Goal: Task Accomplishment & Management: Complete application form

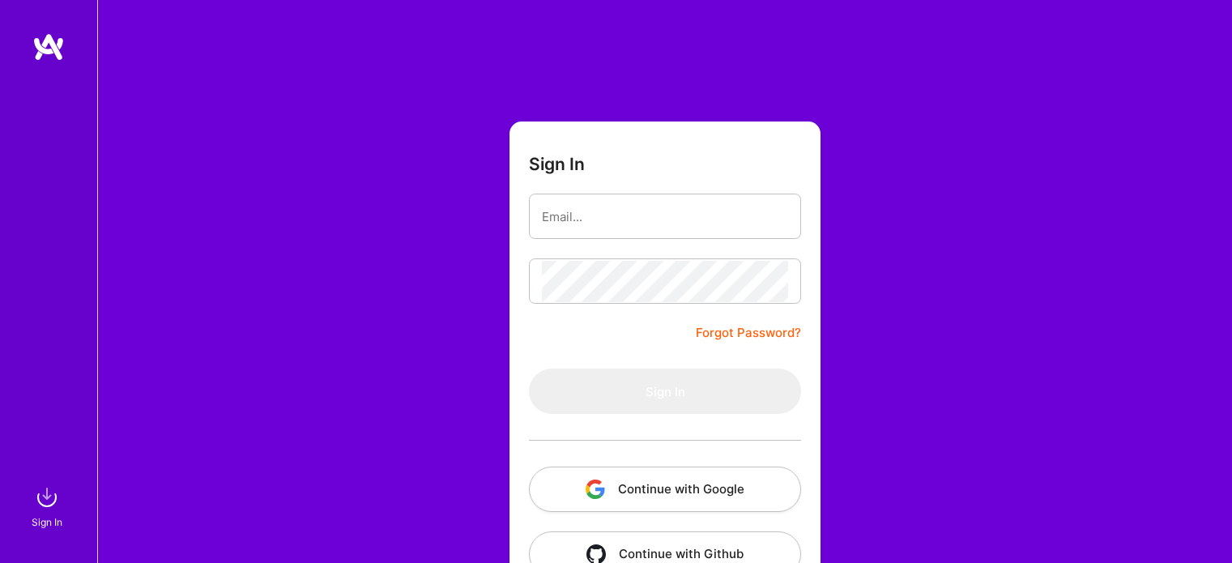
scroll to position [45, 0]
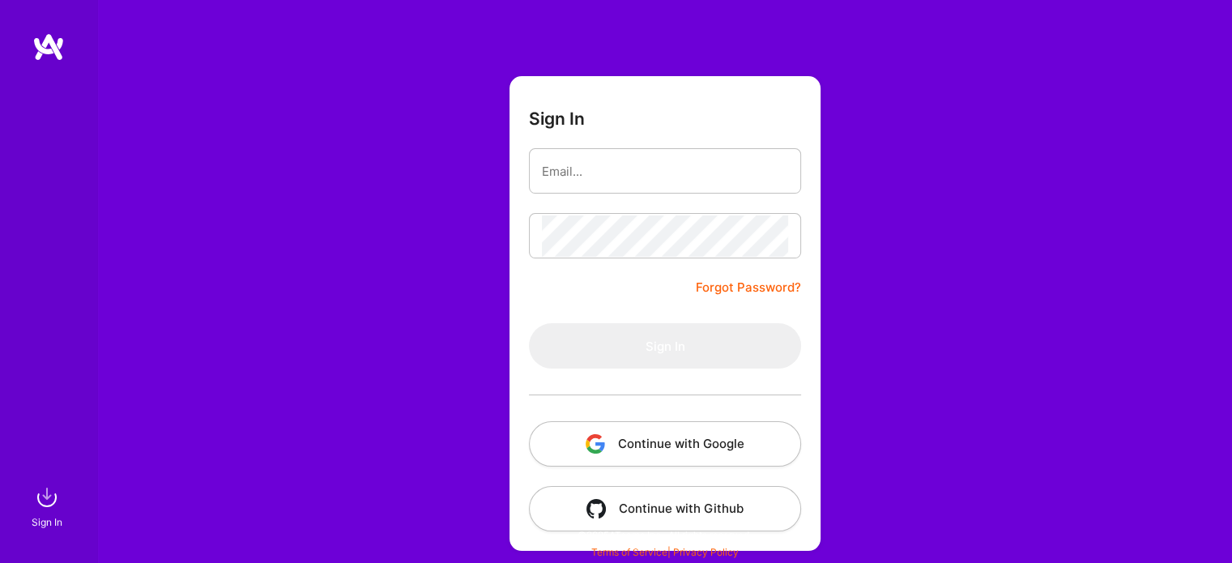
click at [663, 446] on button "Continue with Google" at bounding box center [665, 443] width 272 height 45
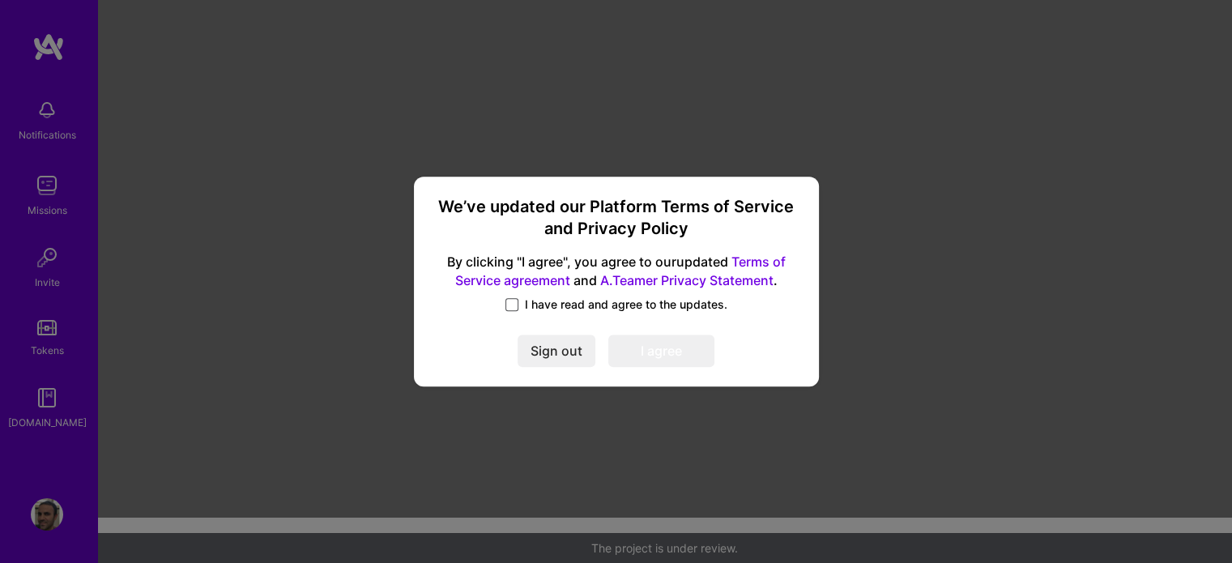
click at [513, 300] on span at bounding box center [511, 304] width 13 height 13
click at [0, 0] on input "I have read and agree to the updates." at bounding box center [0, 0] width 0 height 0
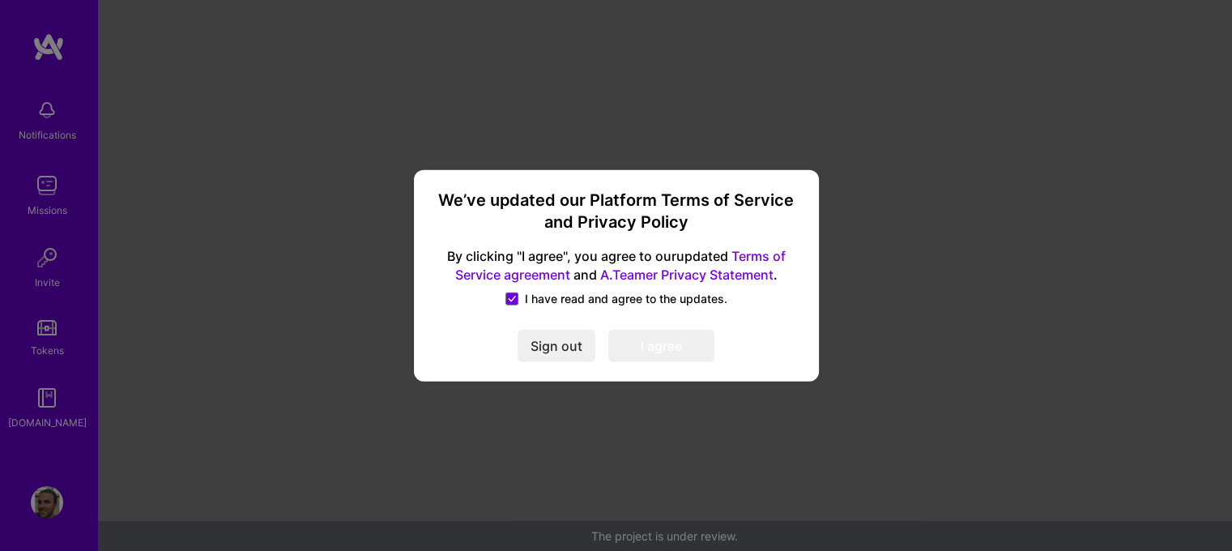
click at [648, 343] on button "I agree" at bounding box center [661, 345] width 106 height 32
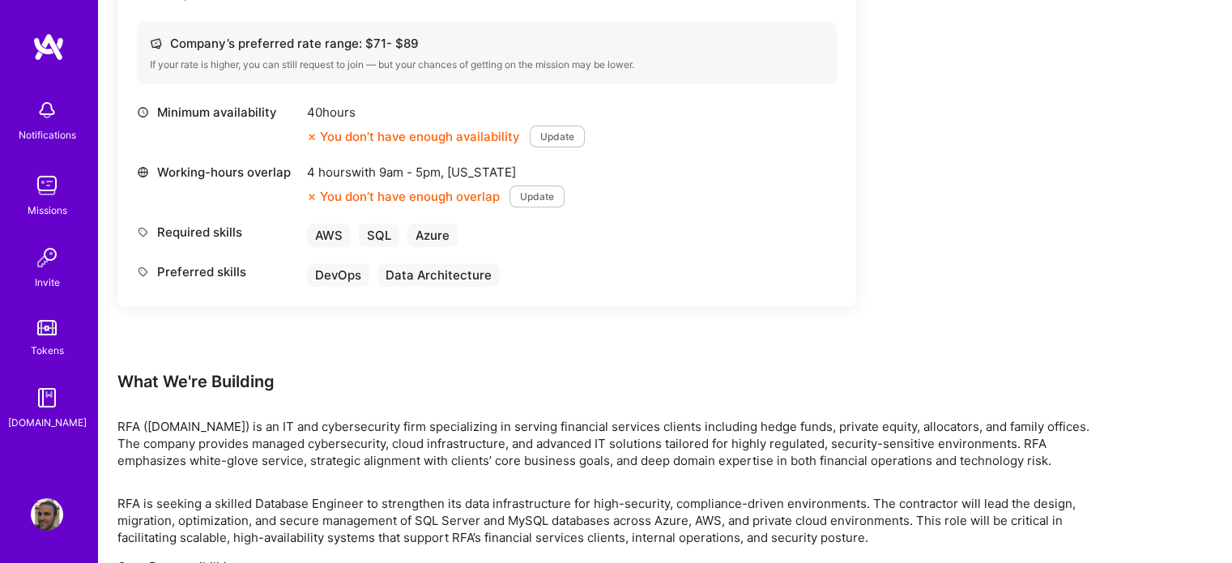
scroll to position [335, 0]
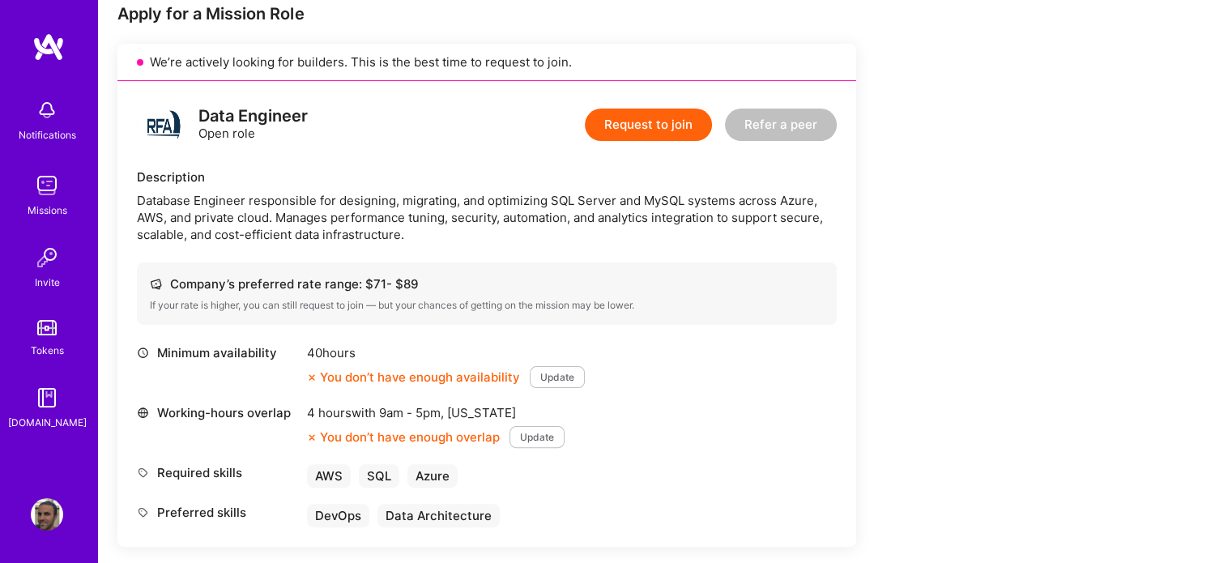
click at [649, 122] on button "Request to join" at bounding box center [648, 125] width 127 height 32
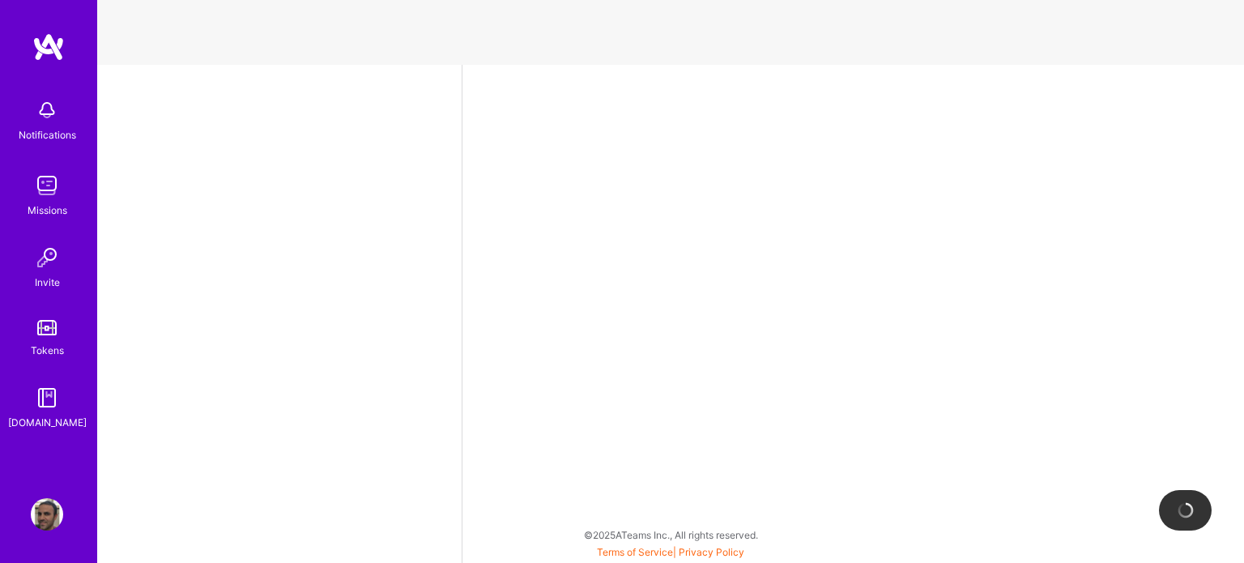
select select "IL"
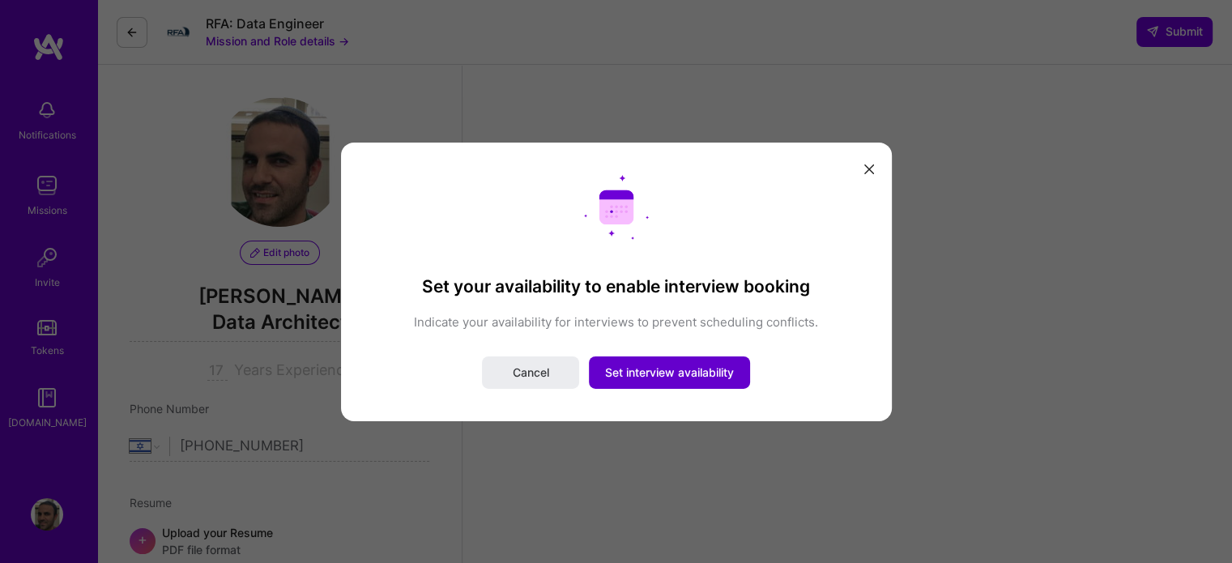
click at [704, 364] on span "Set interview availability" at bounding box center [669, 372] width 129 height 16
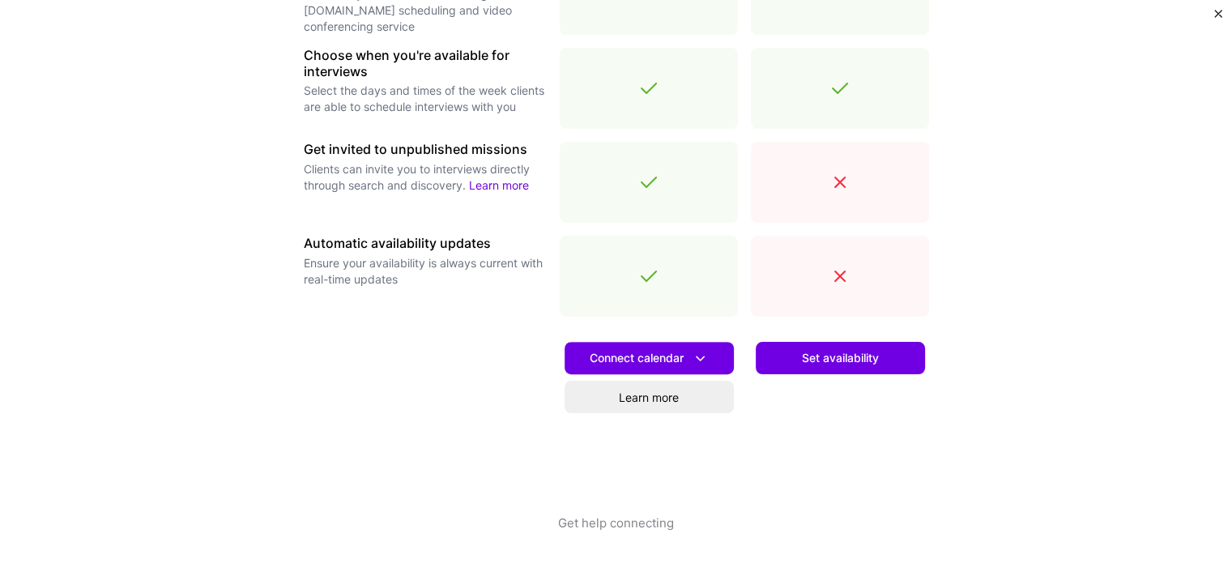
scroll to position [572, 0]
click at [692, 357] on icon at bounding box center [700, 357] width 17 height 17
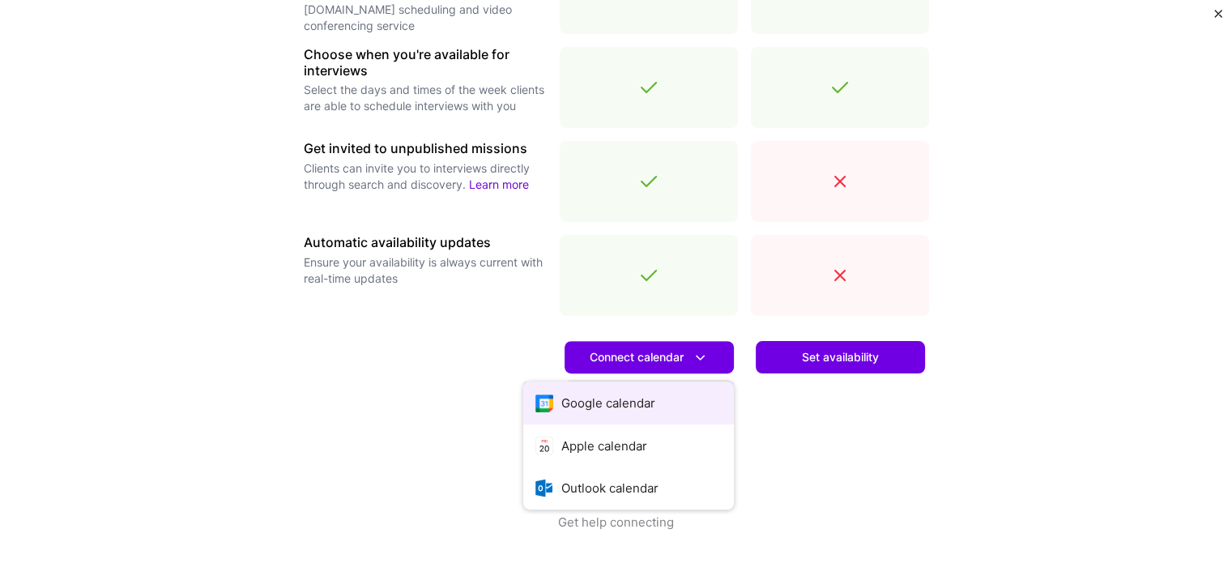
click at [634, 400] on button "Google calendar" at bounding box center [628, 402] width 211 height 43
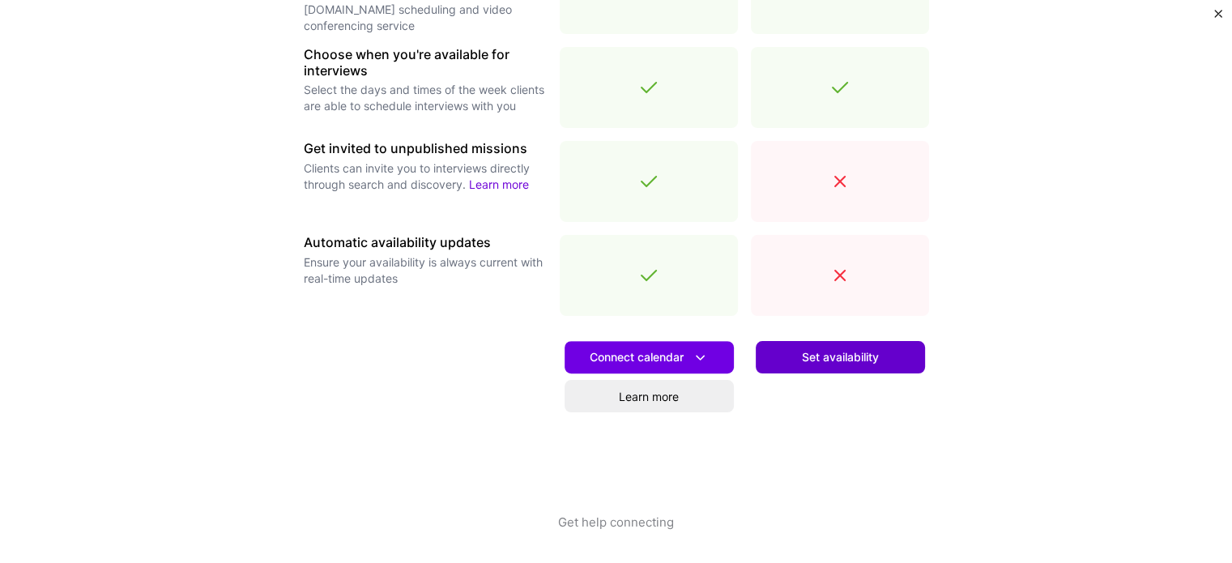
click at [787, 353] on button "Set availability" at bounding box center [839, 357] width 169 height 32
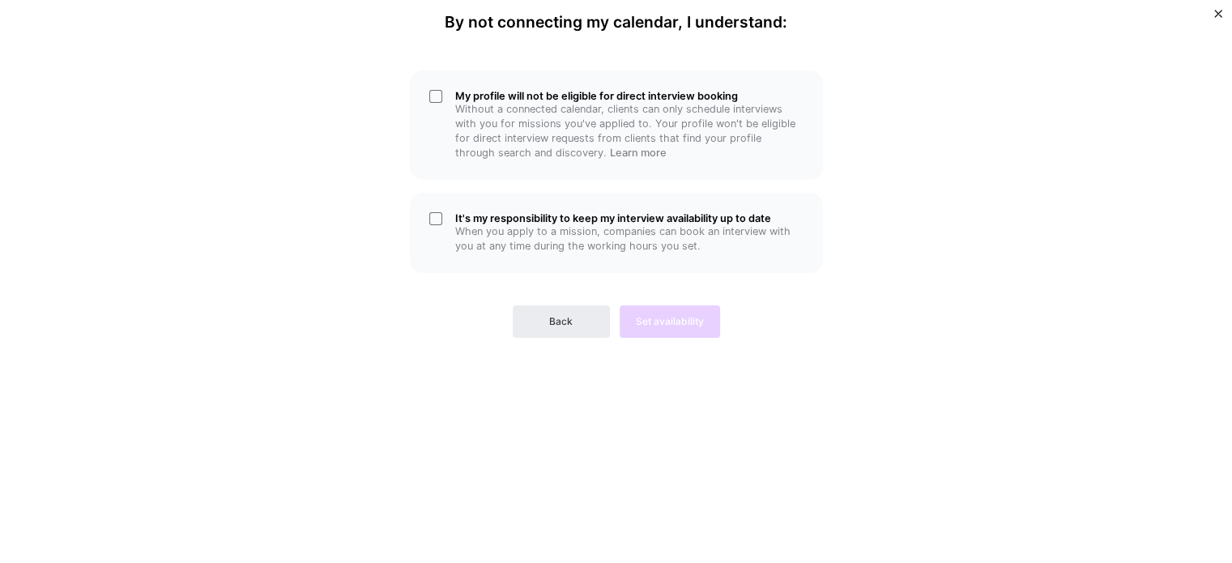
scroll to position [0, 0]
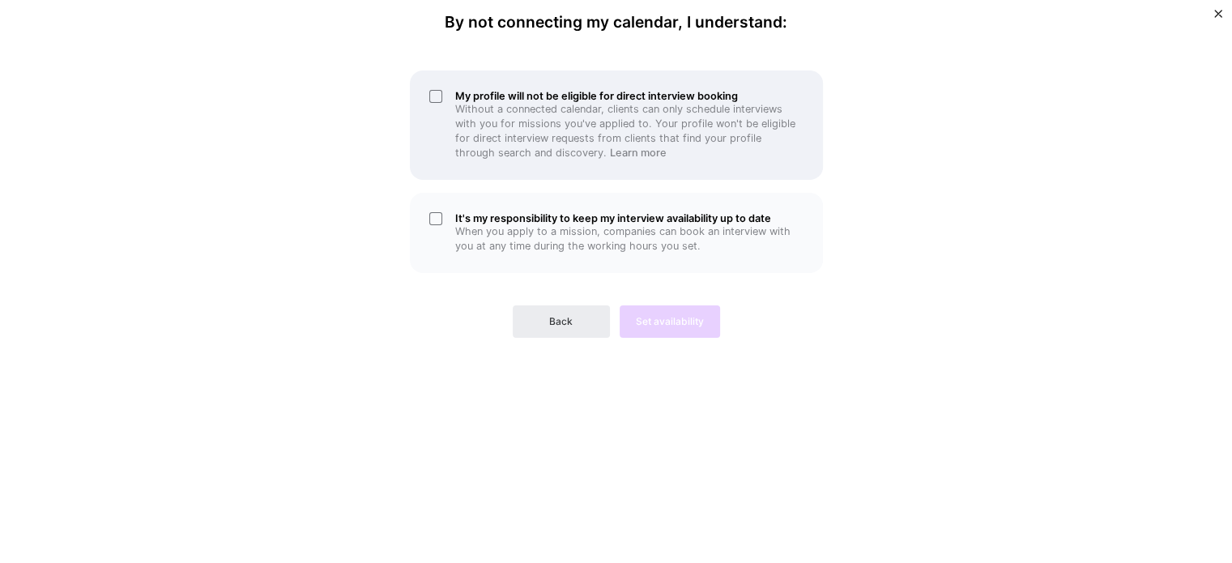
click at [424, 92] on div "My profile will not be eligible for direct interview booking Without a connecte…" at bounding box center [616, 124] width 413 height 109
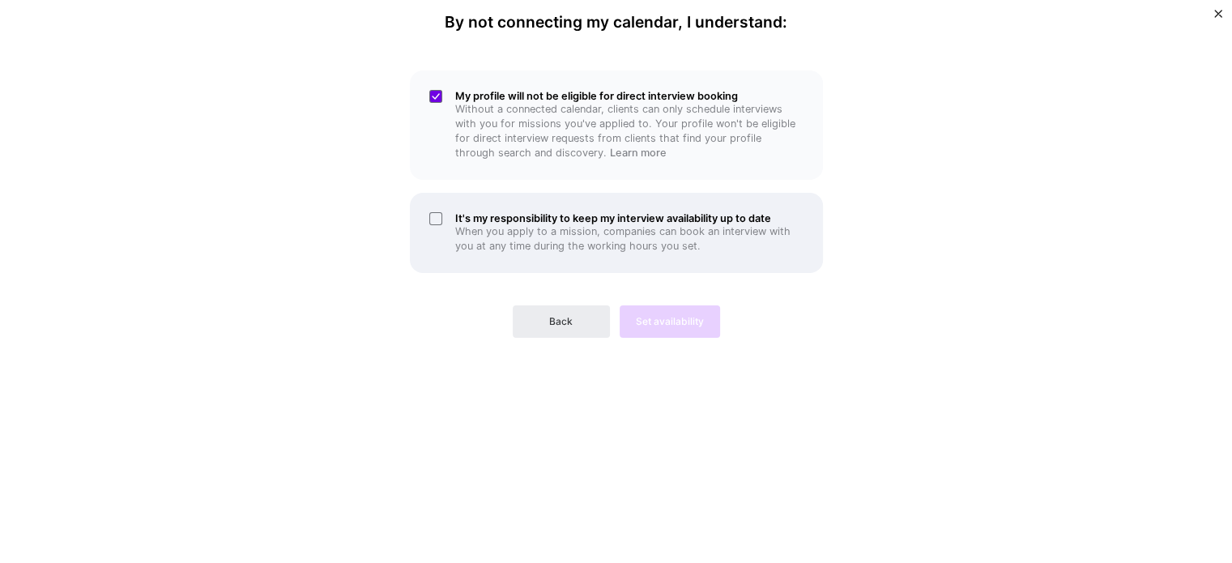
click at [431, 221] on div "It's my responsibility to keep my interview availability up to date When you ap…" at bounding box center [616, 233] width 413 height 80
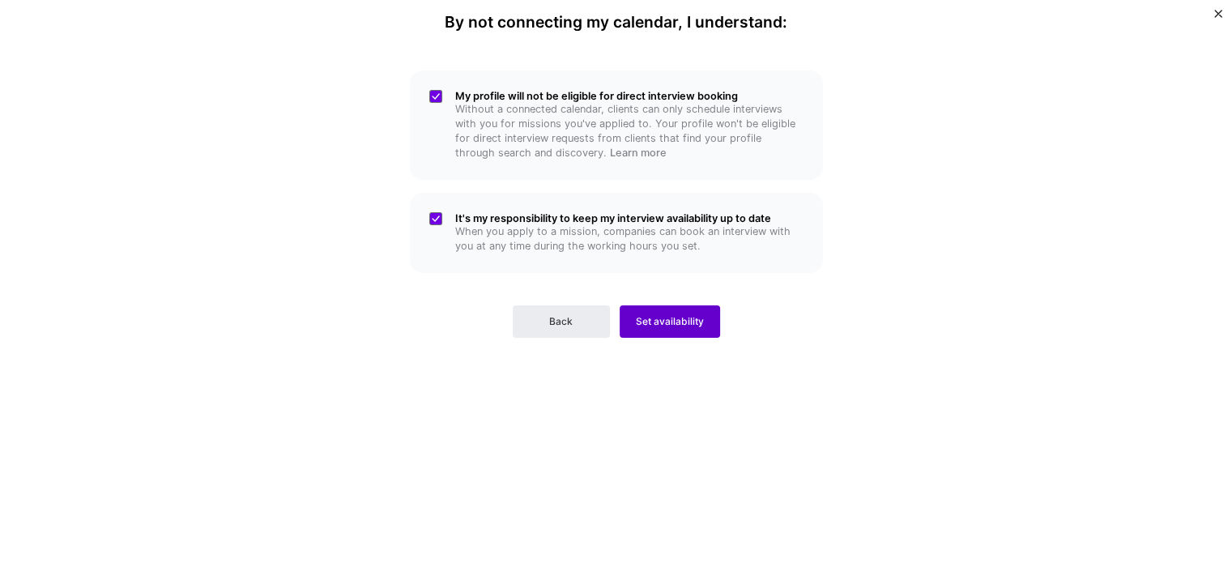
click at [690, 323] on span "Set availability" at bounding box center [670, 321] width 68 height 15
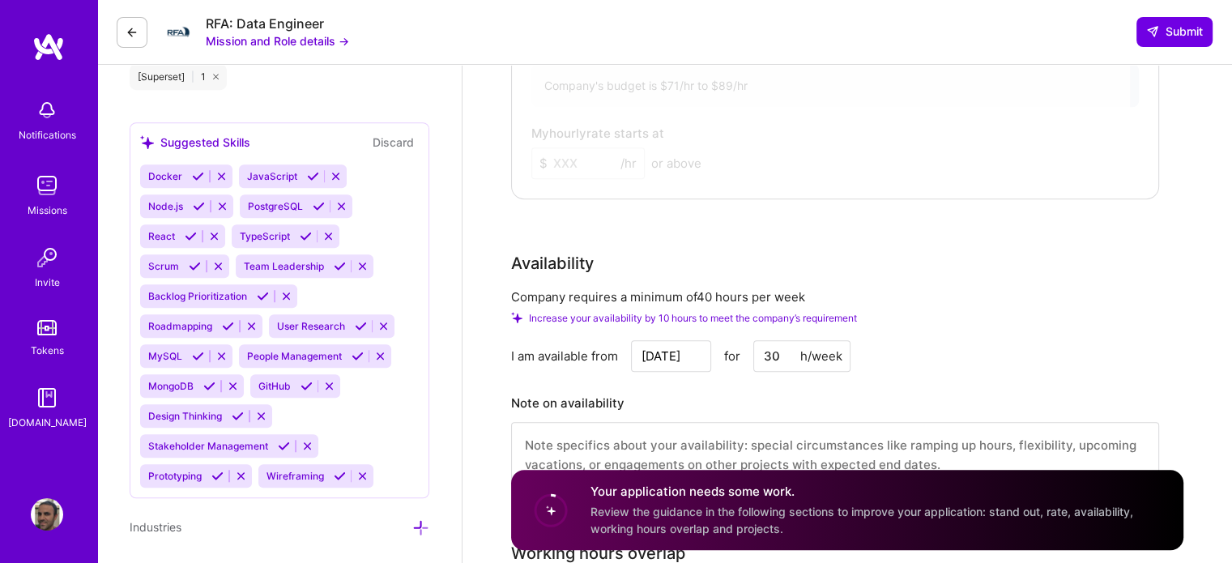
scroll to position [1296, 0]
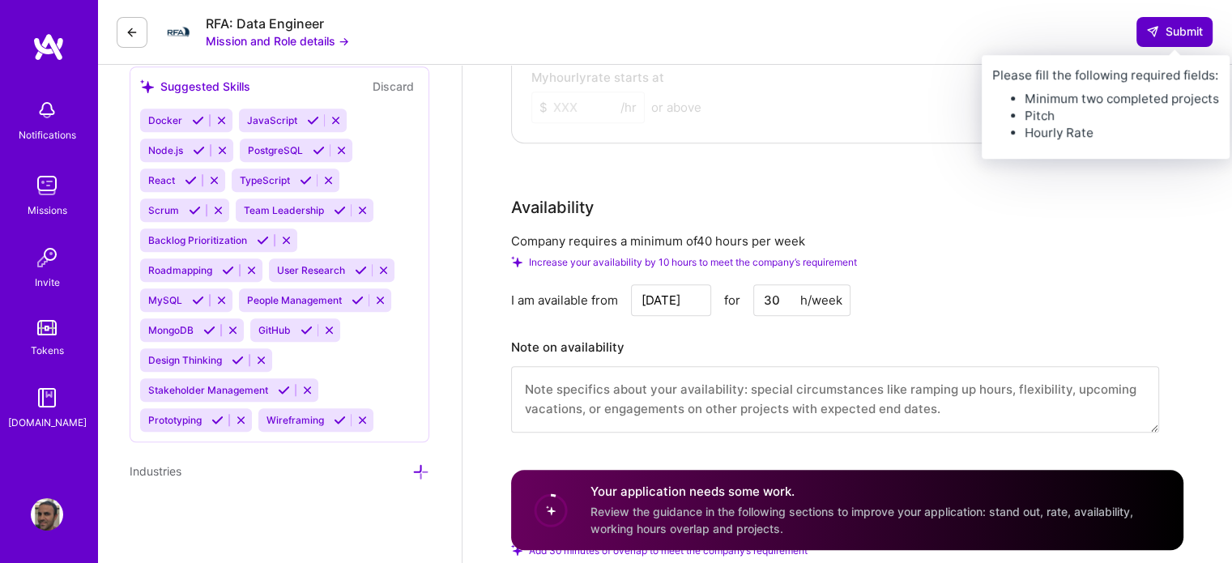
click at [1163, 34] on span "Submit" at bounding box center [1174, 31] width 57 height 16
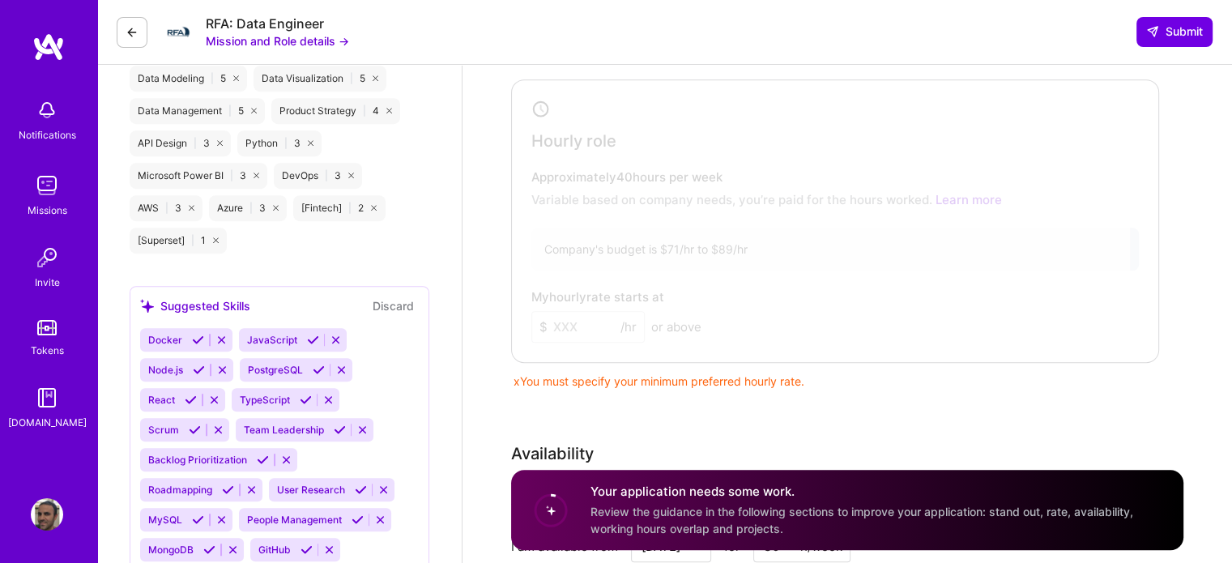
scroll to position [972, 0]
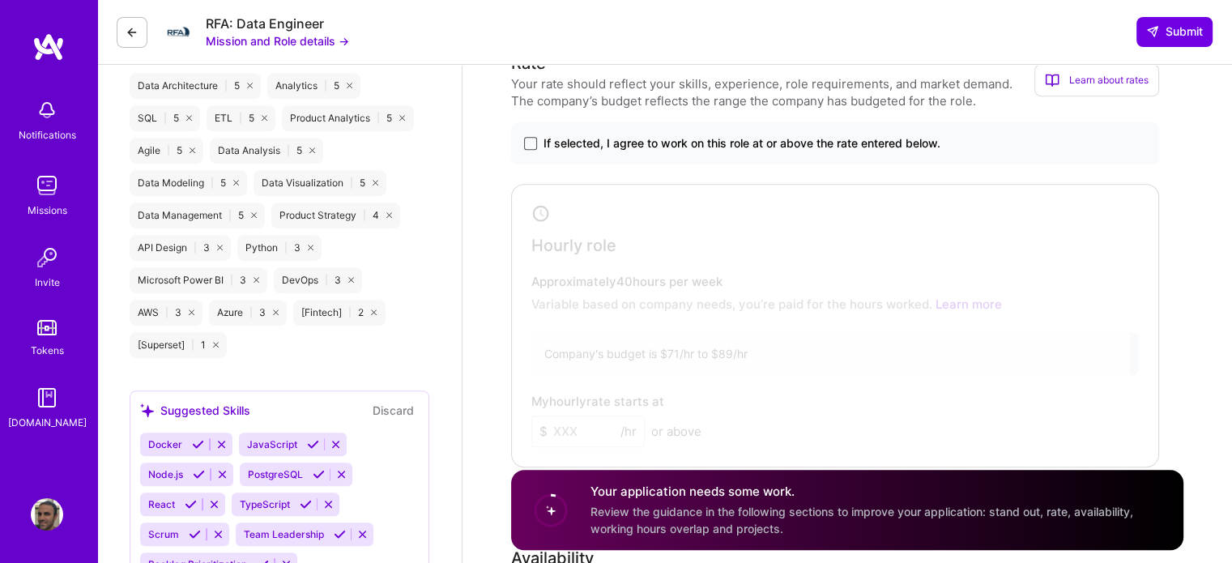
click at [530, 138] on span at bounding box center [530, 143] width 13 height 13
click at [0, 0] on input "If selected, I agree to work on this role at or above the rate entered below." at bounding box center [0, 0] width 0 height 0
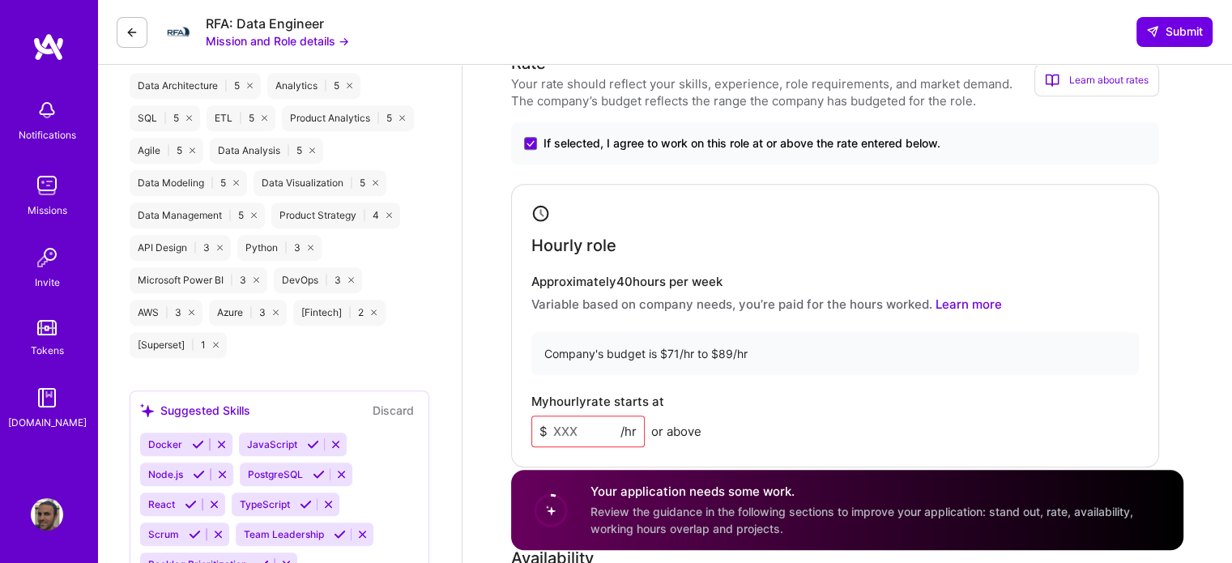
scroll to position [1053, 0]
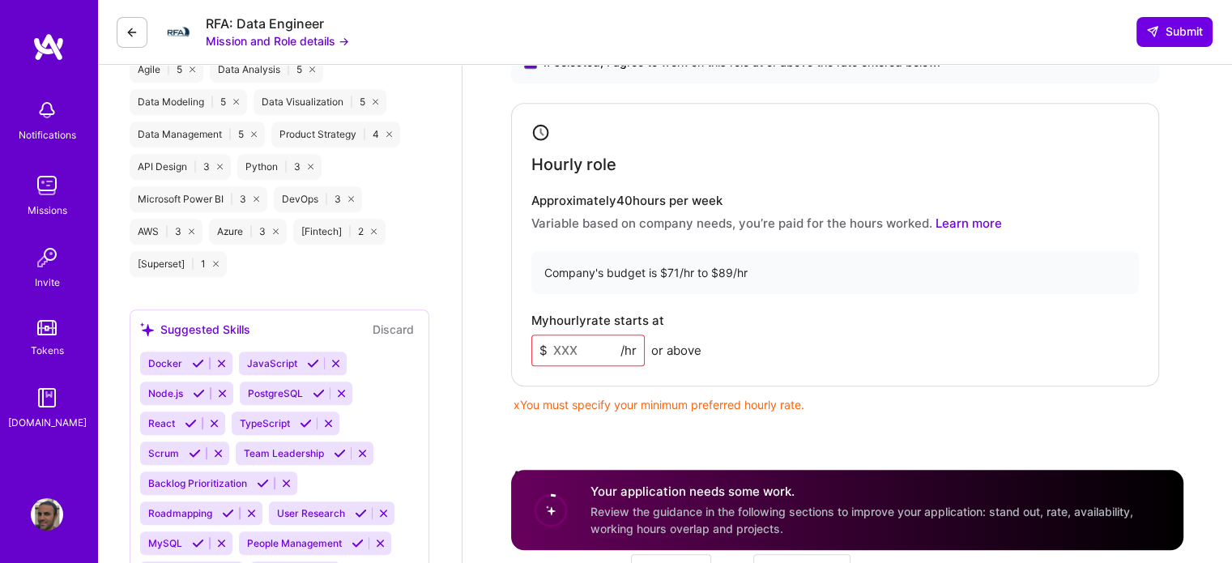
click at [566, 351] on input at bounding box center [587, 350] width 113 height 32
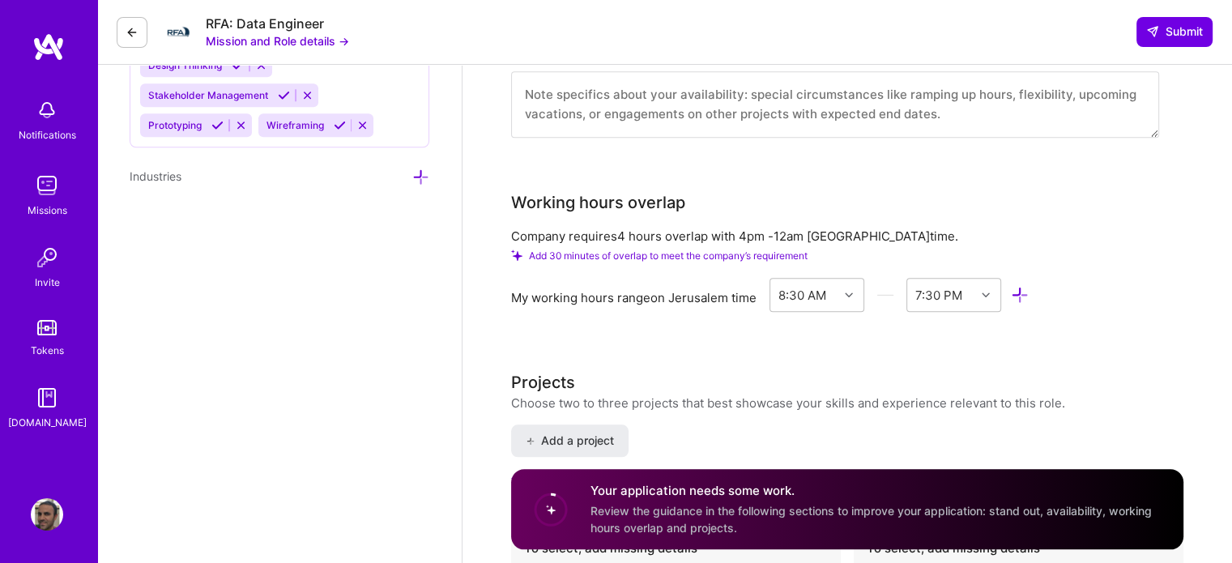
scroll to position [1619, 0]
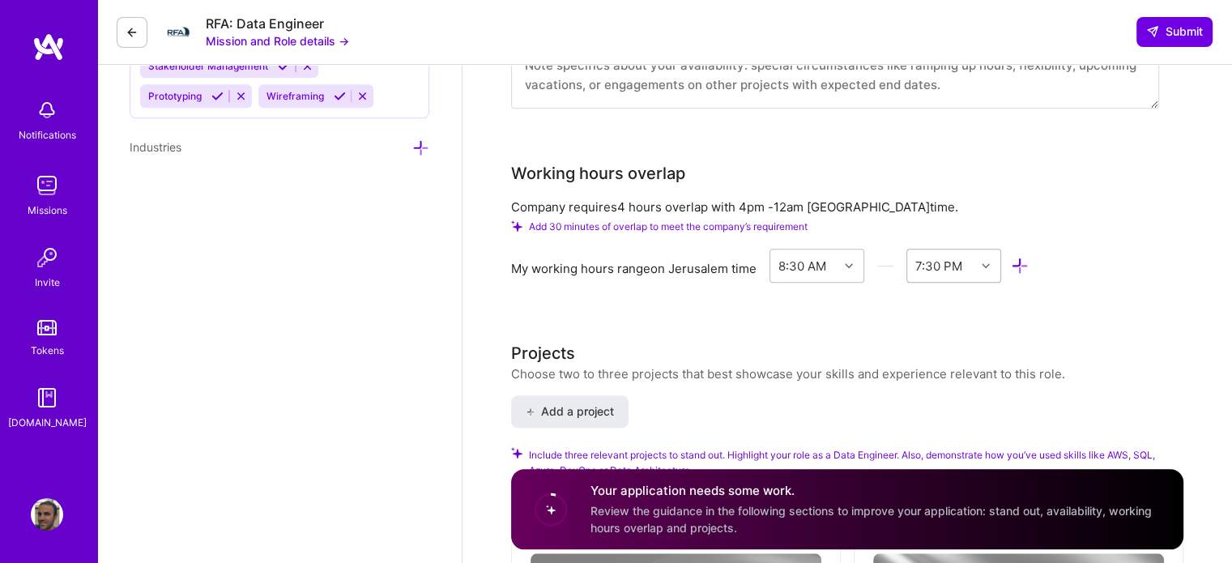
type input "80"
click at [917, 263] on div "7:30 PM" at bounding box center [938, 265] width 47 height 17
click at [947, 462] on div "6:00 PM" at bounding box center [953, 472] width 95 height 30
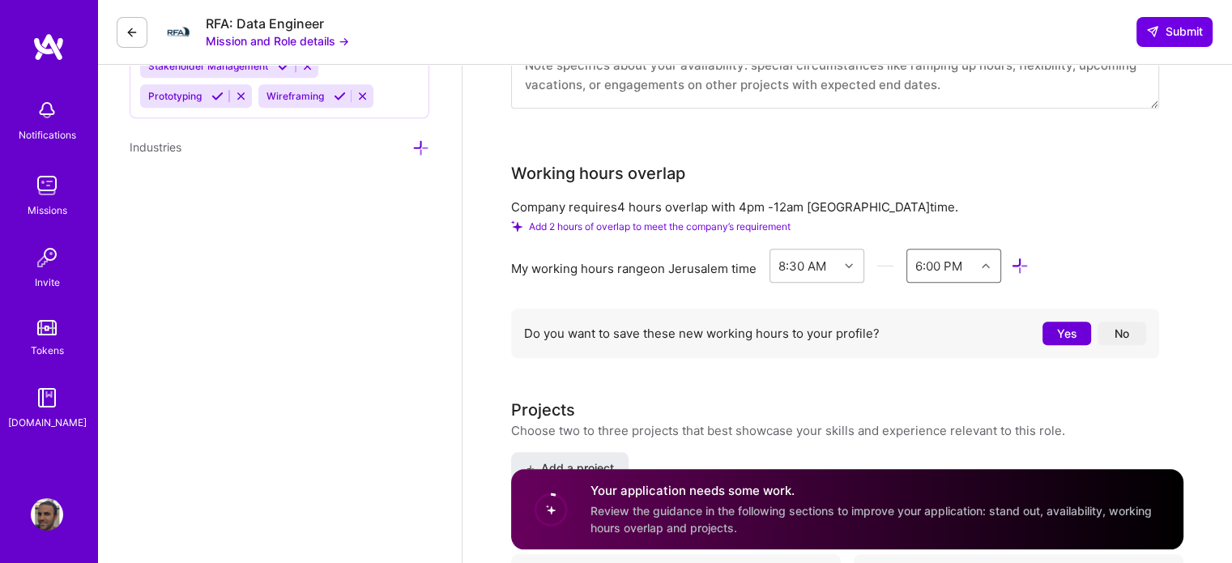
click at [1071, 332] on button "Yes" at bounding box center [1066, 332] width 49 height 23
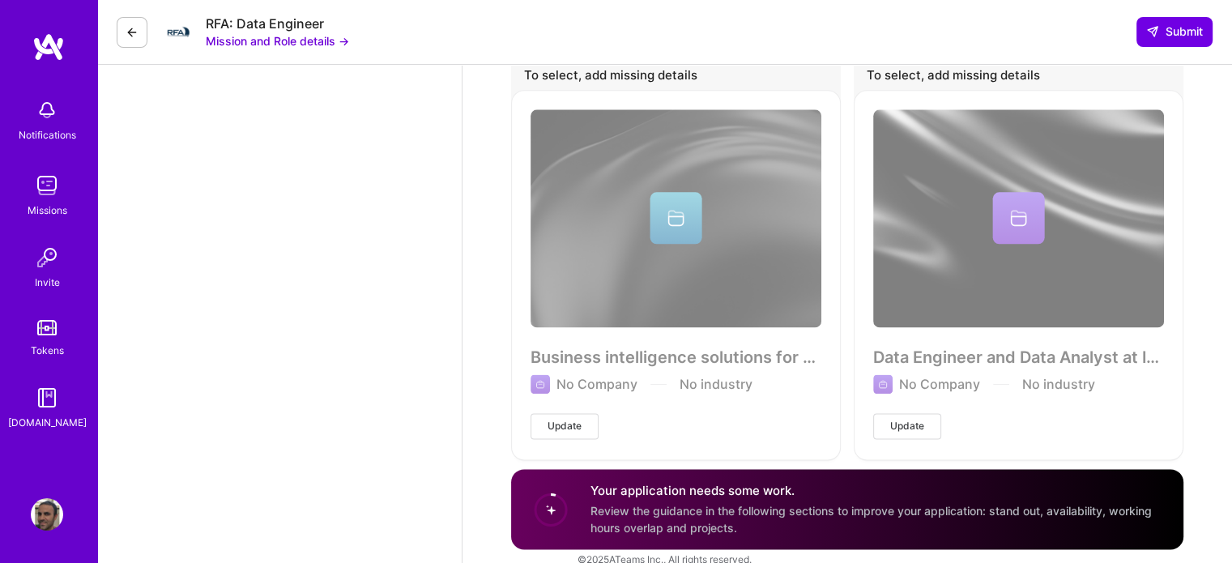
scroll to position [2086, 0]
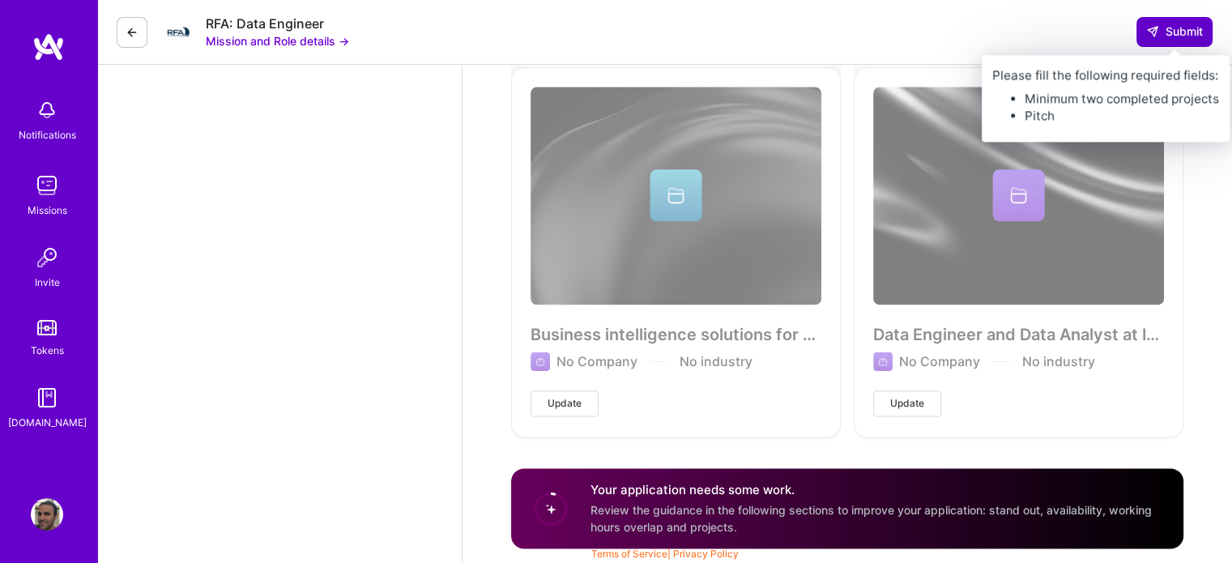
click at [1177, 28] on span "Submit" at bounding box center [1174, 31] width 57 height 16
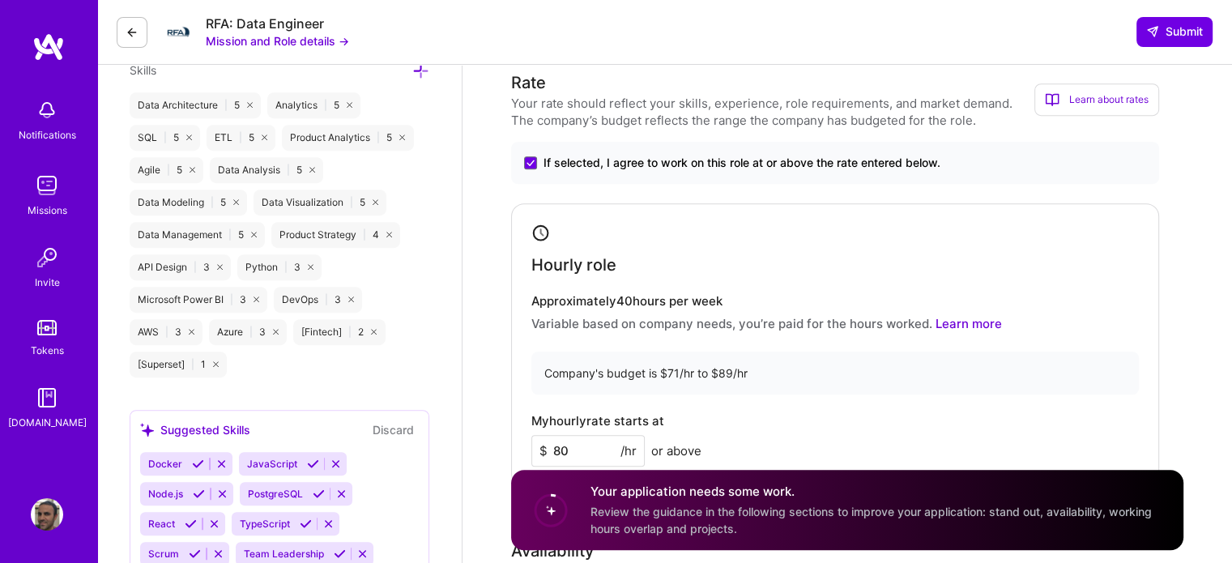
scroll to position [547, 0]
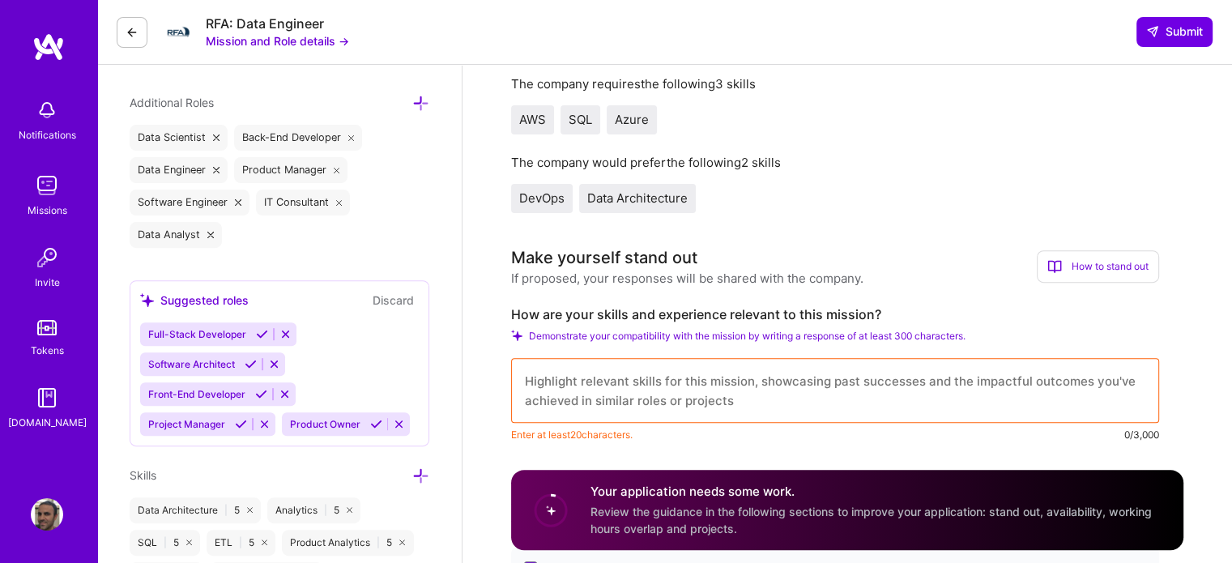
click at [627, 389] on textarea at bounding box center [835, 390] width 648 height 65
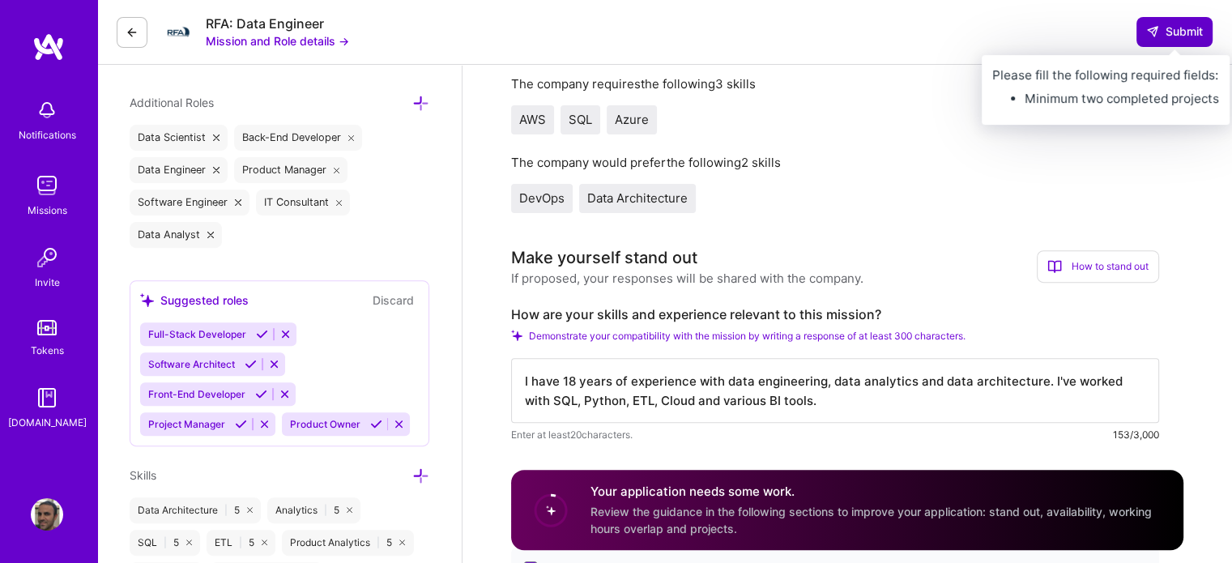
type textarea "I have 18 years of experience with data engineering, data analytics and data ar…"
click at [1164, 28] on span "Submit" at bounding box center [1174, 31] width 57 height 16
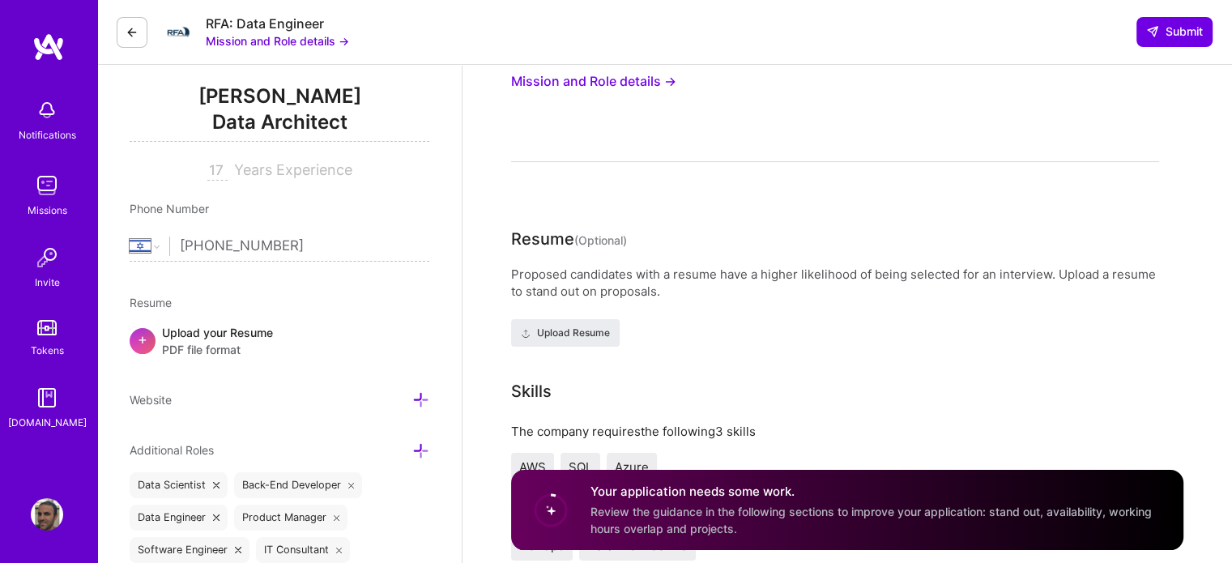
scroll to position [0, 0]
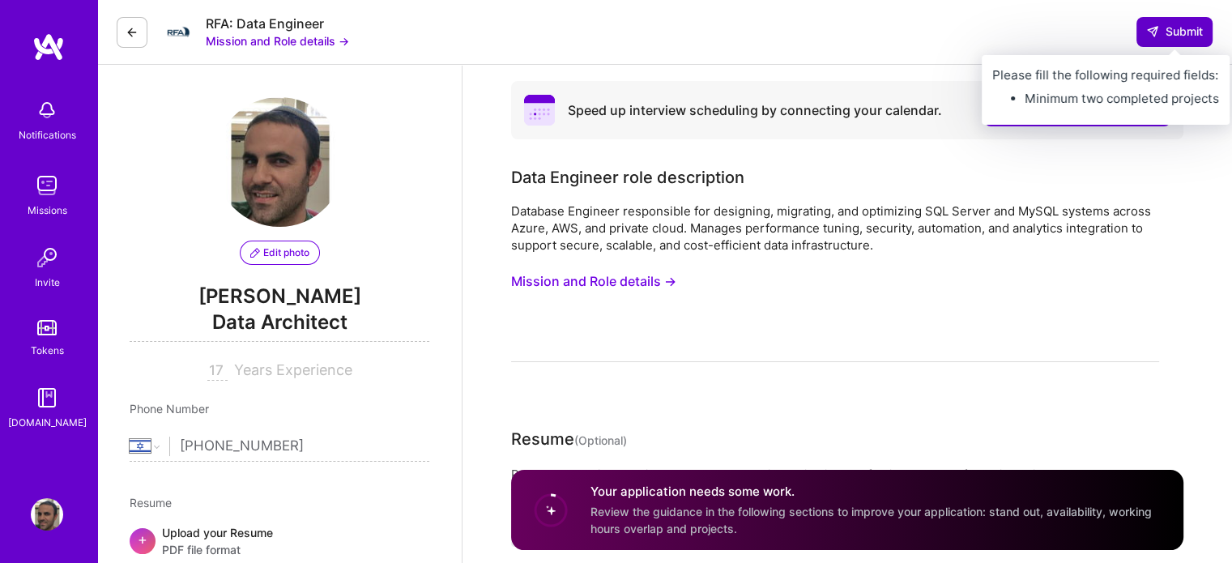
click at [1189, 26] on span "Submit" at bounding box center [1174, 31] width 57 height 16
click at [1168, 28] on span "Submit" at bounding box center [1174, 31] width 57 height 16
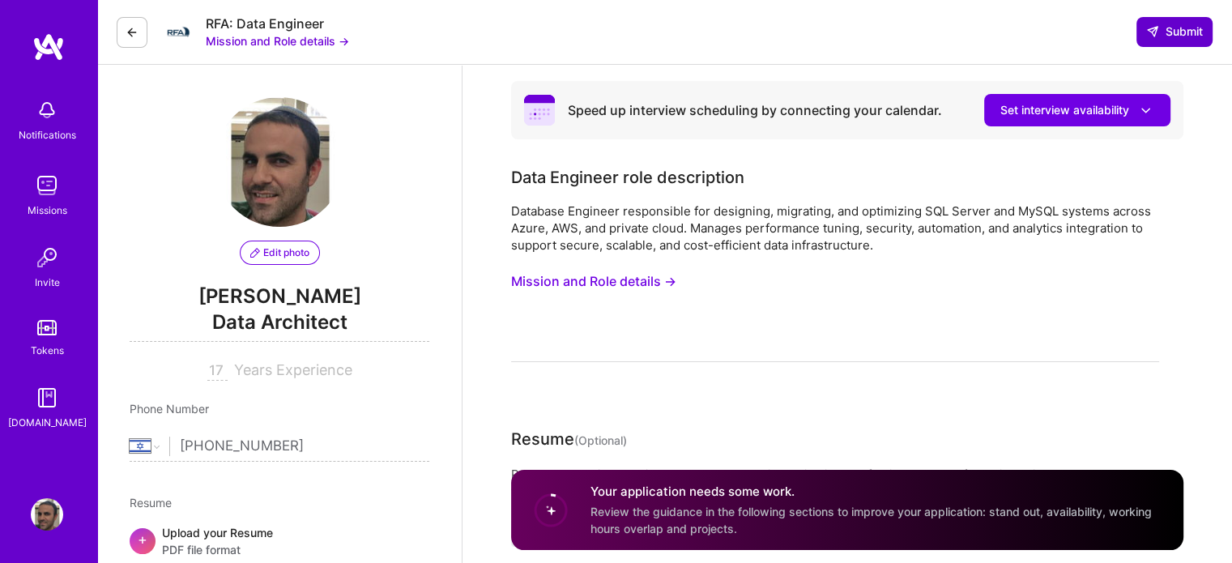
click at [1168, 28] on span "Submit" at bounding box center [1174, 31] width 57 height 16
click at [1150, 35] on icon at bounding box center [1152, 31] width 13 height 13
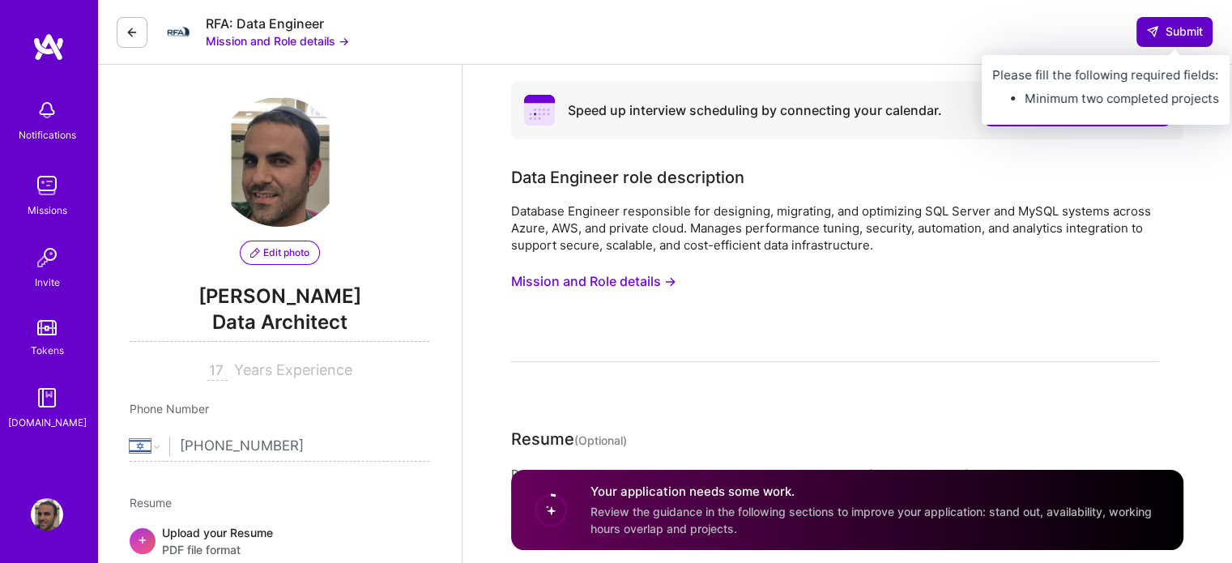
click at [1191, 35] on span "Submit" at bounding box center [1174, 31] width 57 height 16
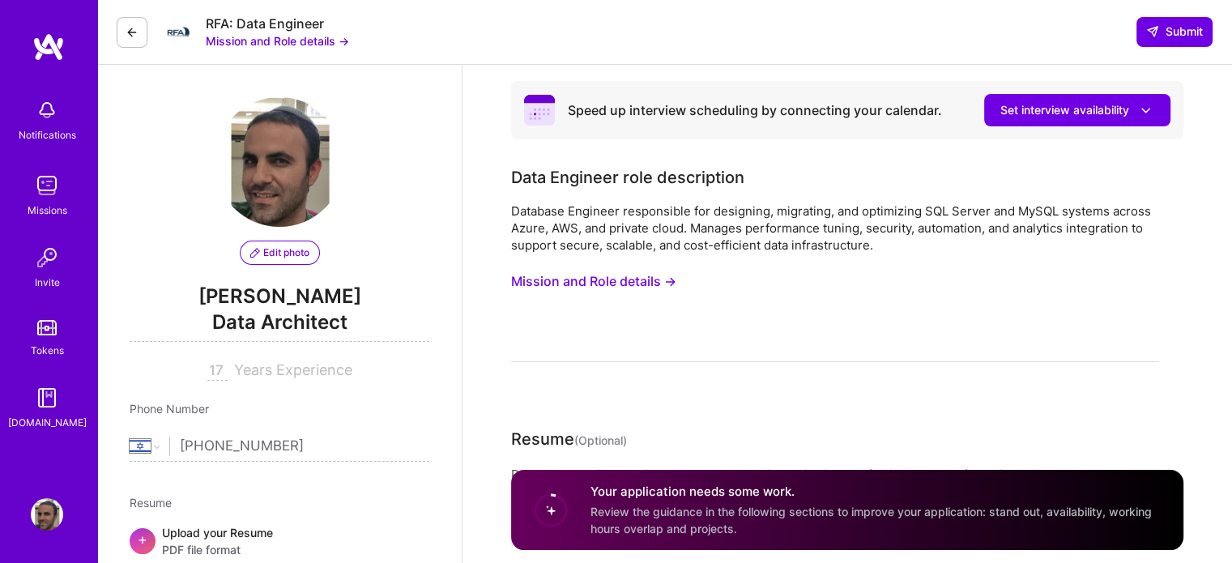
click at [926, 33] on div "RFA: Data Engineer Mission and Role details → Submit" at bounding box center [664, 32] width 1134 height 65
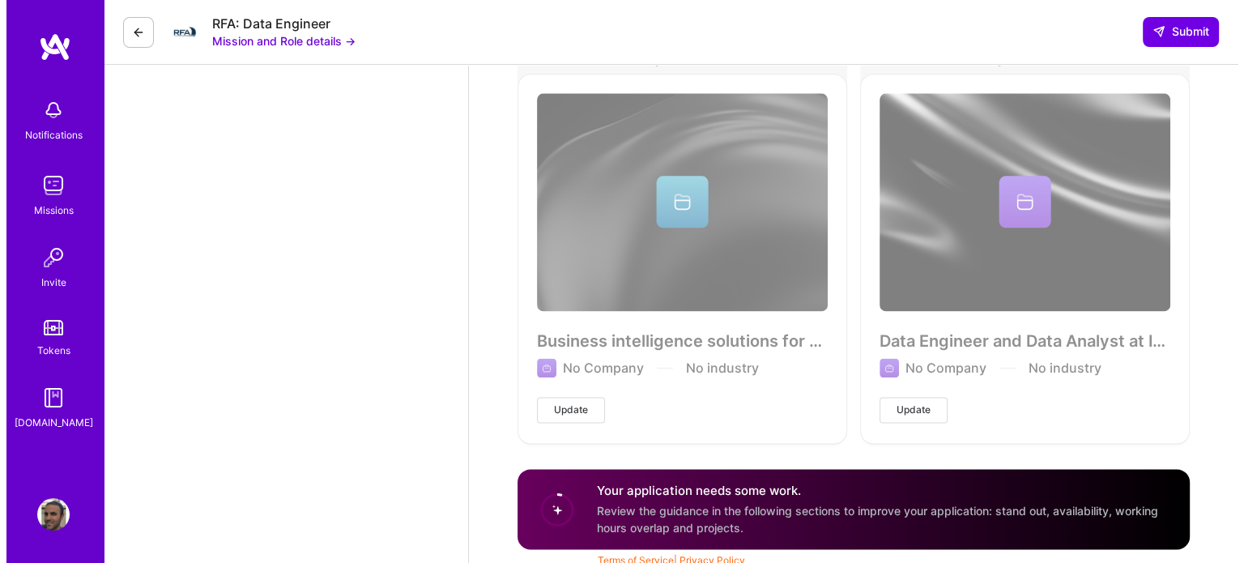
scroll to position [2086, 0]
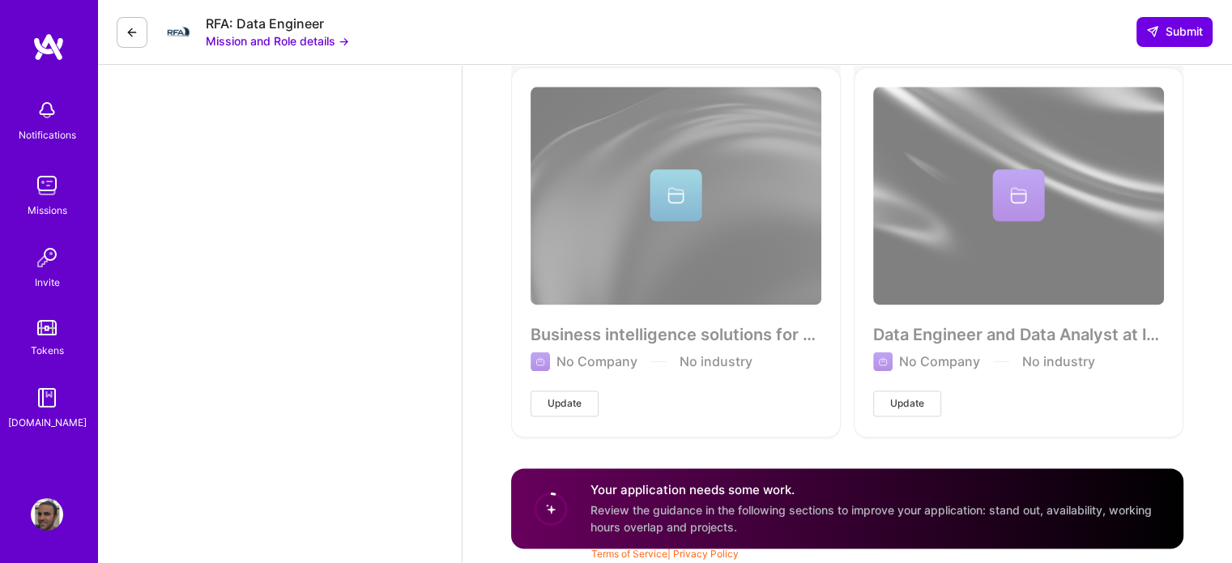
click at [673, 203] on div "Business intelligence solutions for dozens of companies worldwide, including IK…" at bounding box center [676, 251] width 330 height 368
click at [565, 397] on span "Update" at bounding box center [564, 403] width 34 height 15
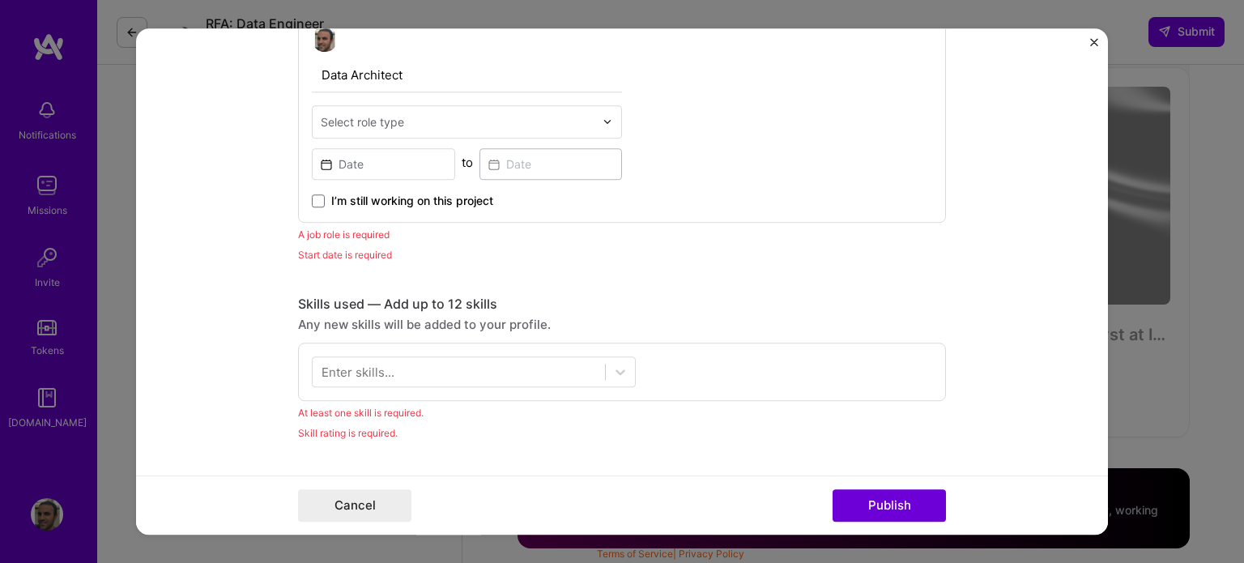
scroll to position [567, 0]
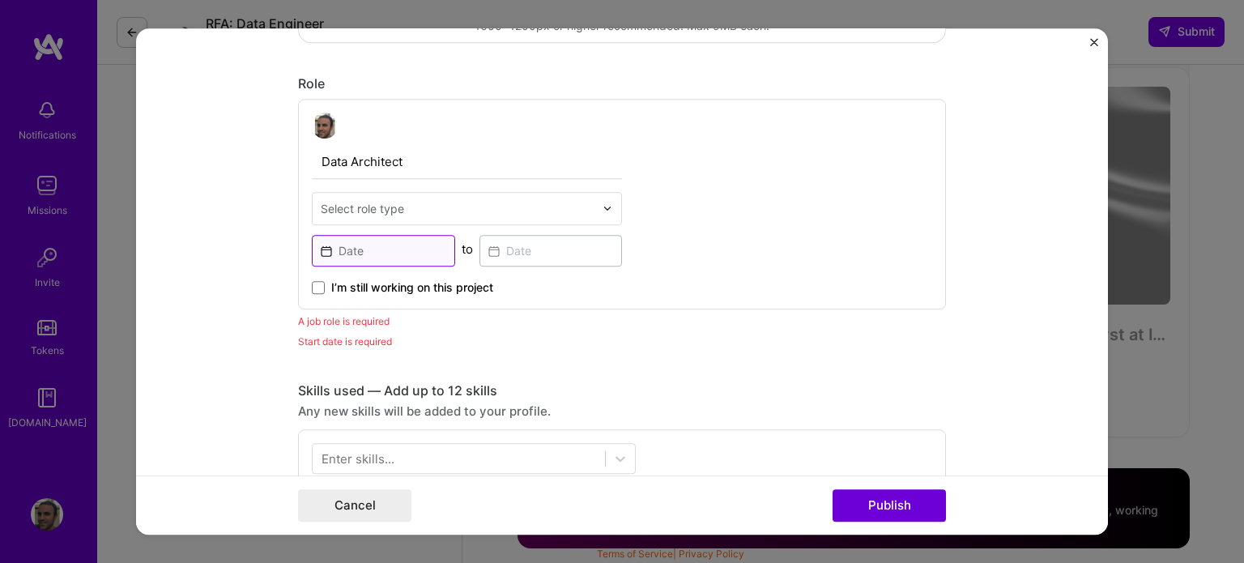
click at [349, 250] on input at bounding box center [383, 251] width 143 height 32
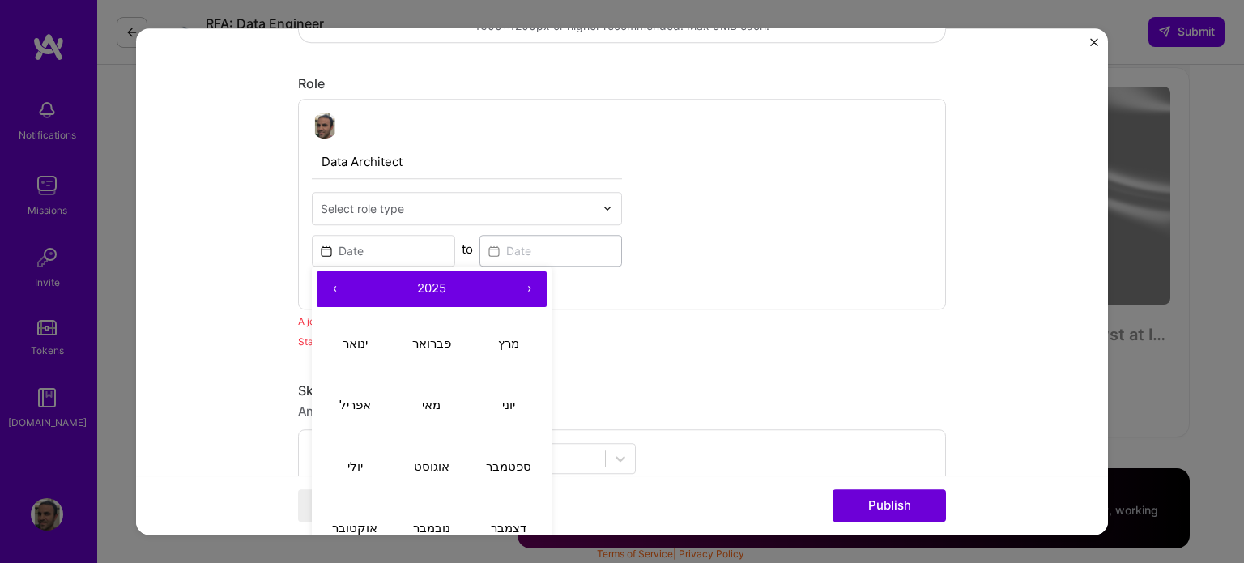
click at [334, 284] on button "‹" at bounding box center [335, 289] width 36 height 36
click at [487, 346] on button "מרץ" at bounding box center [508, 344] width 77 height 62
type input "[DATE]"
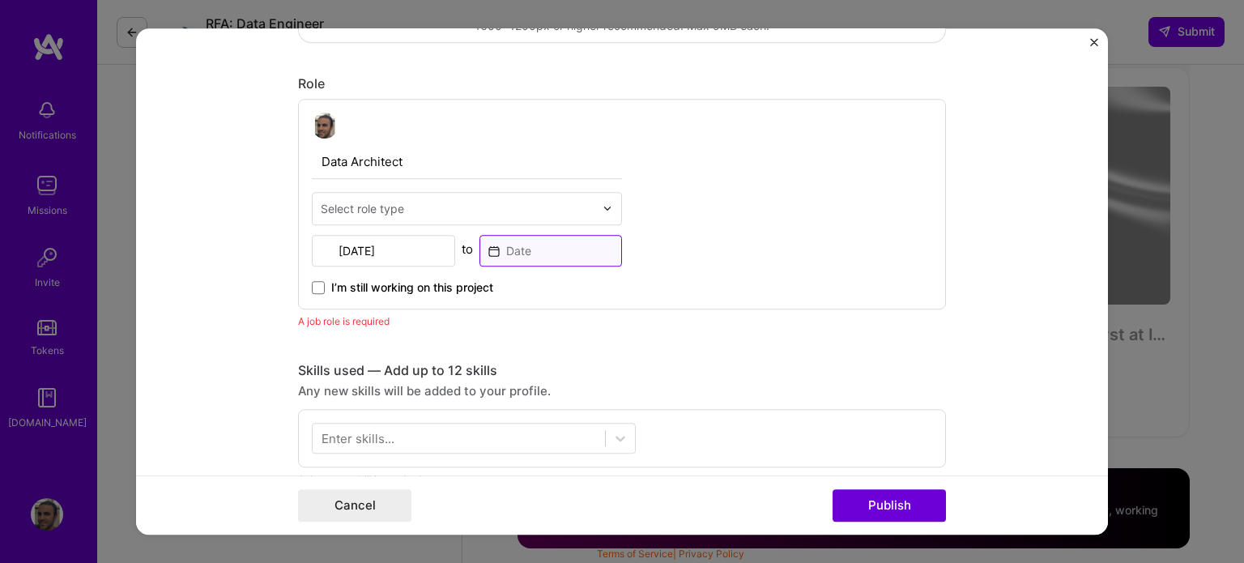
click at [512, 254] on input at bounding box center [550, 251] width 143 height 32
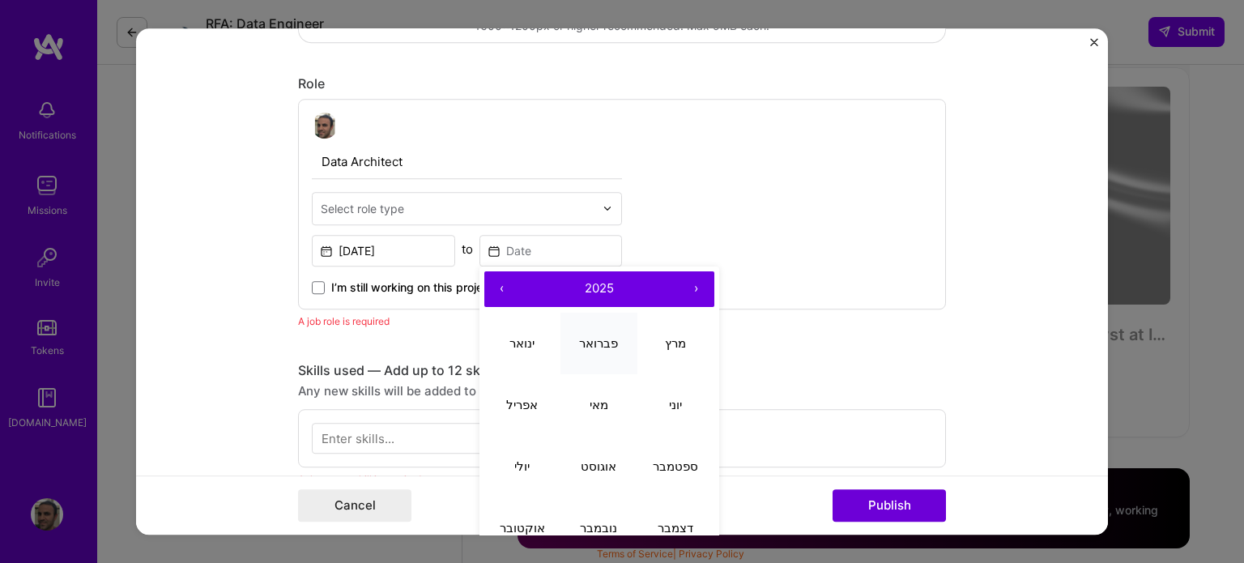
click at [581, 342] on abbr "פברואר" at bounding box center [598, 342] width 39 height 15
type input "[DATE]"
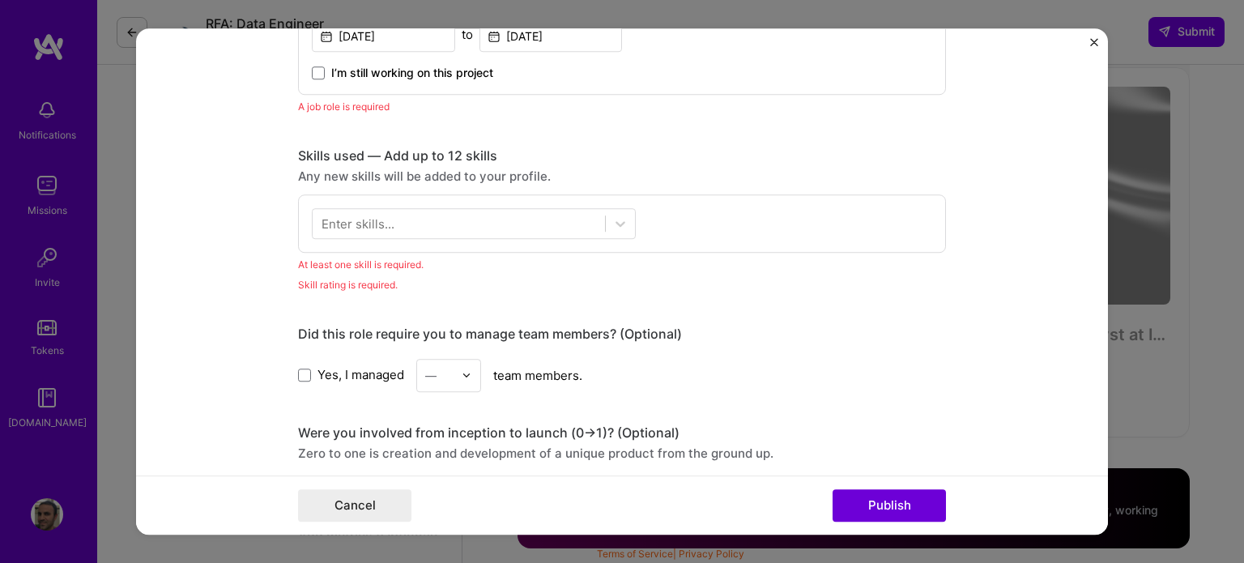
scroll to position [810, 0]
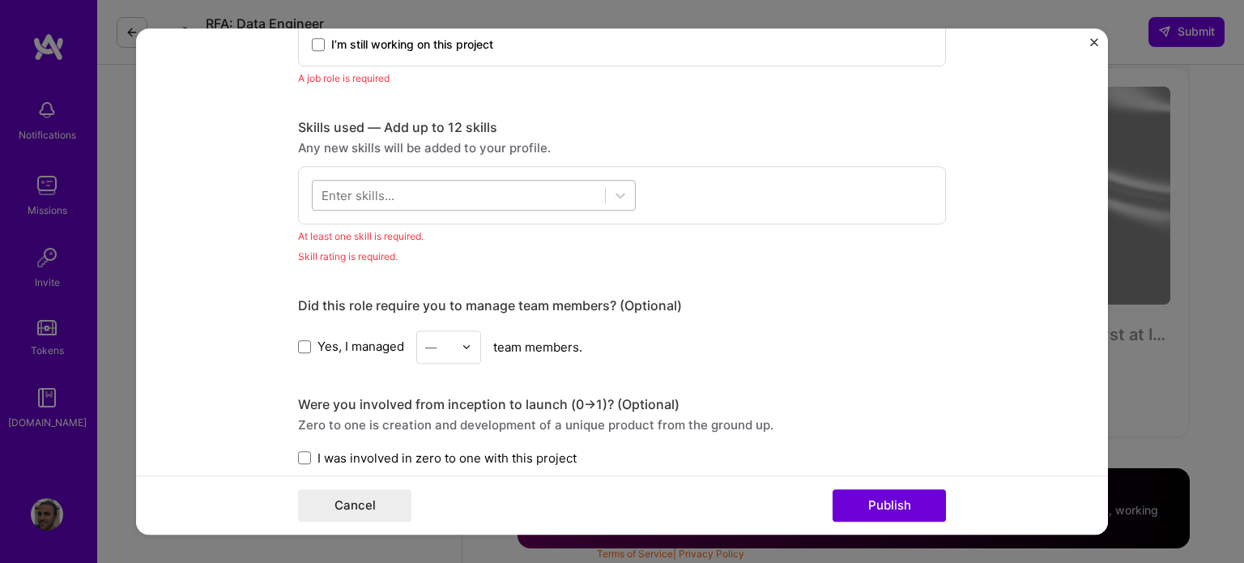
click at [395, 195] on div at bounding box center [459, 194] width 292 height 27
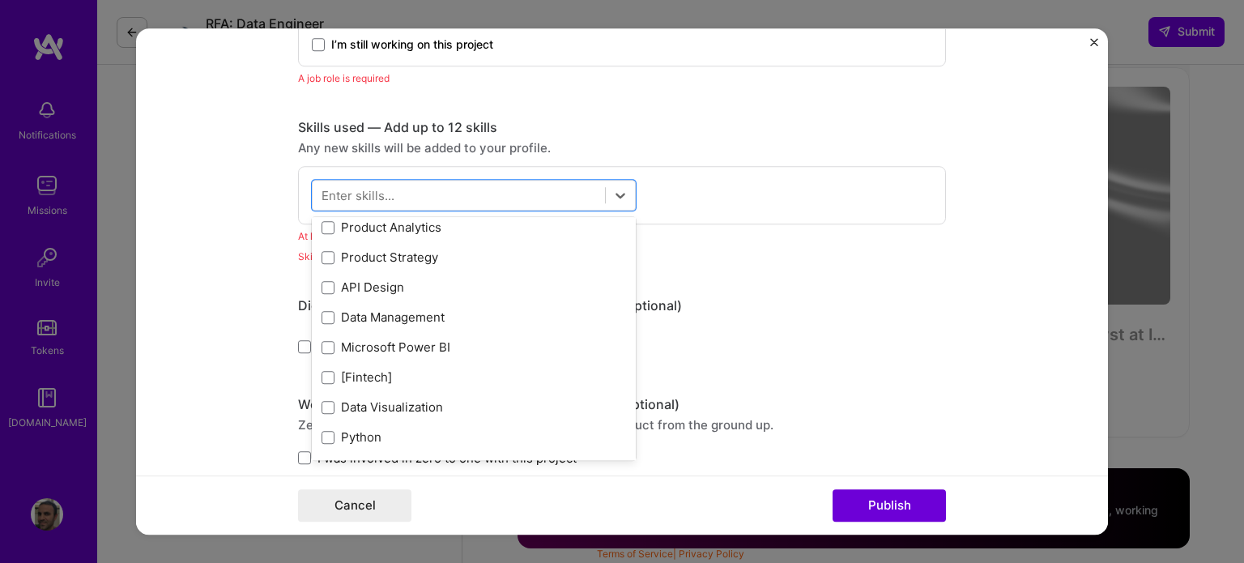
scroll to position [0, 0]
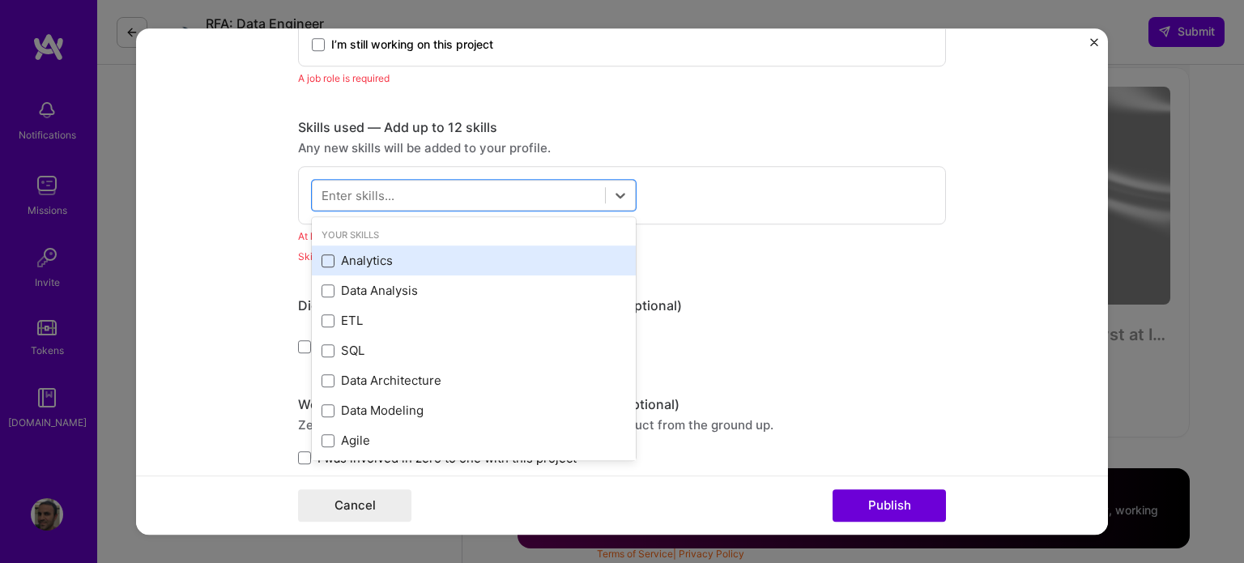
click at [321, 254] on span at bounding box center [327, 260] width 13 height 13
click at [0, 0] on input "checkbox" at bounding box center [0, 0] width 0 height 0
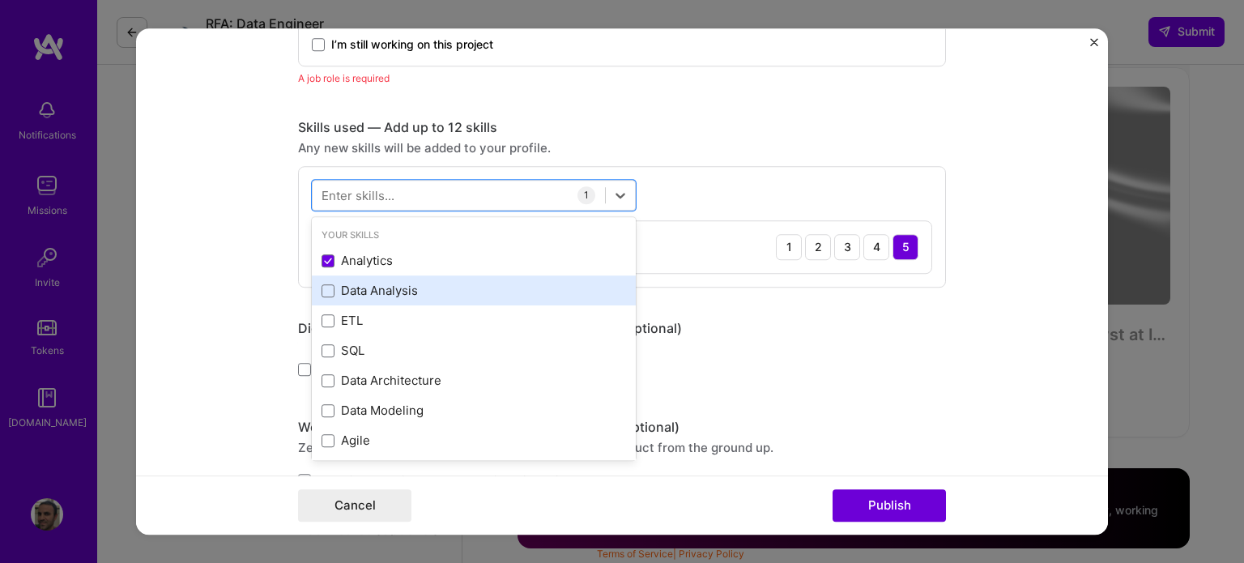
click at [321, 296] on div "Data Analysis" at bounding box center [473, 291] width 304 height 17
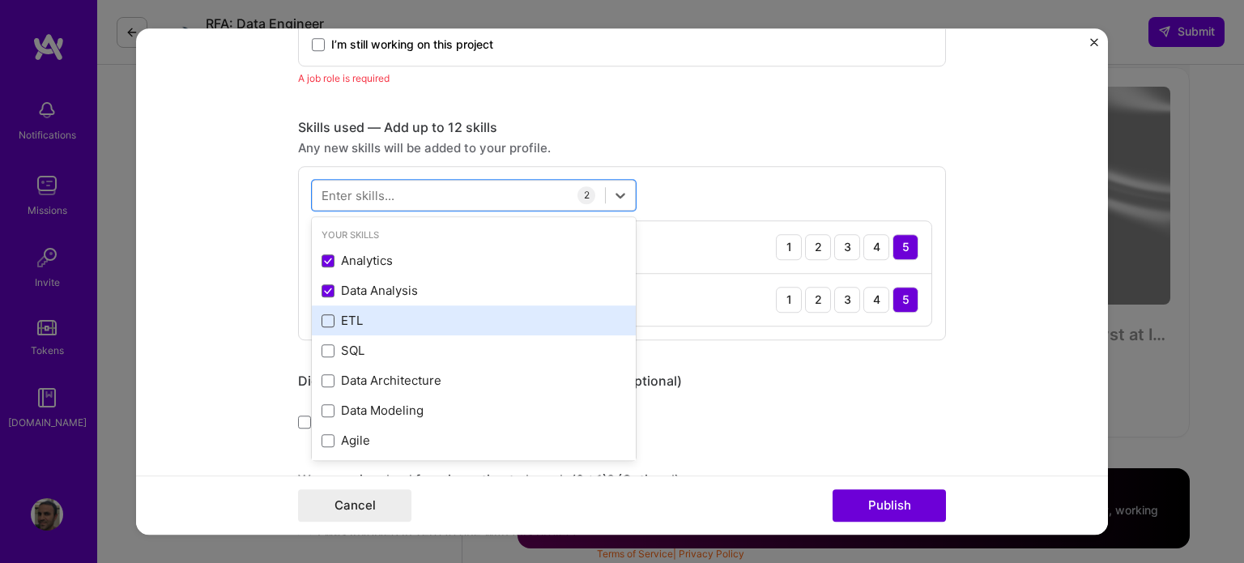
click at [322, 319] on span at bounding box center [327, 320] width 13 height 13
click at [0, 0] on input "checkbox" at bounding box center [0, 0] width 0 height 0
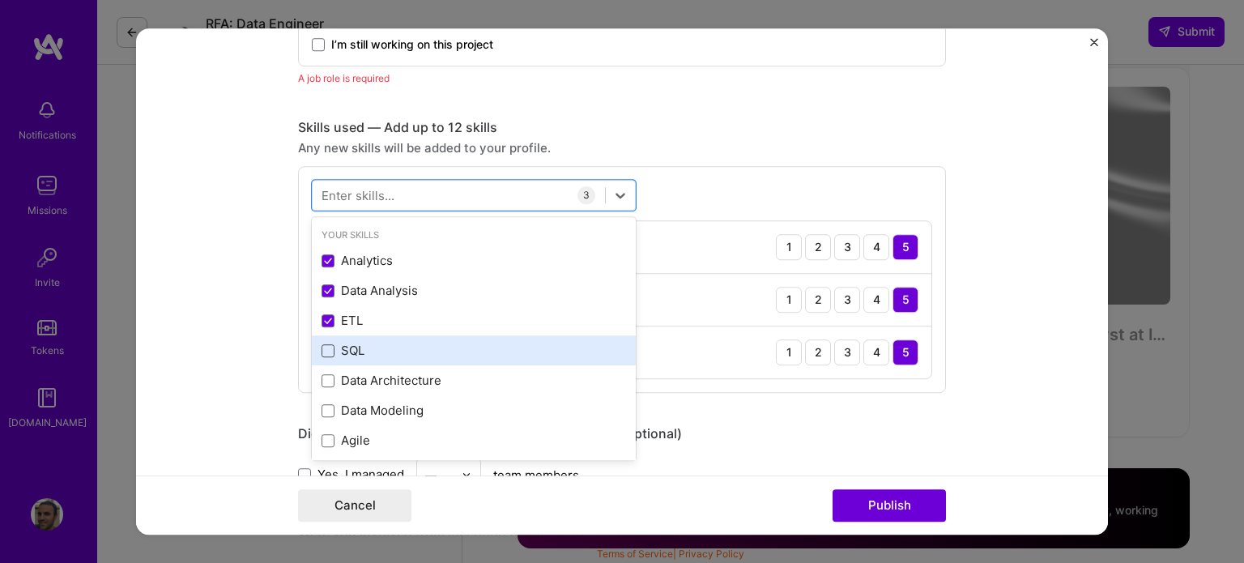
click at [321, 344] on span at bounding box center [327, 350] width 13 height 13
click at [0, 0] on input "checkbox" at bounding box center [0, 0] width 0 height 0
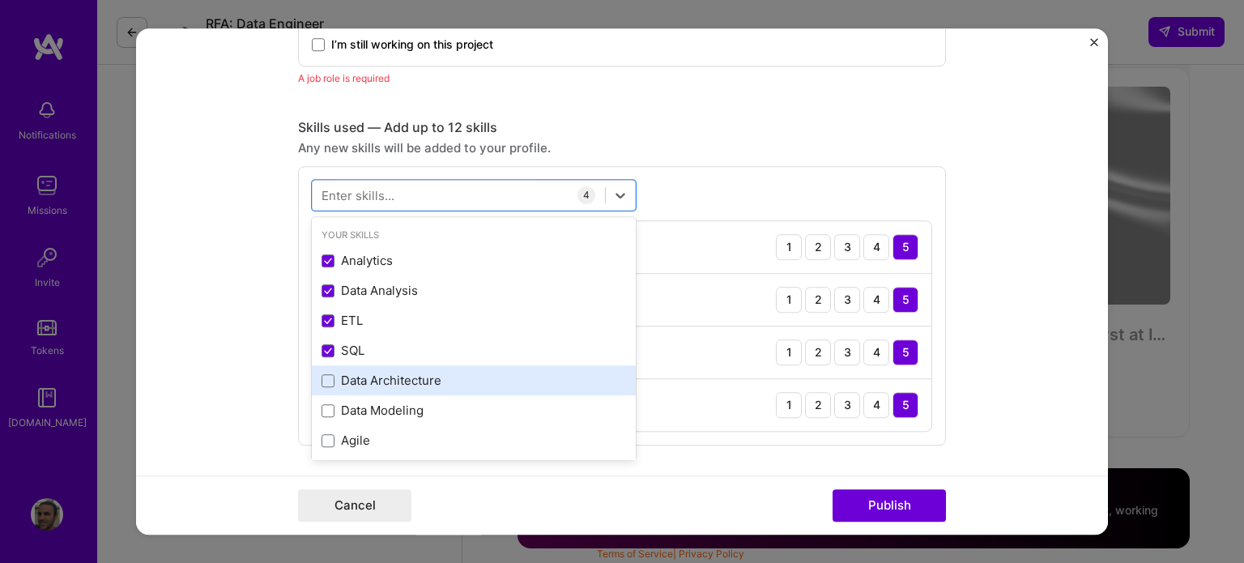
click at [321, 368] on div "Data Architecture" at bounding box center [474, 381] width 324 height 30
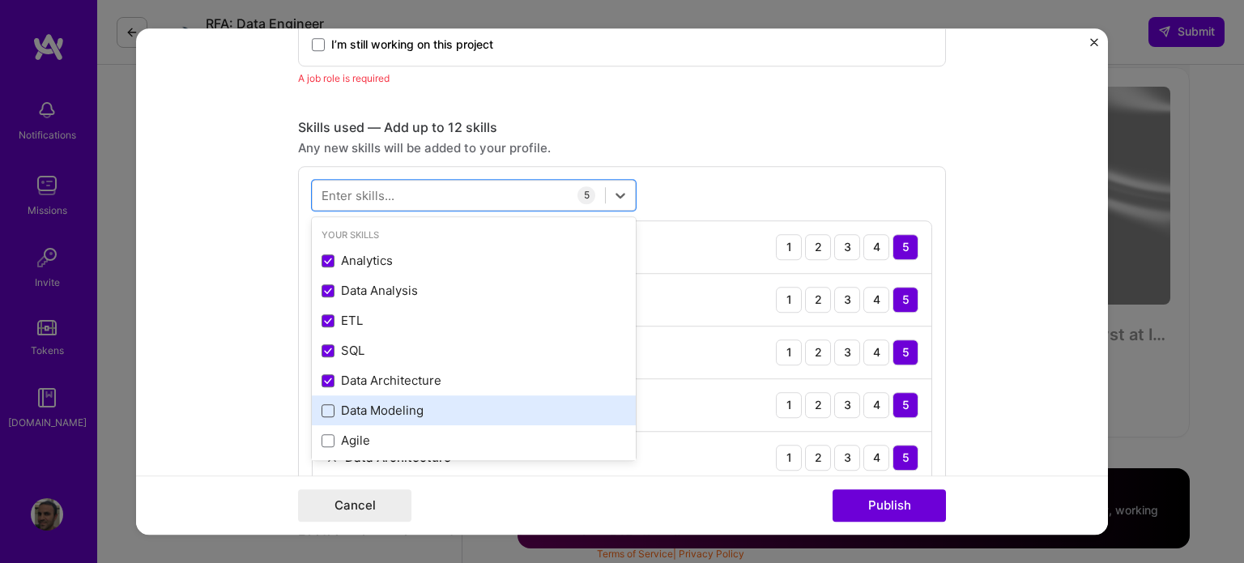
click at [321, 406] on span at bounding box center [327, 410] width 13 height 13
click at [0, 0] on input "checkbox" at bounding box center [0, 0] width 0 height 0
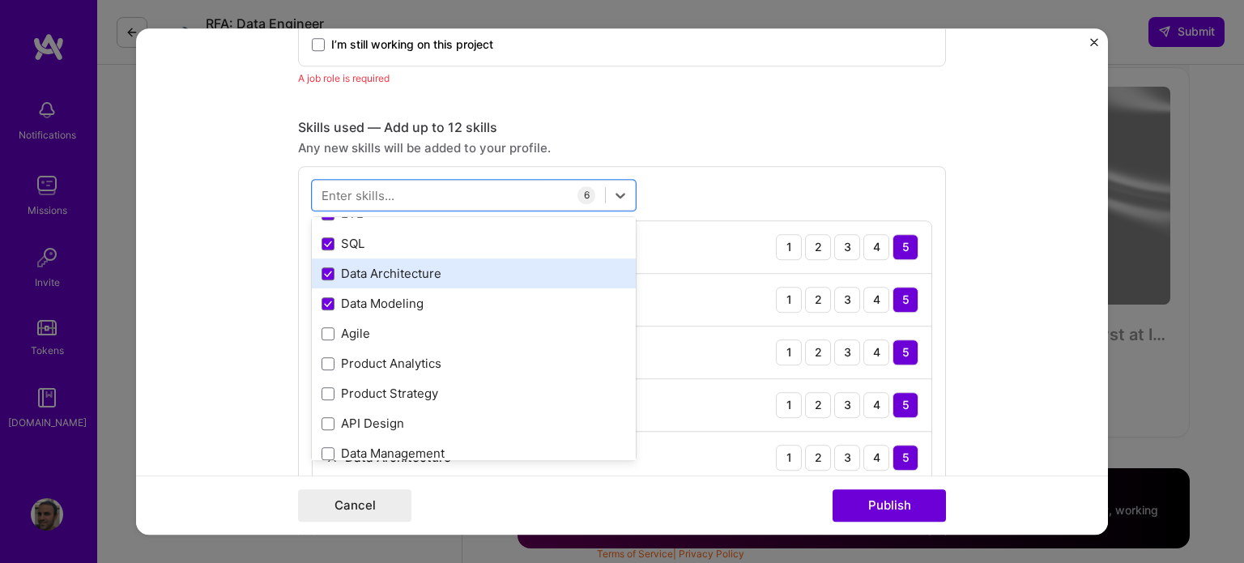
scroll to position [162, 0]
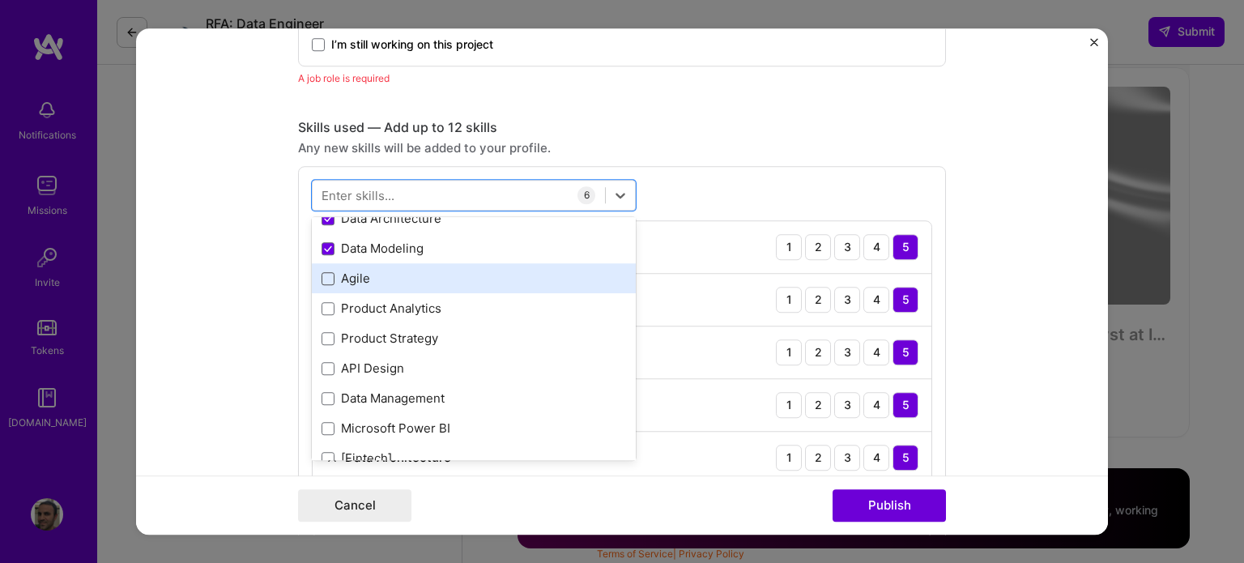
click at [321, 272] on span at bounding box center [327, 278] width 13 height 13
click at [0, 0] on input "checkbox" at bounding box center [0, 0] width 0 height 0
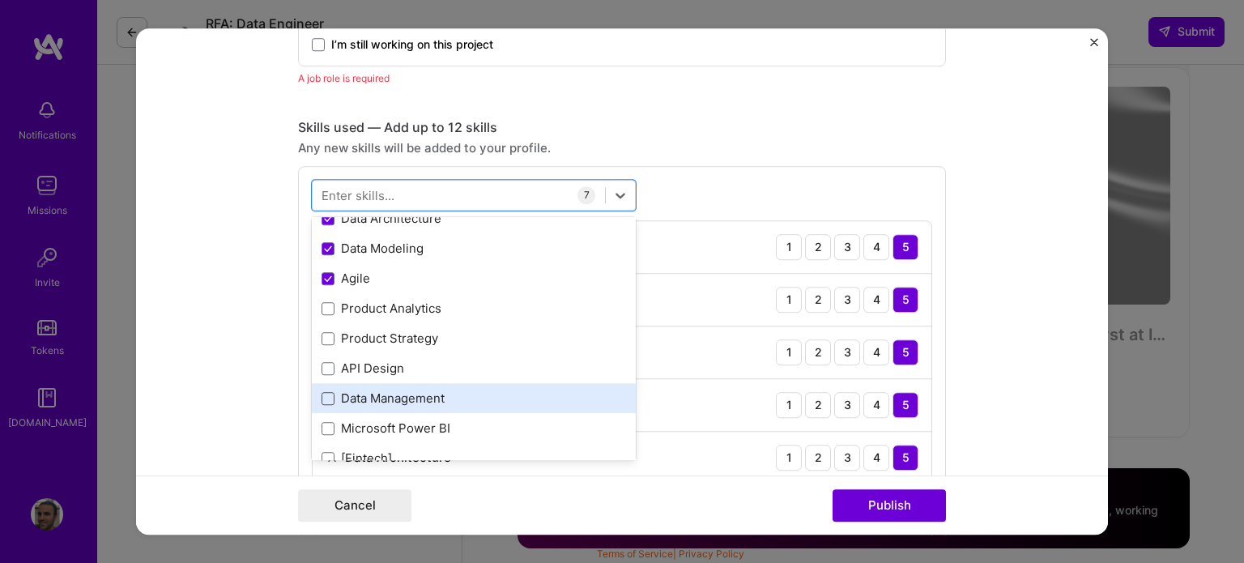
click at [321, 399] on span at bounding box center [327, 398] width 13 height 13
click at [0, 0] on input "checkbox" at bounding box center [0, 0] width 0 height 0
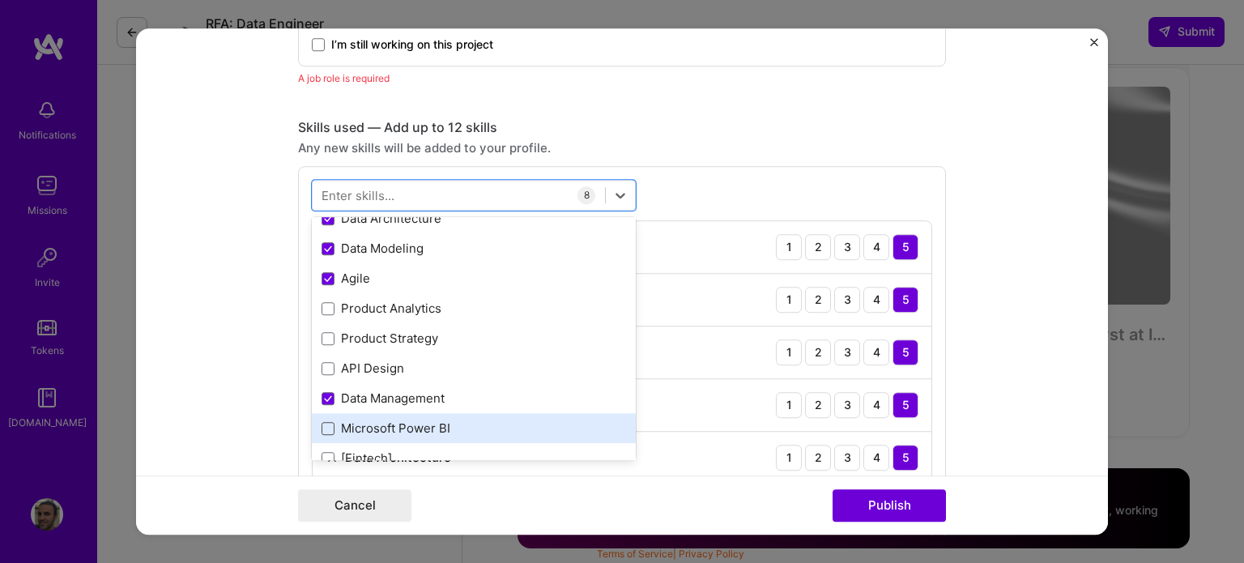
click at [321, 422] on span at bounding box center [327, 428] width 13 height 13
click at [0, 0] on input "checkbox" at bounding box center [0, 0] width 0 height 0
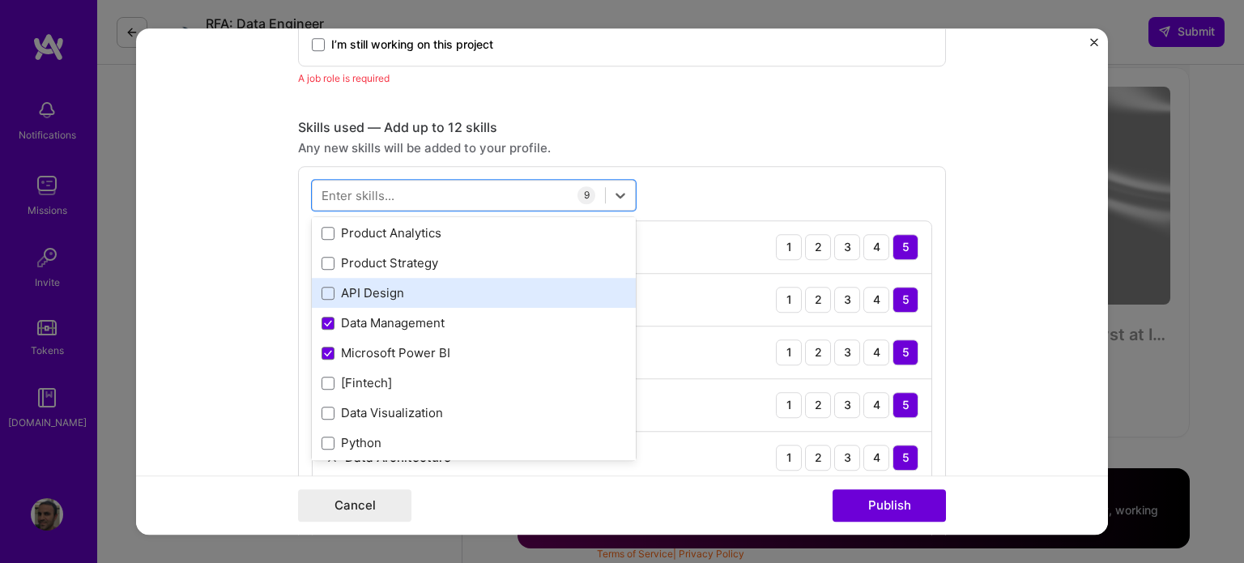
scroll to position [324, 0]
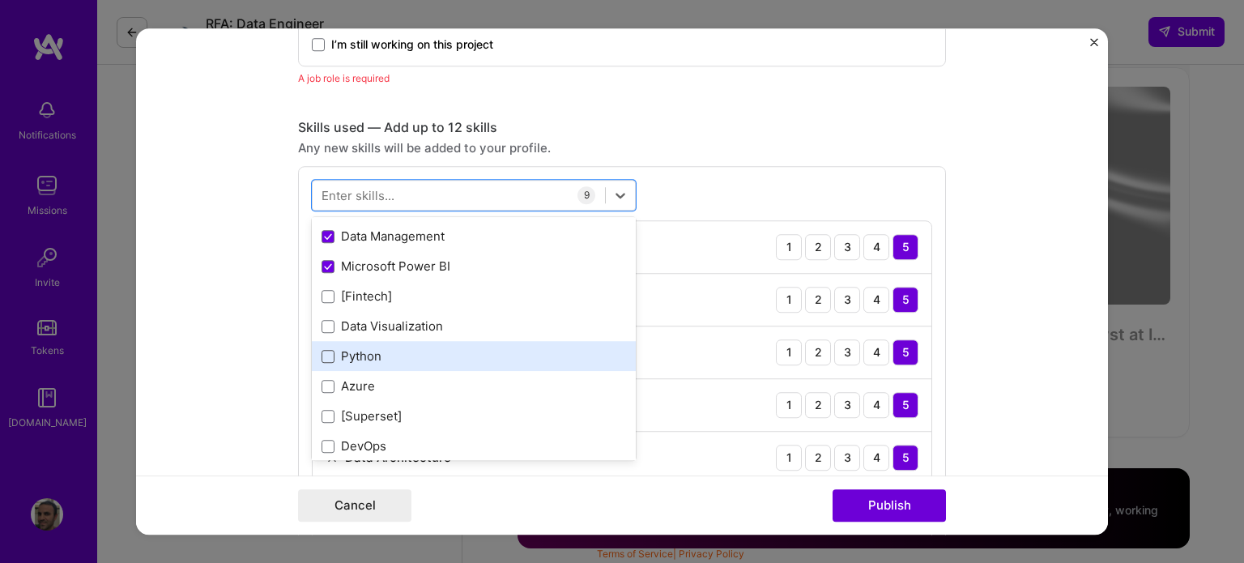
click at [321, 351] on span at bounding box center [327, 356] width 13 height 13
click at [0, 0] on input "checkbox" at bounding box center [0, 0] width 0 height 0
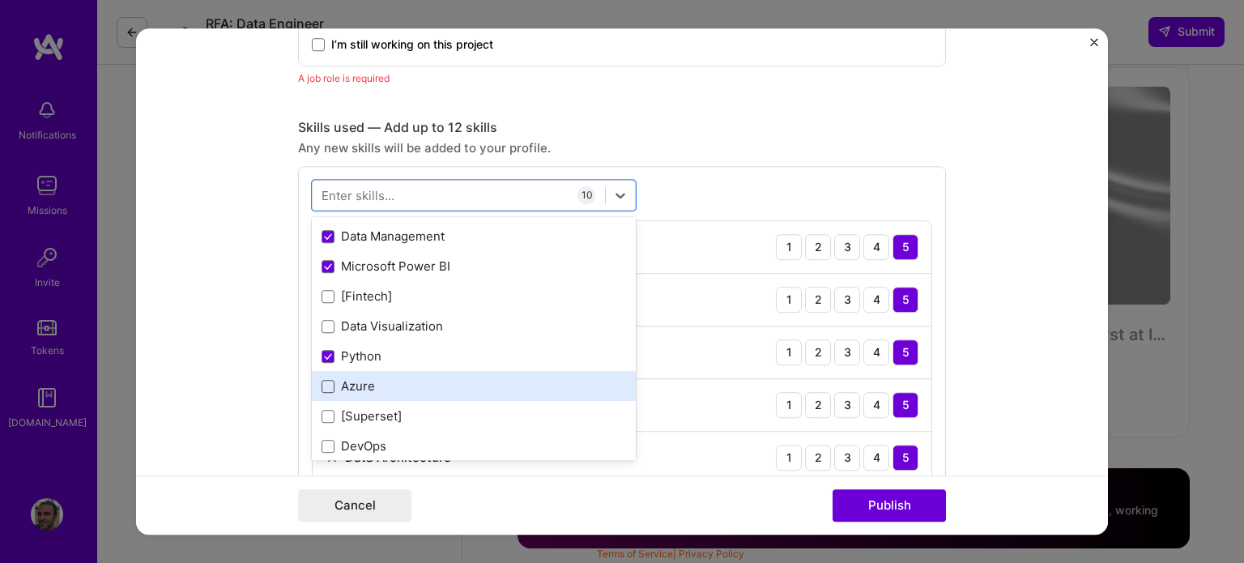
click at [321, 386] on span at bounding box center [327, 386] width 13 height 13
click at [0, 0] on input "checkbox" at bounding box center [0, 0] width 0 height 0
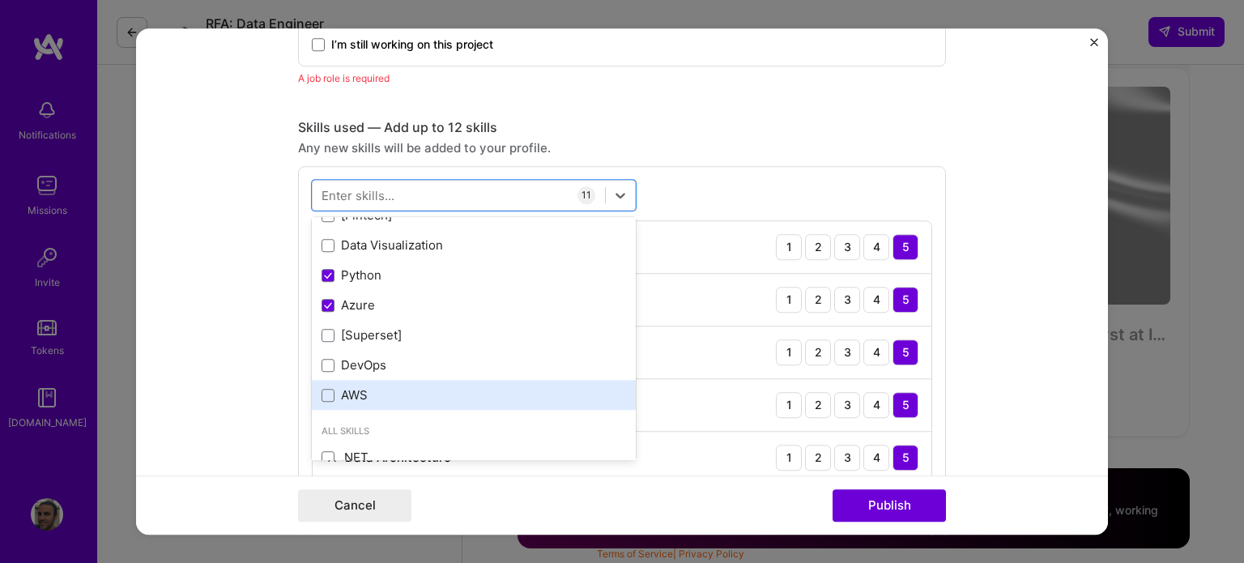
click at [321, 384] on div "AWS" at bounding box center [474, 396] width 324 height 30
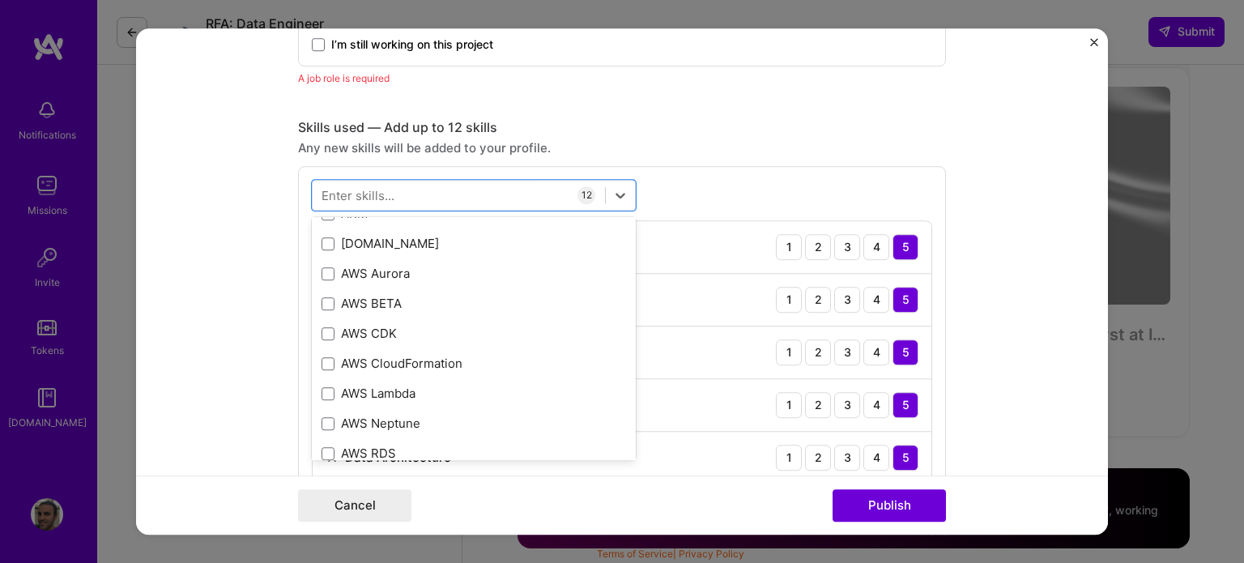
scroll to position [972, 0]
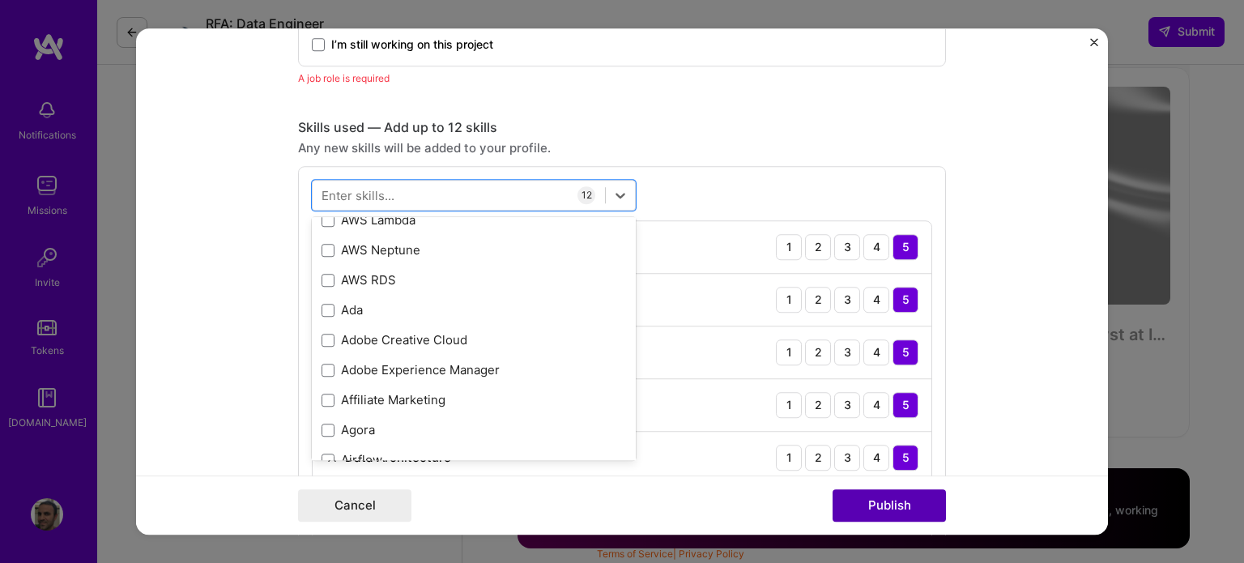
click at [898, 509] on button "Publish" at bounding box center [888, 505] width 113 height 32
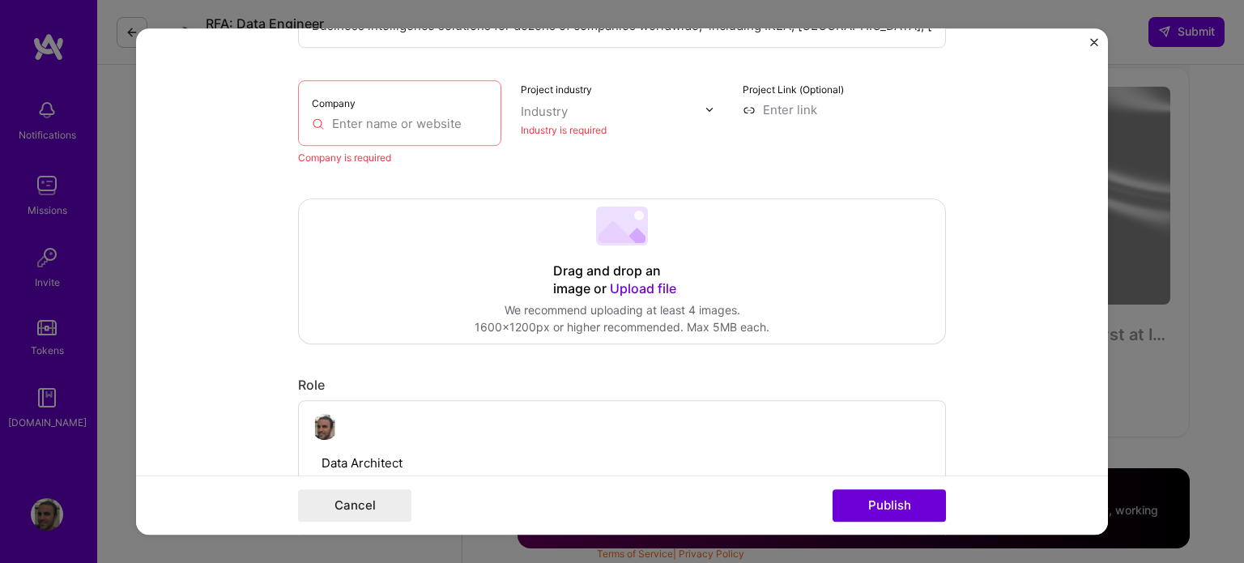
scroll to position [177, 0]
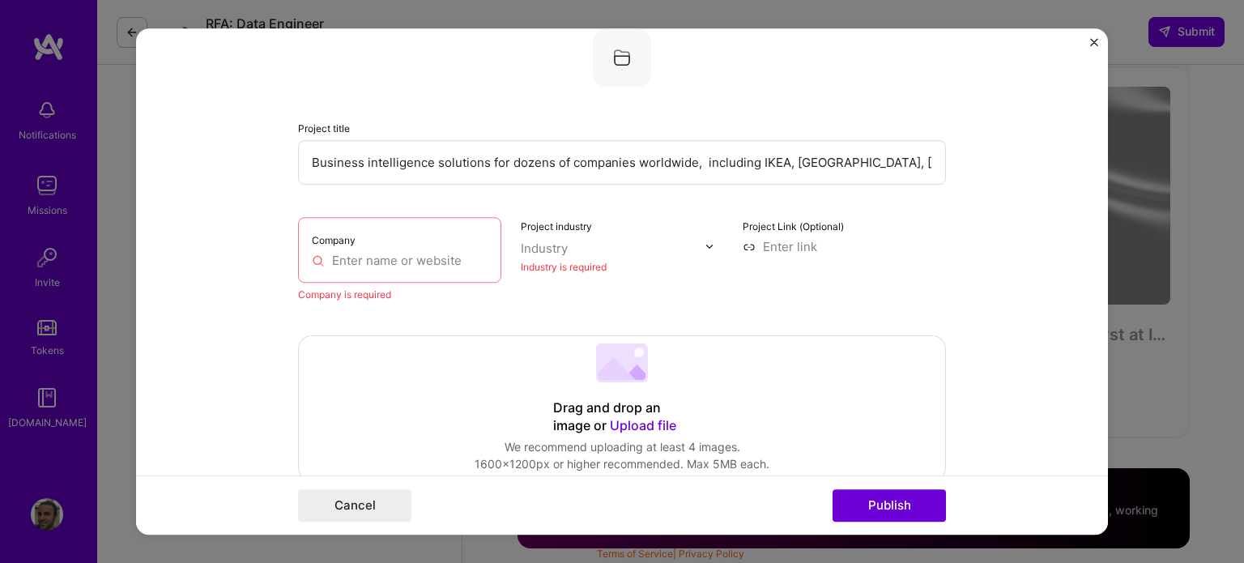
click at [366, 255] on input "text" at bounding box center [400, 260] width 176 height 17
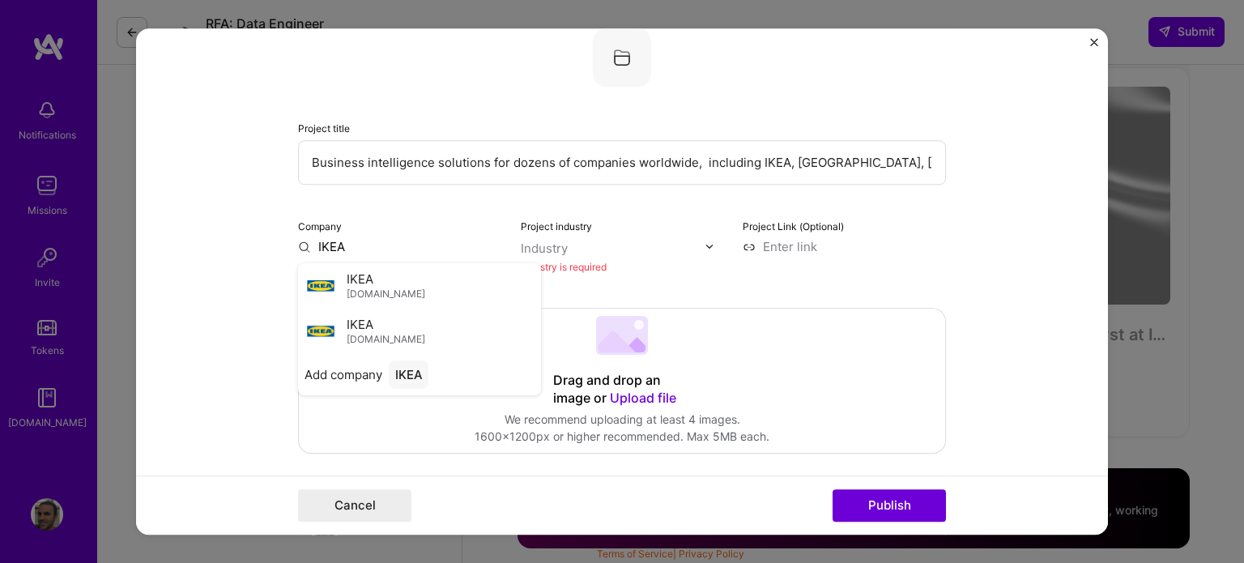
type input "IKEA"
click at [332, 281] on div "IKEA [DOMAIN_NAME]" at bounding box center [419, 285] width 243 height 45
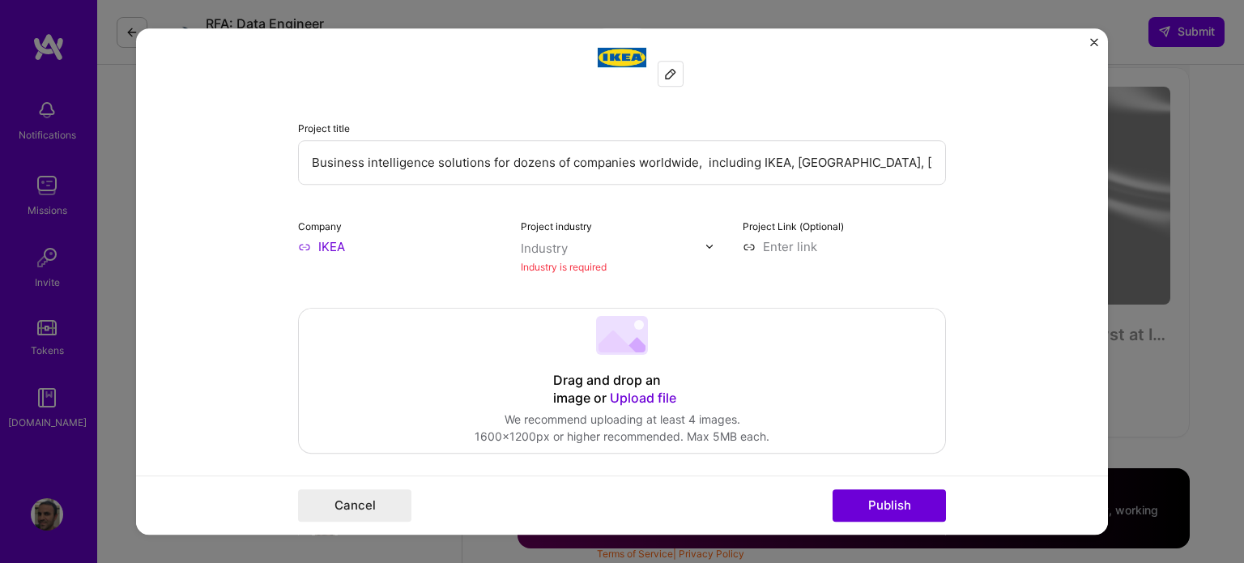
click at [608, 245] on input "text" at bounding box center [613, 248] width 185 height 17
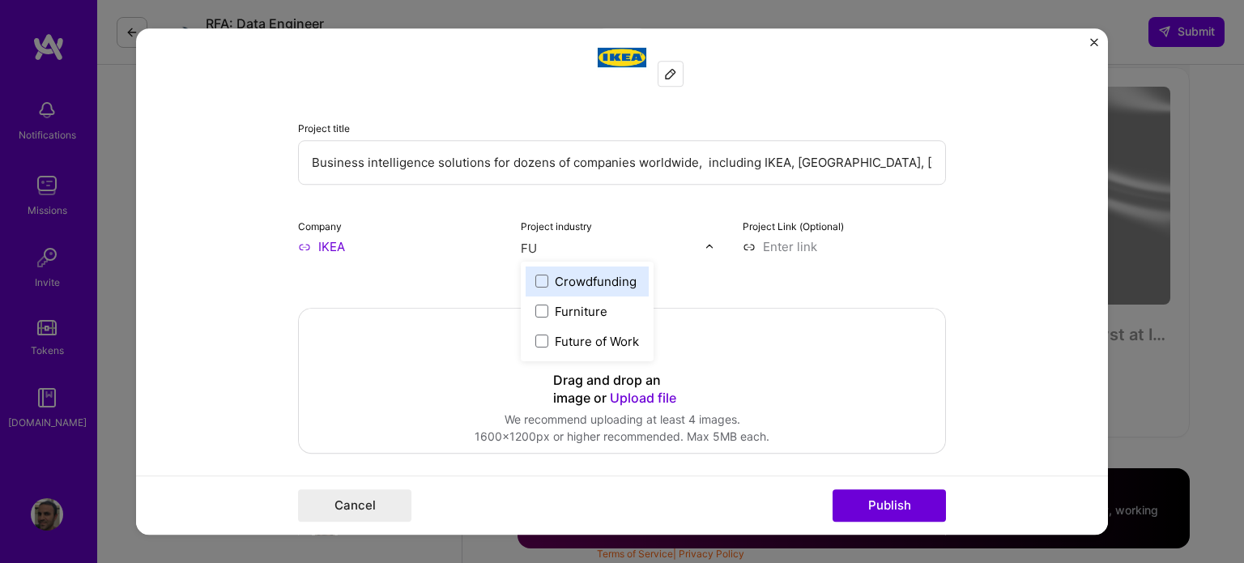
scroll to position [0, 0]
type input "FUR"
click at [535, 279] on span at bounding box center [541, 281] width 13 height 13
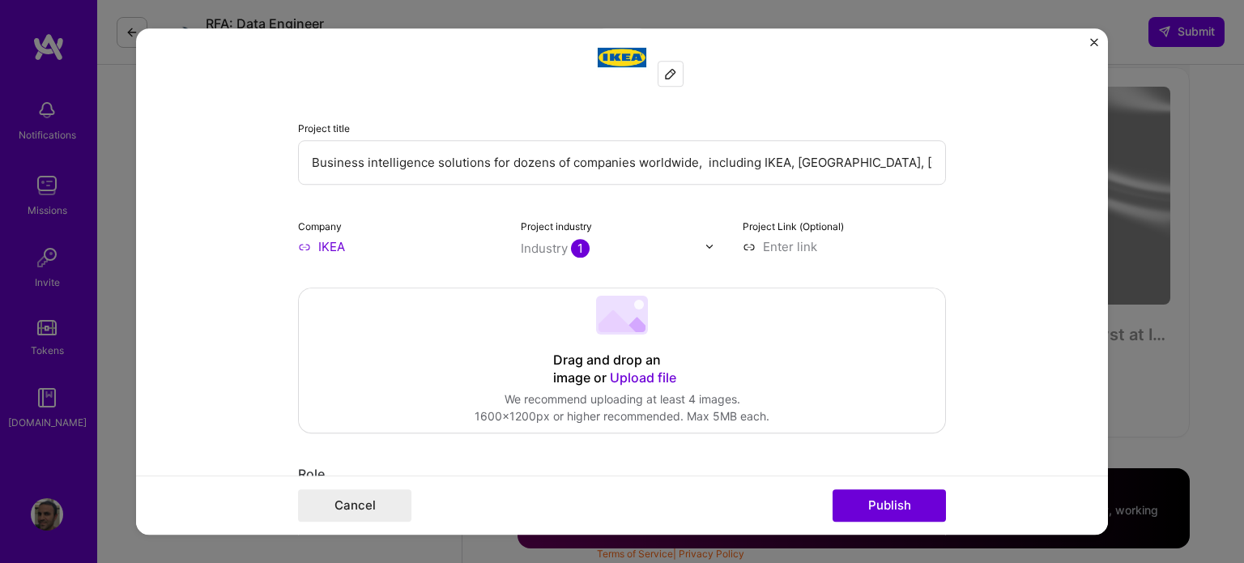
click at [662, 206] on div "Project title Business intelligence solutions for dozens of companies worldwide…" at bounding box center [622, 141] width 648 height 227
click at [923, 501] on button "Publish" at bounding box center [888, 505] width 113 height 32
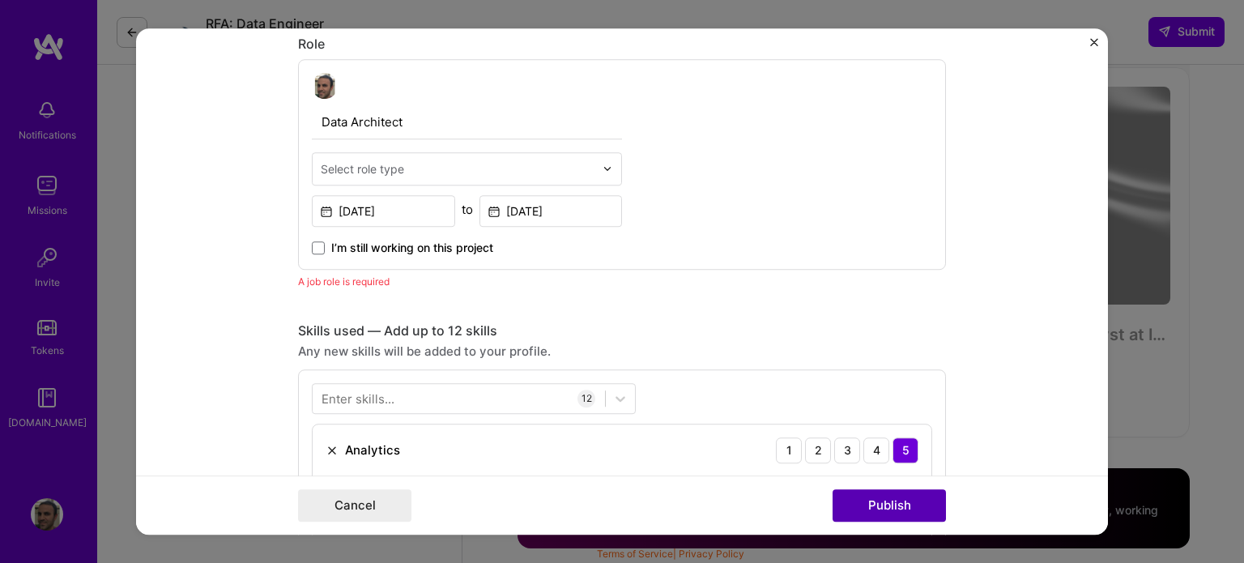
scroll to position [613, 0]
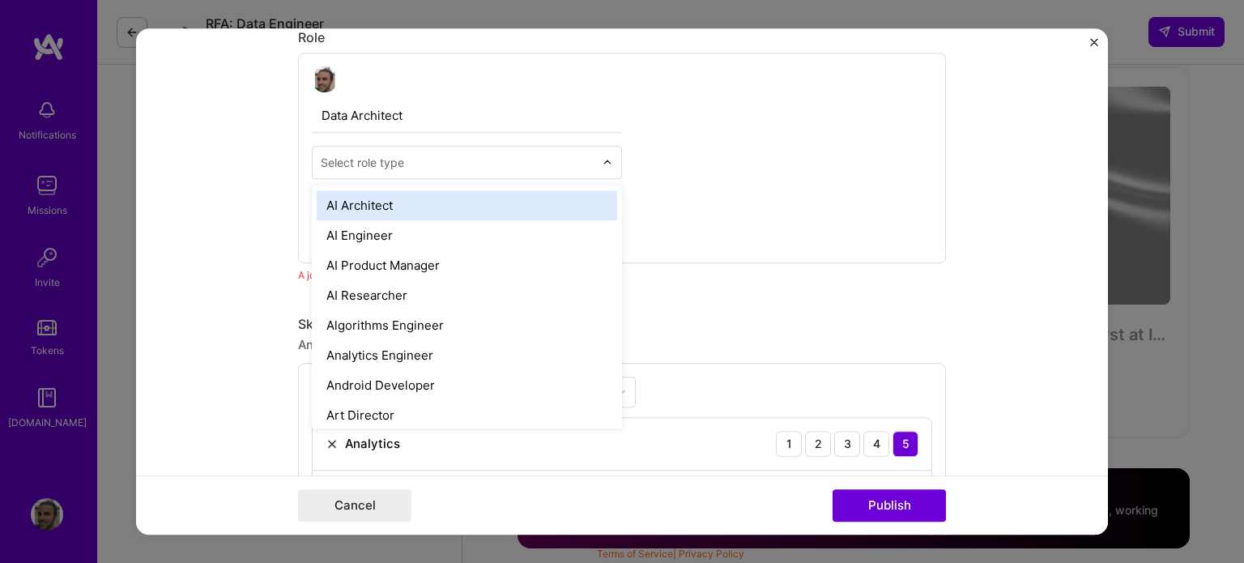
click at [363, 159] on div "Select role type" at bounding box center [362, 162] width 83 height 17
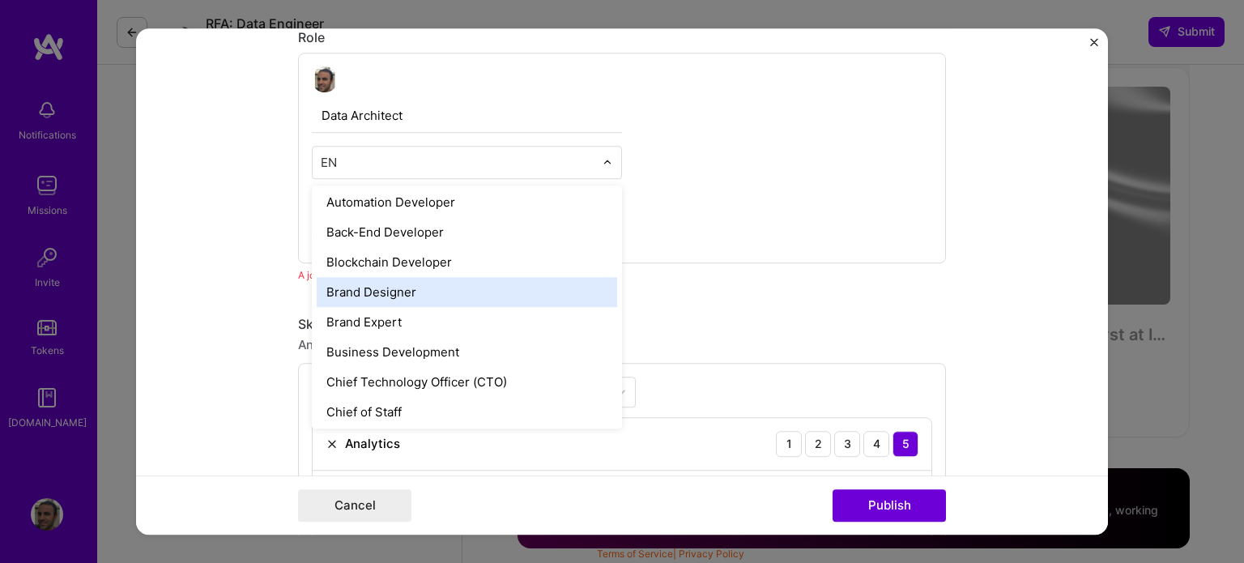
scroll to position [62, 0]
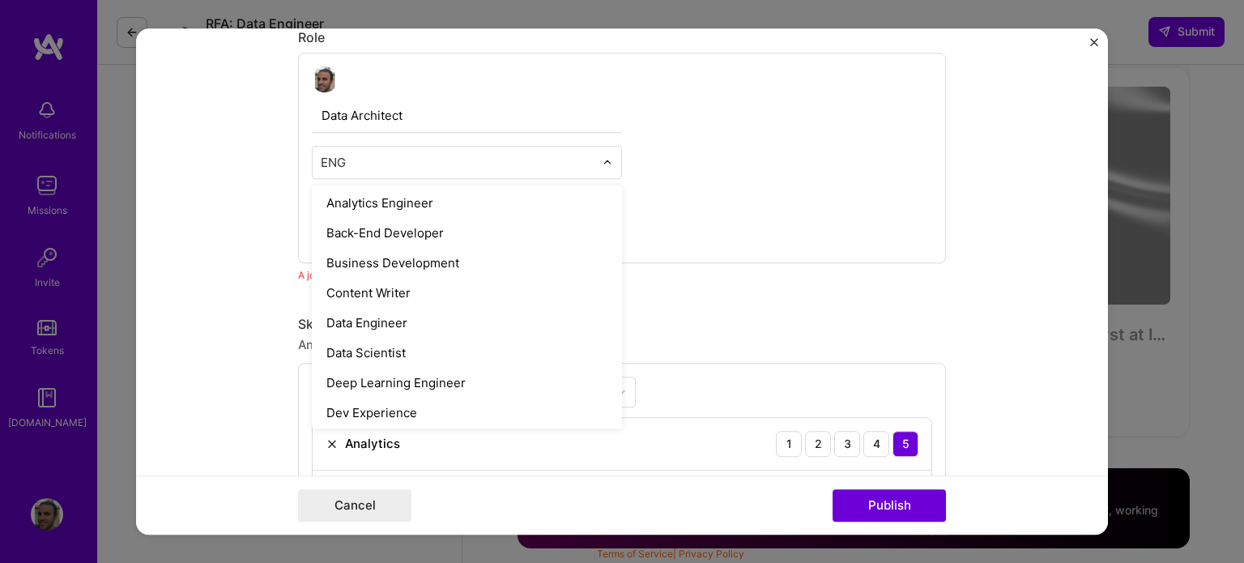
type input "ENGI"
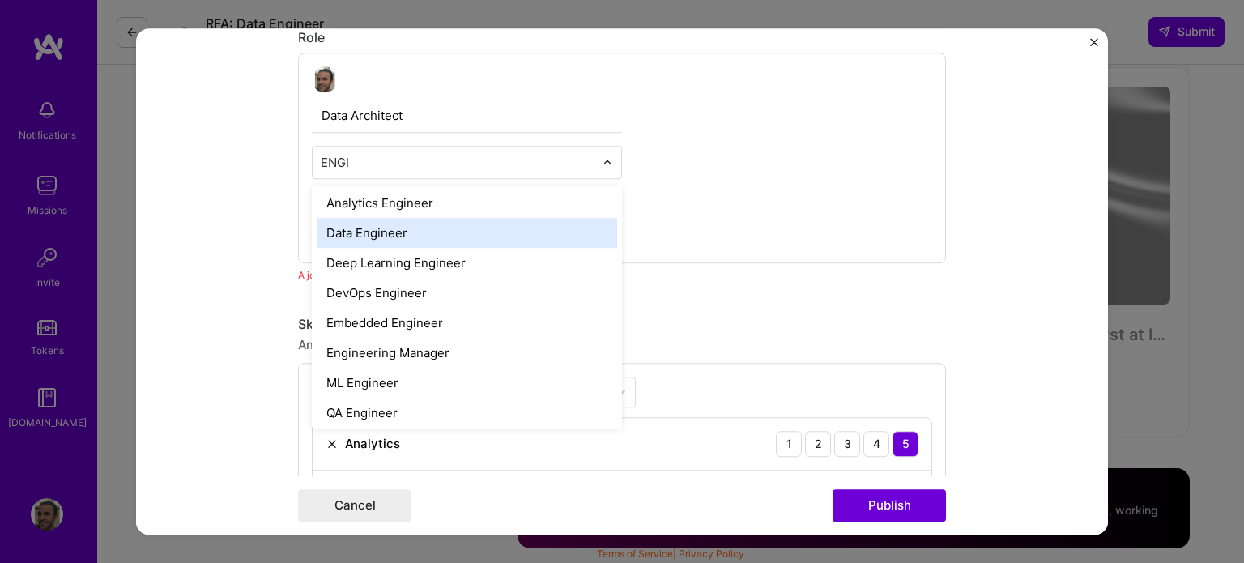
click at [409, 232] on div "Data Engineer" at bounding box center [467, 233] width 300 height 30
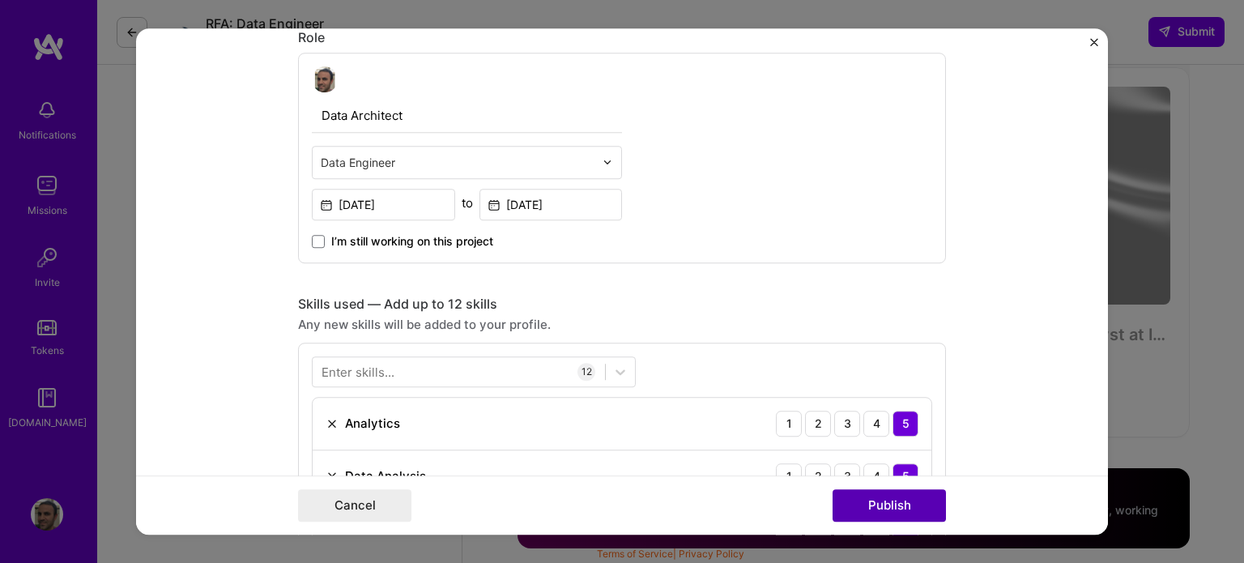
click at [922, 517] on button "Publish" at bounding box center [888, 505] width 113 height 32
click at [906, 504] on button "Publish" at bounding box center [888, 505] width 113 height 32
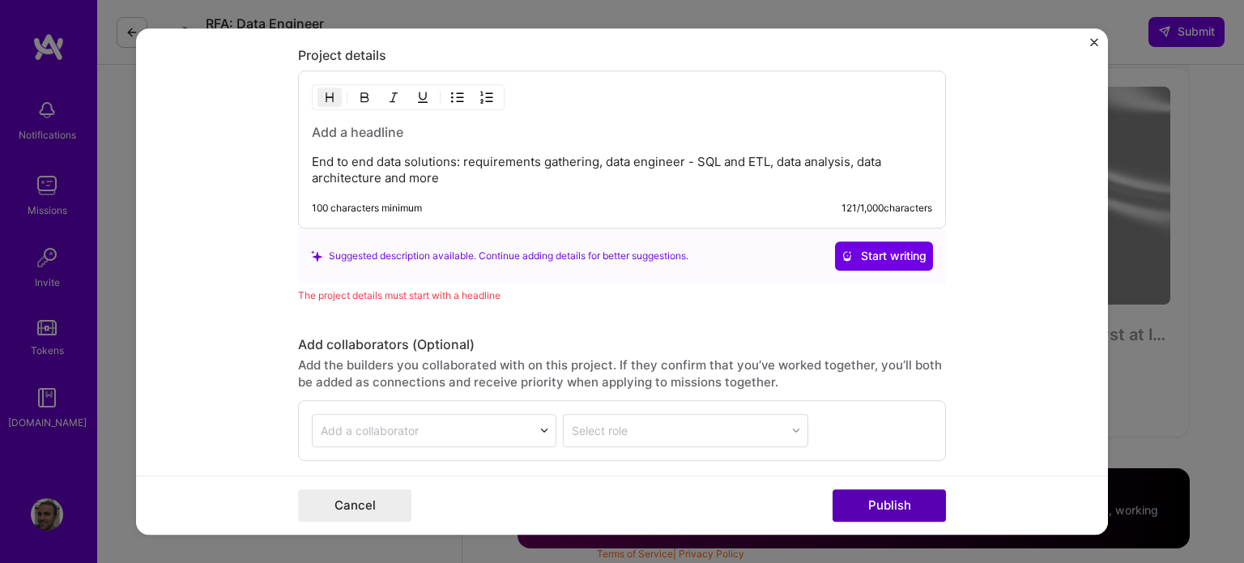
scroll to position [2067, 0]
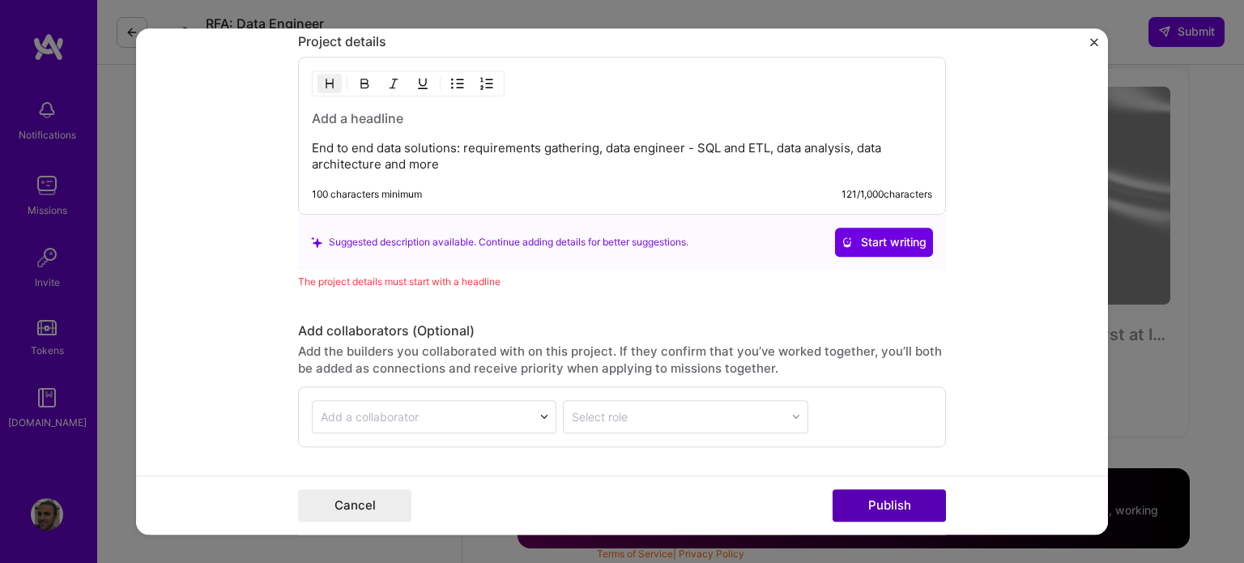
click at [906, 504] on button "Publish" at bounding box center [888, 505] width 113 height 32
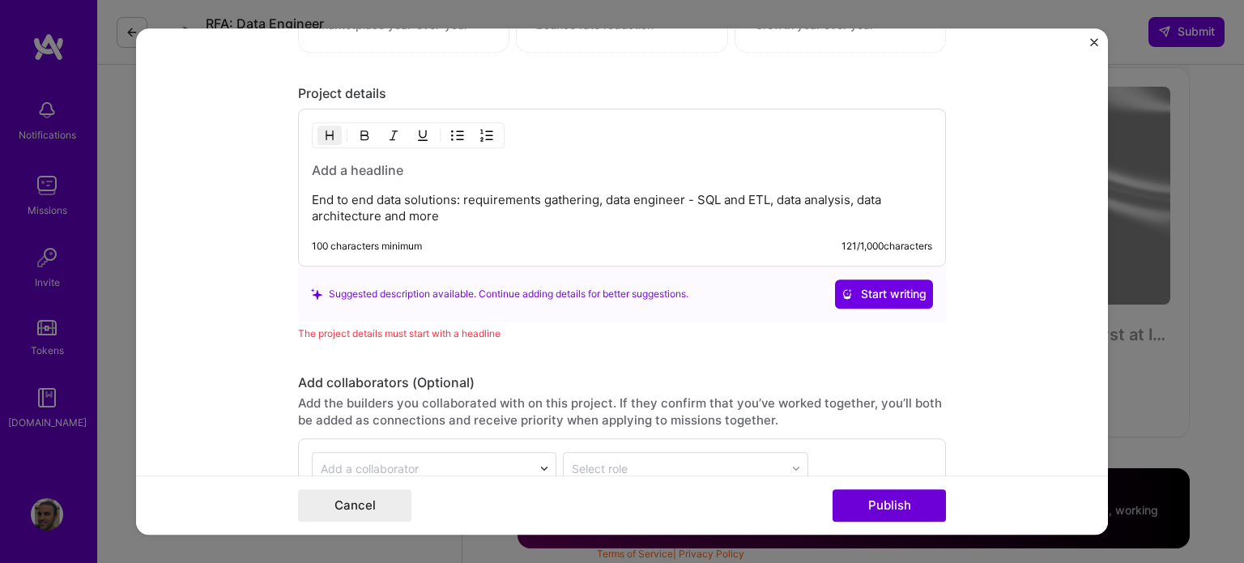
click at [379, 163] on h3 at bounding box center [622, 170] width 620 height 18
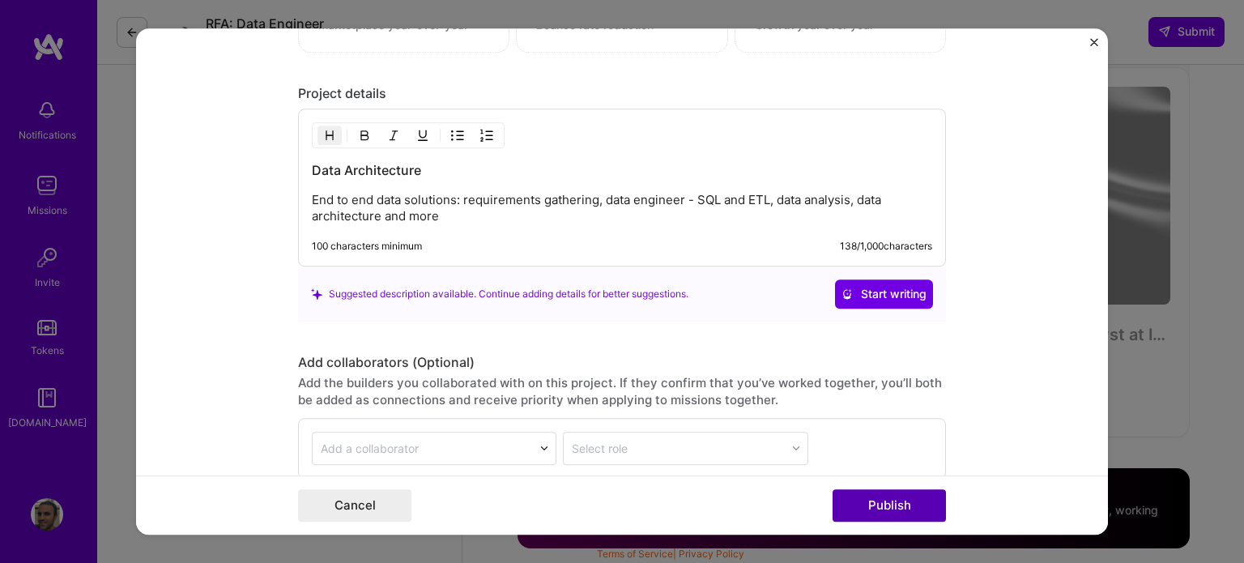
click at [909, 512] on button "Publish" at bounding box center [888, 505] width 113 height 32
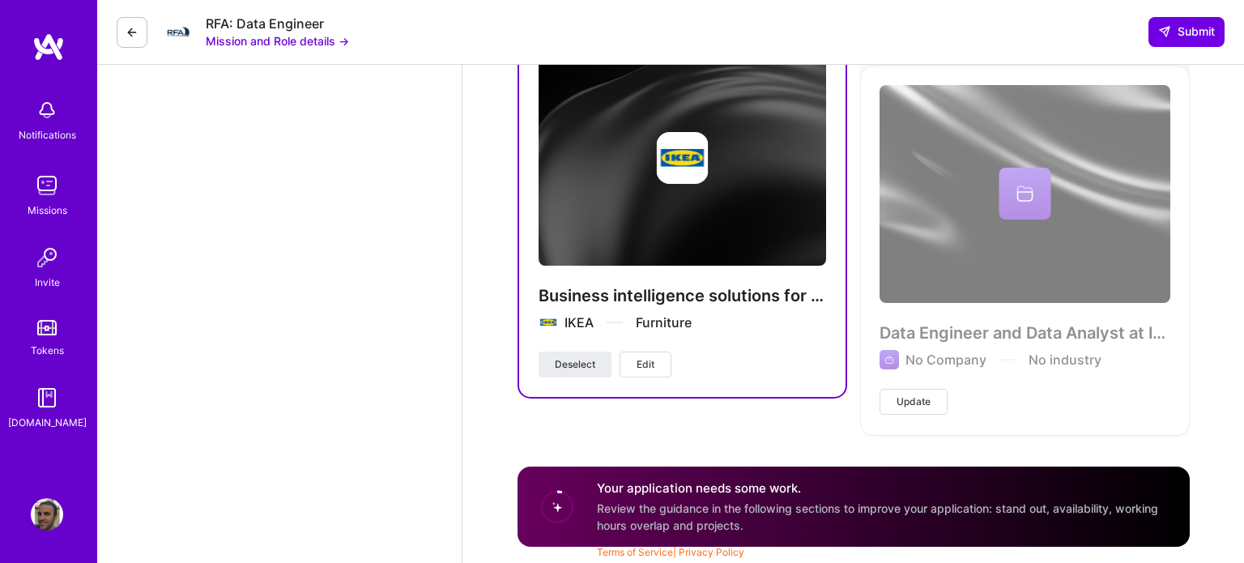
scroll to position [2070, 0]
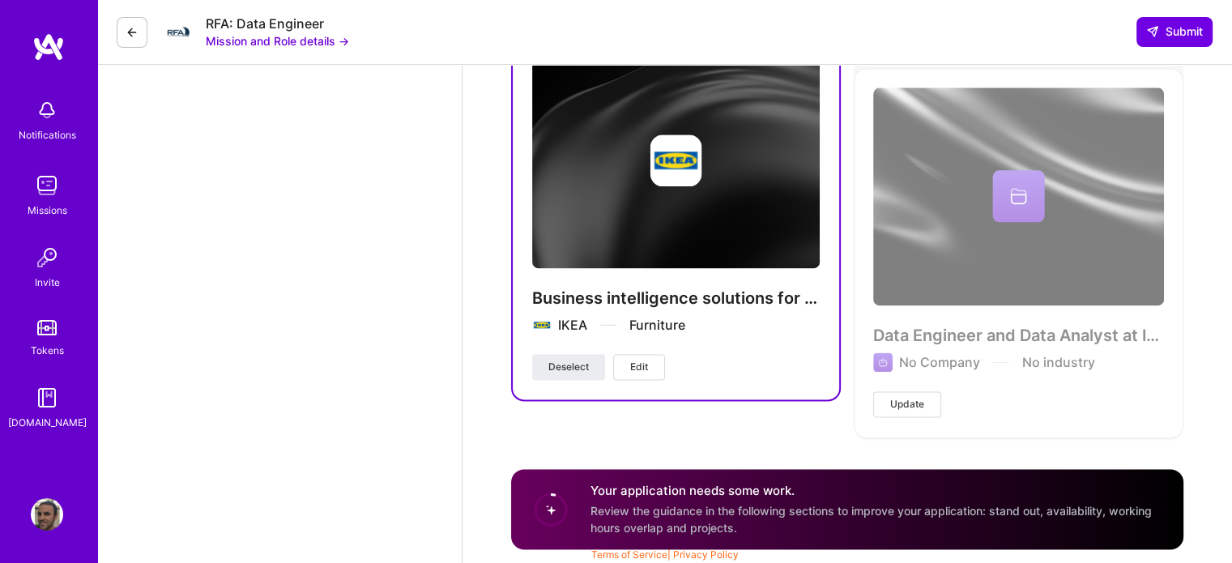
click at [1020, 193] on div "Data Engineer and Data Analyst at IKEA No Company No industry Update" at bounding box center [1018, 252] width 330 height 368
click at [917, 397] on span "Update" at bounding box center [907, 404] width 34 height 15
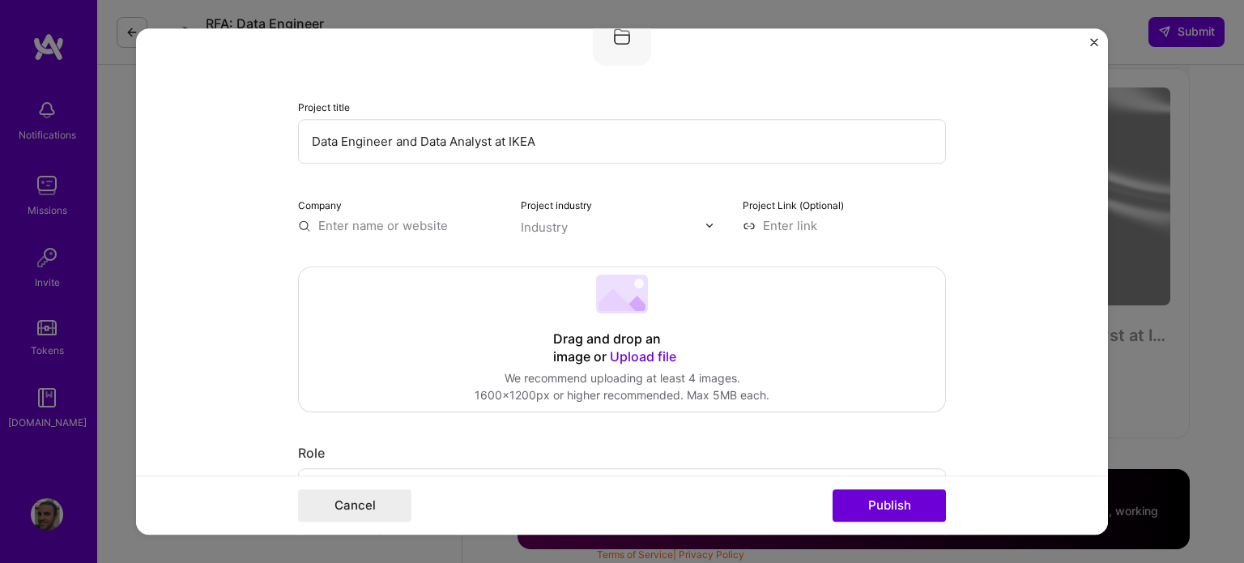
scroll to position [486, 0]
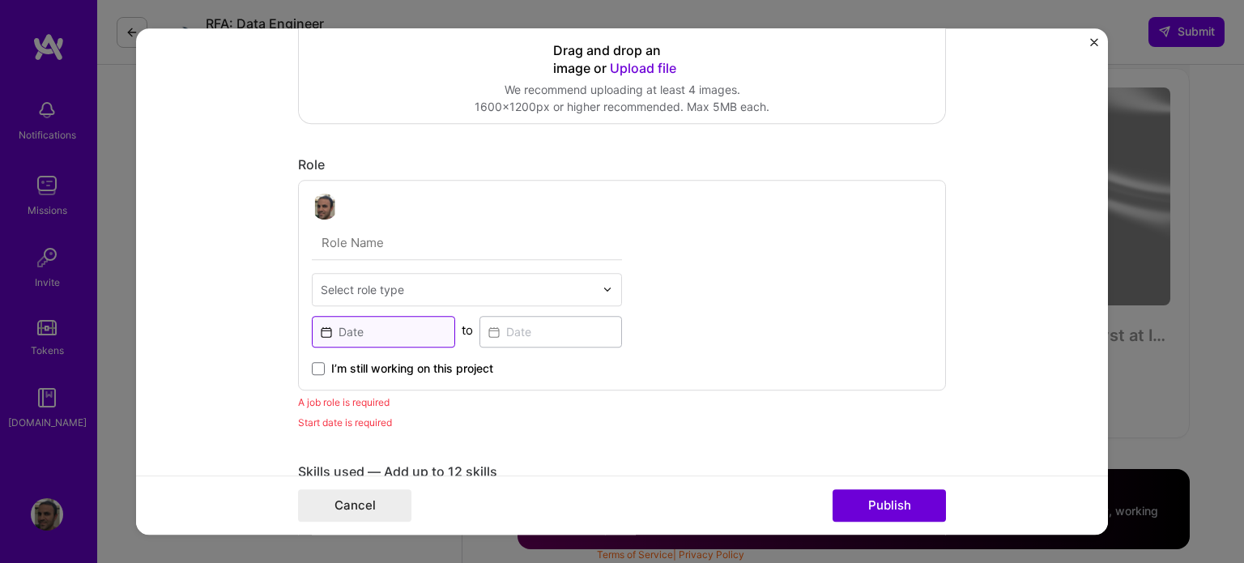
click at [424, 326] on input at bounding box center [383, 332] width 143 height 32
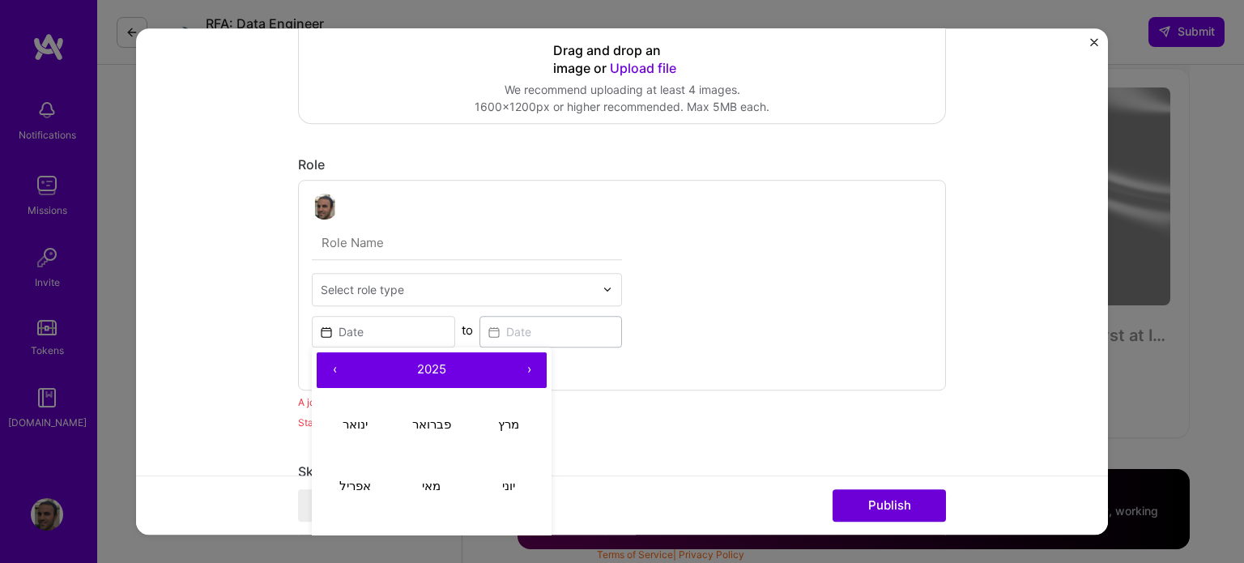
click at [328, 370] on button "‹" at bounding box center [335, 370] width 36 height 36
click at [348, 420] on abbr "ינואר" at bounding box center [355, 423] width 25 height 15
type input "[DATE]"
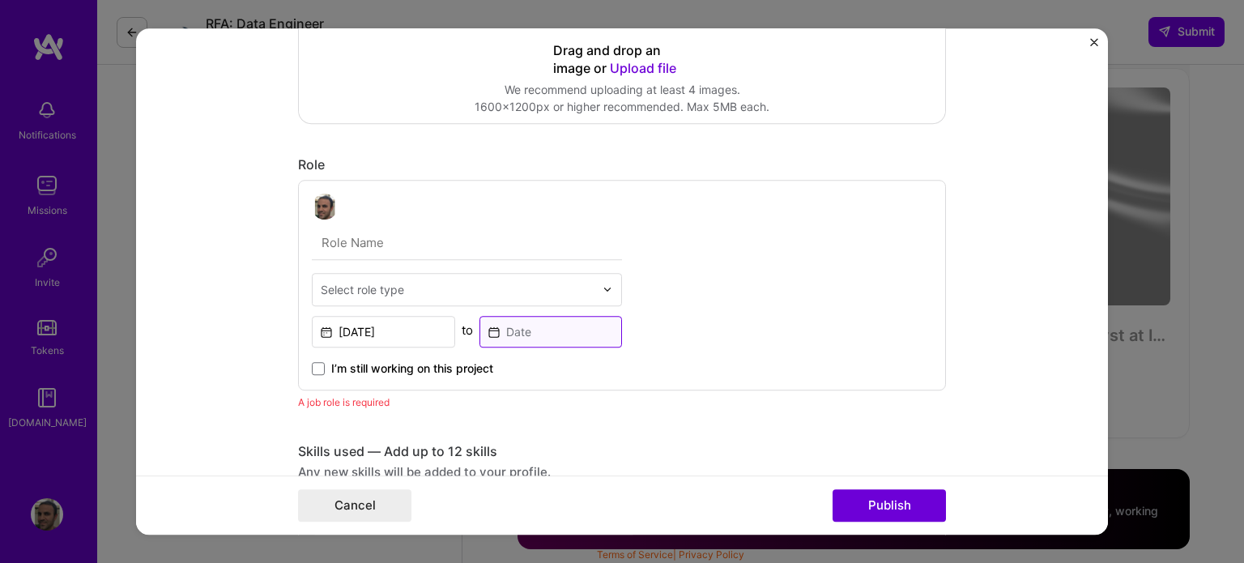
click at [509, 339] on input at bounding box center [550, 332] width 143 height 32
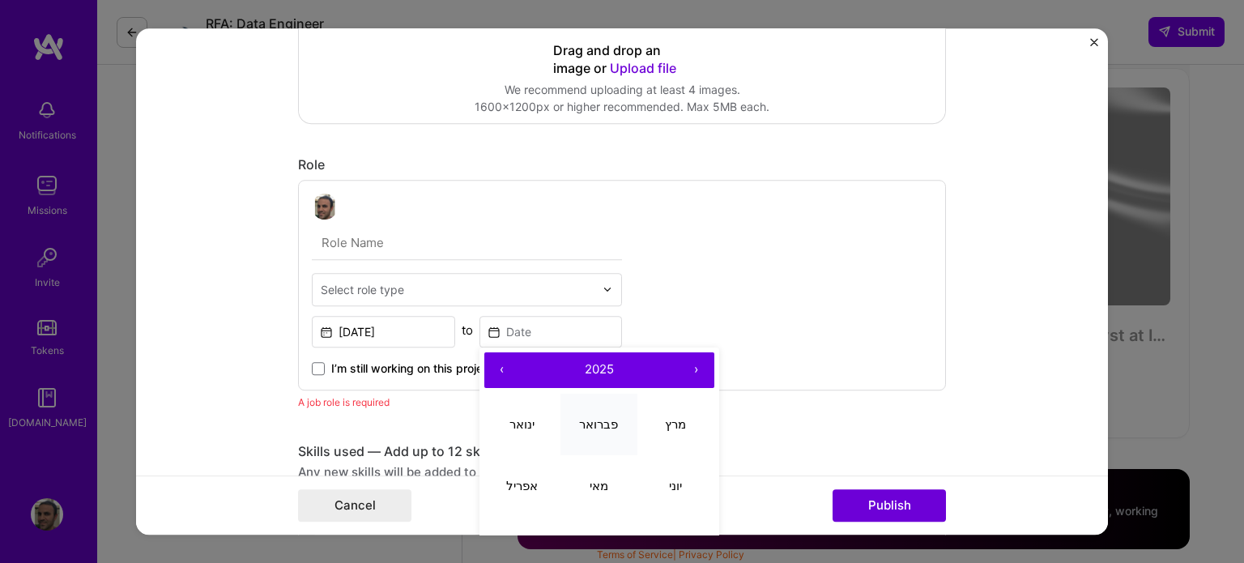
click at [580, 416] on abbr "פברואר" at bounding box center [598, 423] width 39 height 15
type input "[DATE]"
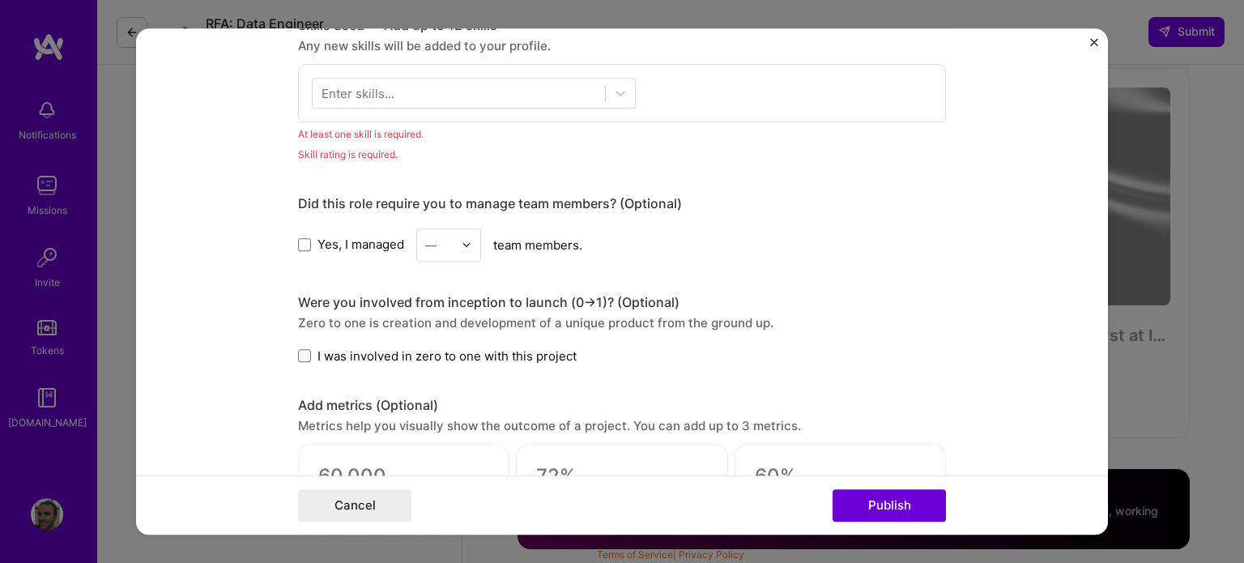
scroll to position [810, 0]
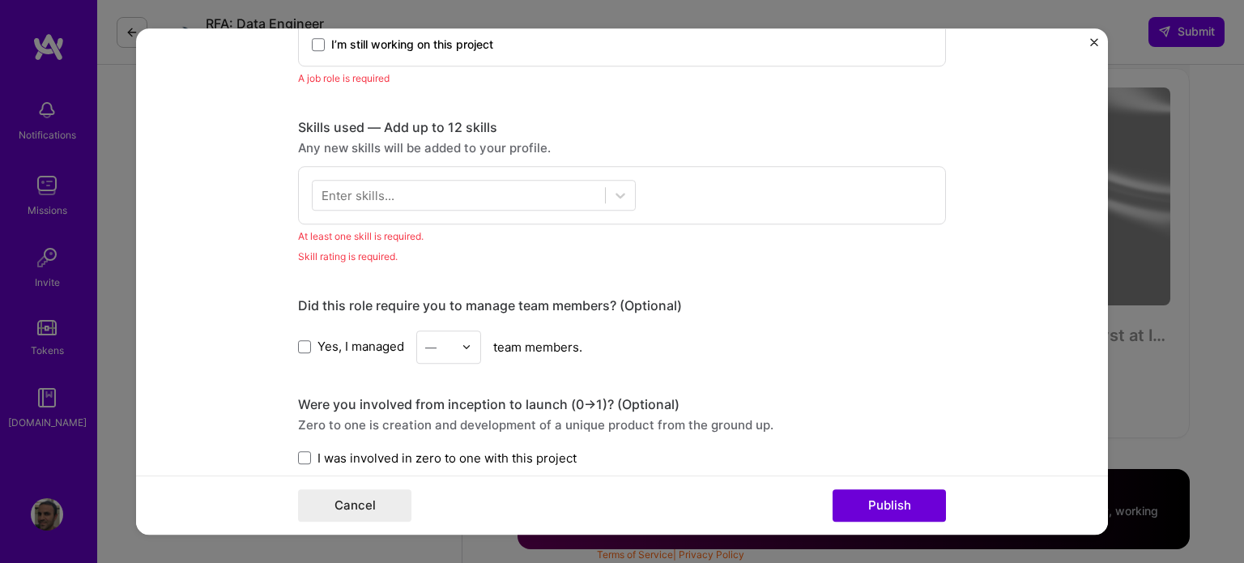
click at [381, 196] on div "Enter skills..." at bounding box center [357, 194] width 73 height 17
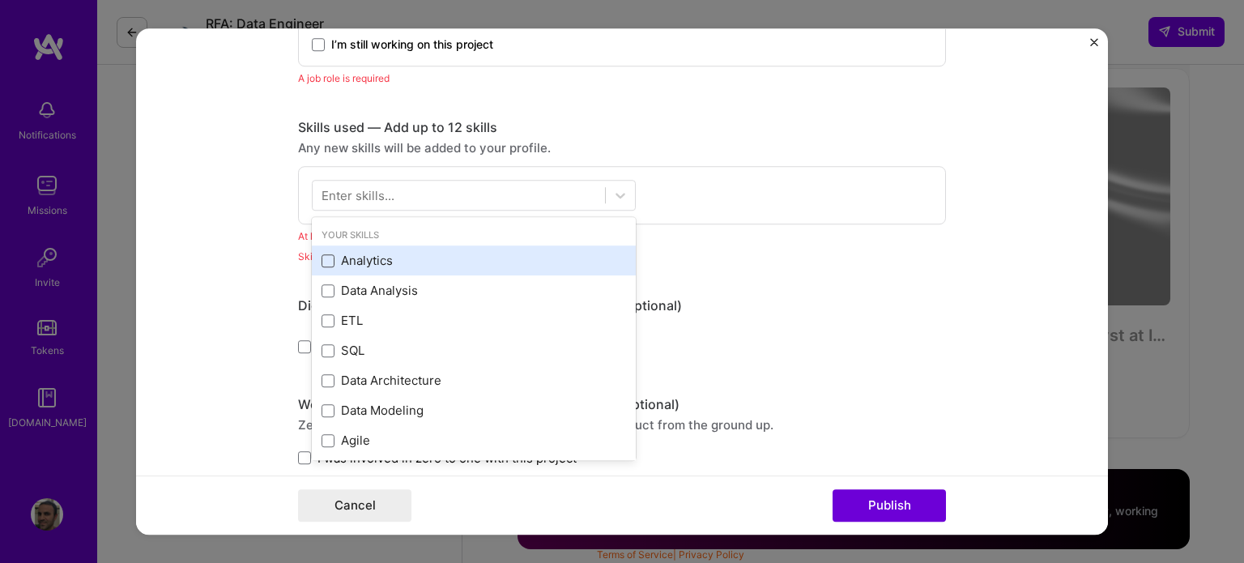
click at [326, 255] on span at bounding box center [327, 260] width 13 height 13
click at [0, 0] on input "checkbox" at bounding box center [0, 0] width 0 height 0
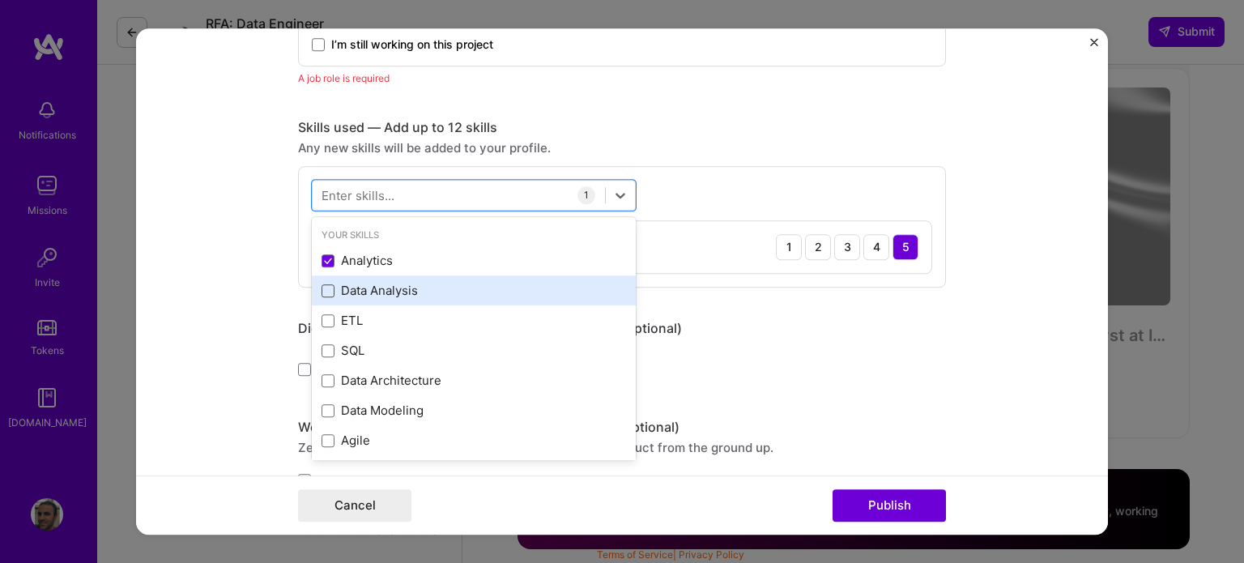
click at [321, 287] on span at bounding box center [327, 290] width 13 height 13
click at [0, 0] on input "checkbox" at bounding box center [0, 0] width 0 height 0
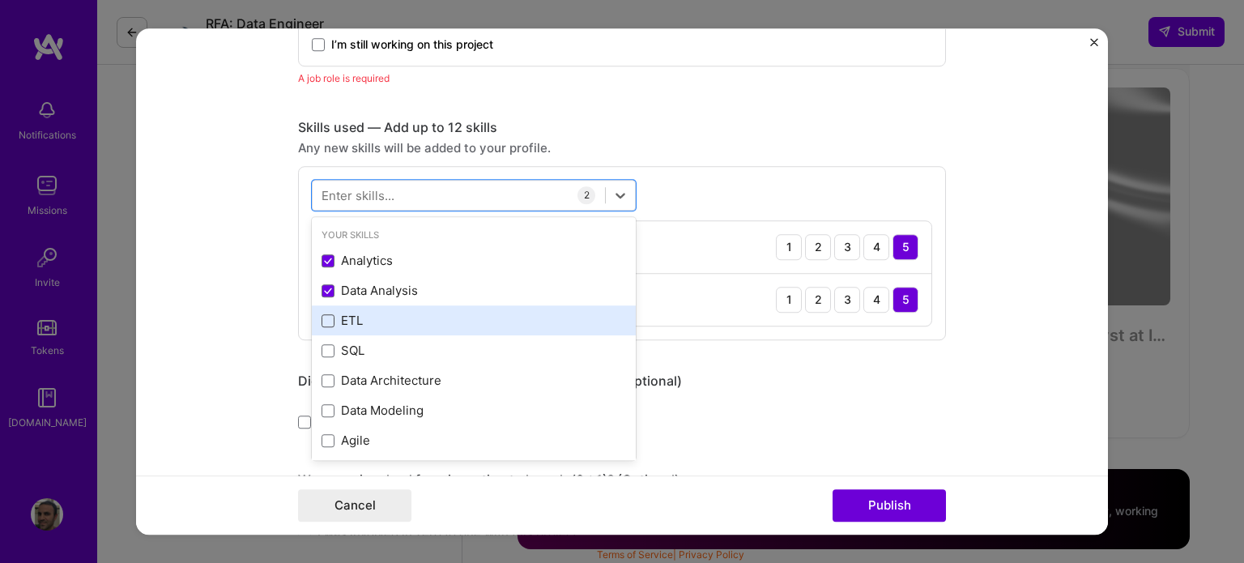
click at [321, 318] on span at bounding box center [327, 320] width 13 height 13
click at [0, 0] on input "checkbox" at bounding box center [0, 0] width 0 height 0
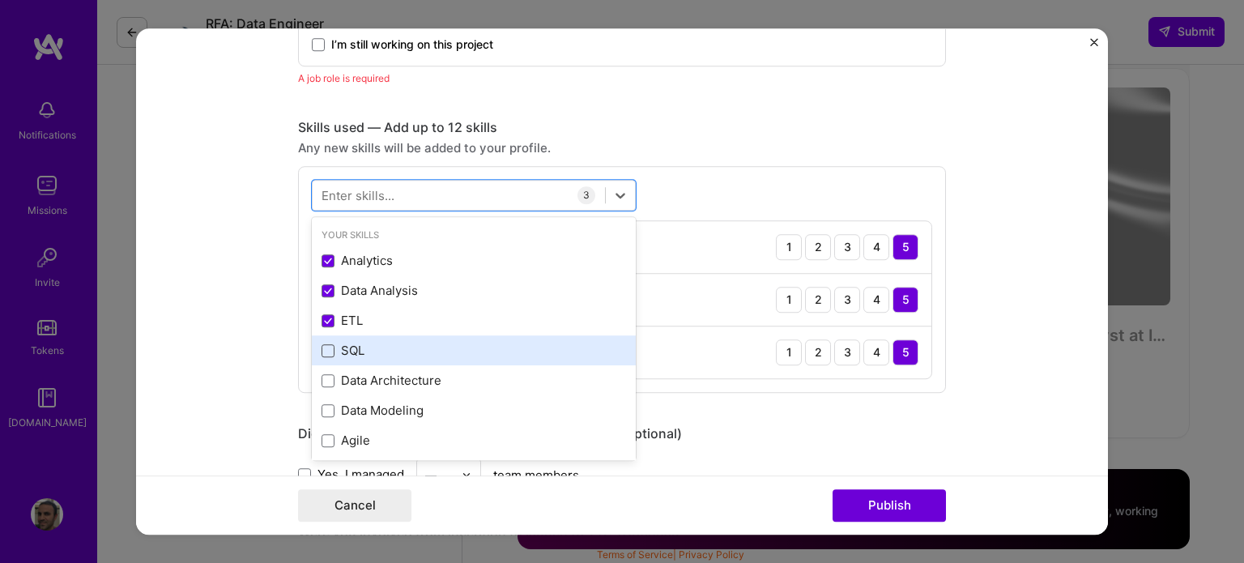
click at [321, 344] on span at bounding box center [327, 350] width 13 height 13
click at [0, 0] on input "checkbox" at bounding box center [0, 0] width 0 height 0
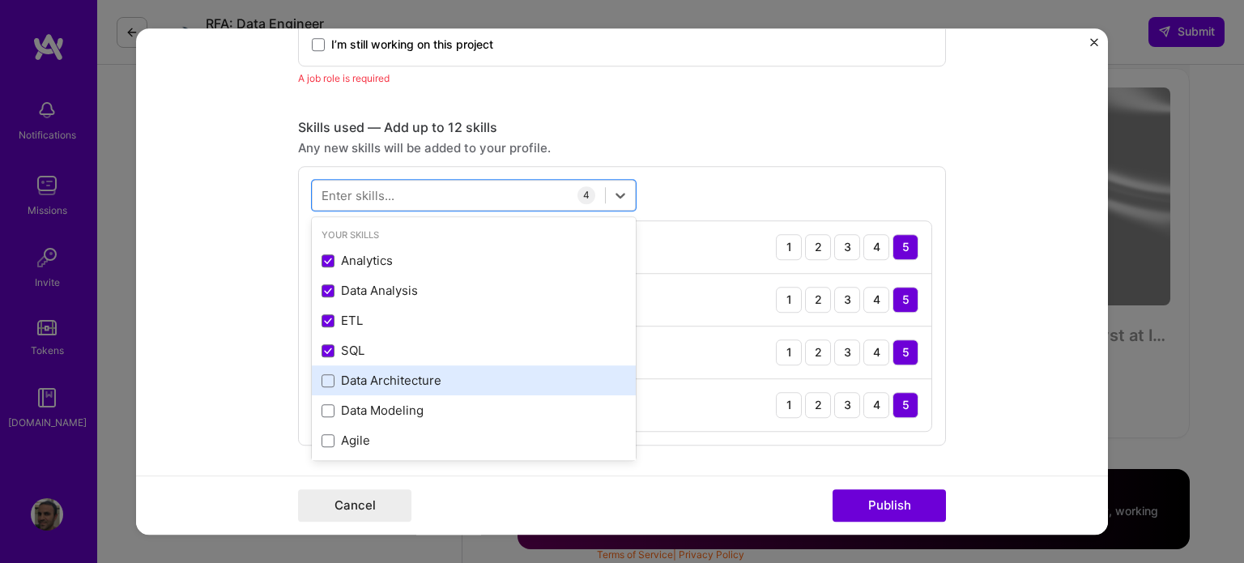
click at [321, 377] on span at bounding box center [327, 380] width 13 height 13
click at [0, 0] on input "checkbox" at bounding box center [0, 0] width 0 height 0
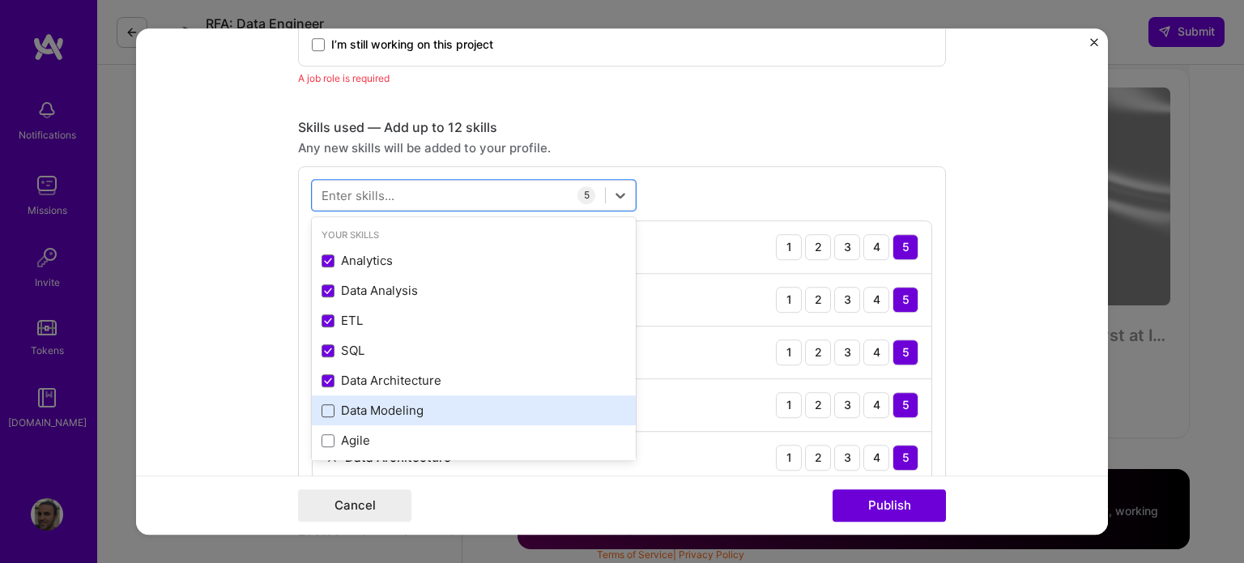
click at [321, 411] on span at bounding box center [327, 410] width 13 height 13
click at [0, 0] on input "checkbox" at bounding box center [0, 0] width 0 height 0
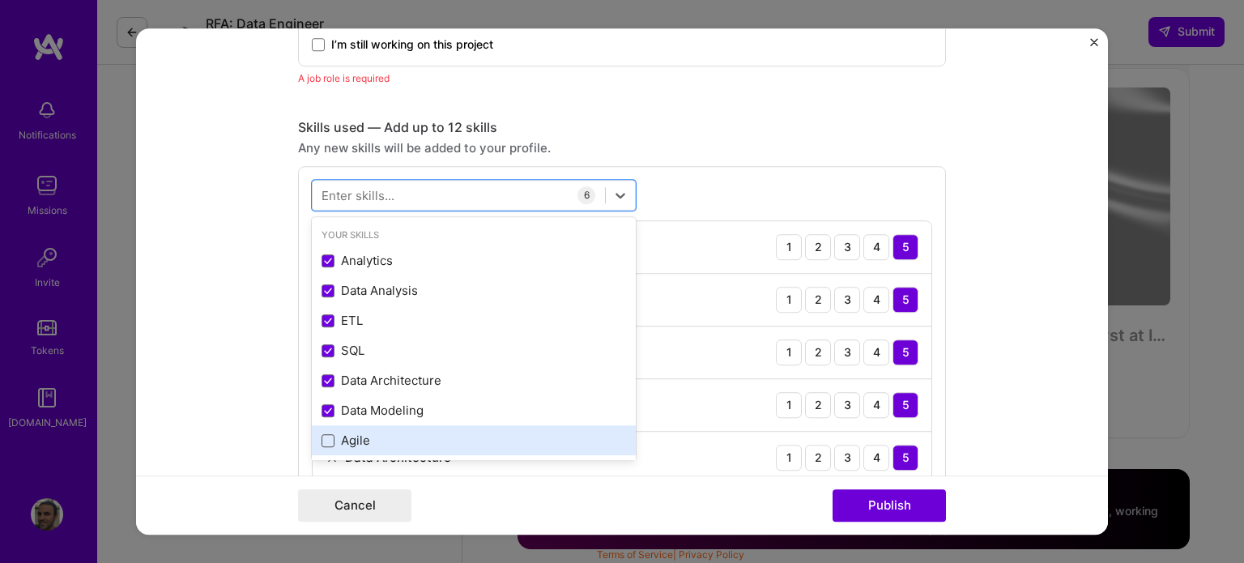
click at [321, 438] on span at bounding box center [327, 440] width 13 height 13
click at [0, 0] on input "checkbox" at bounding box center [0, 0] width 0 height 0
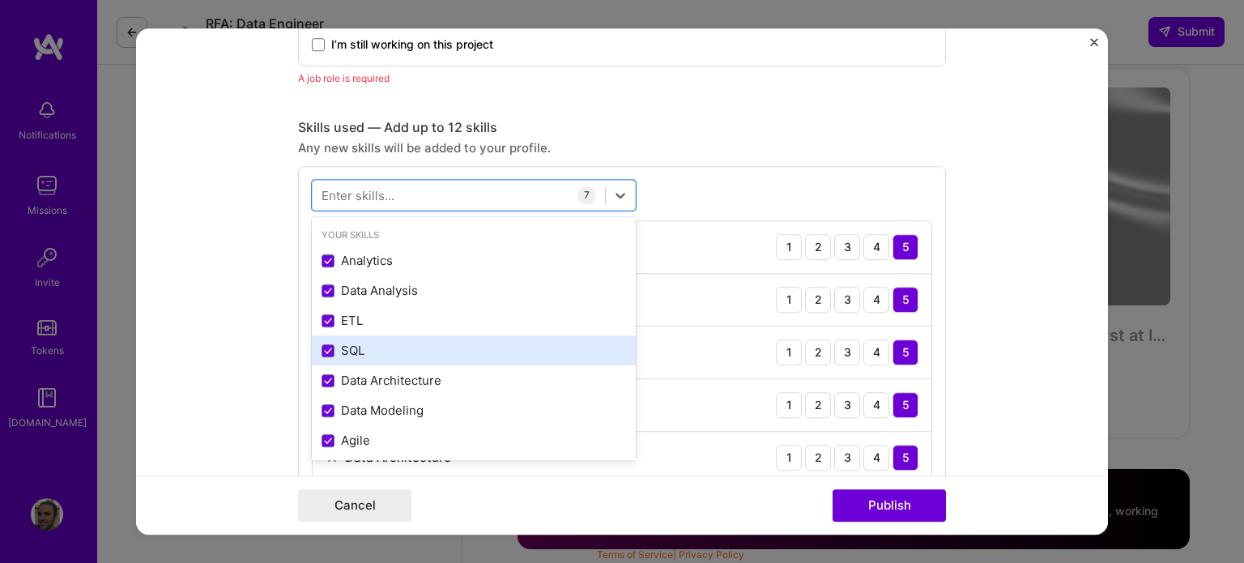
scroll to position [162, 0]
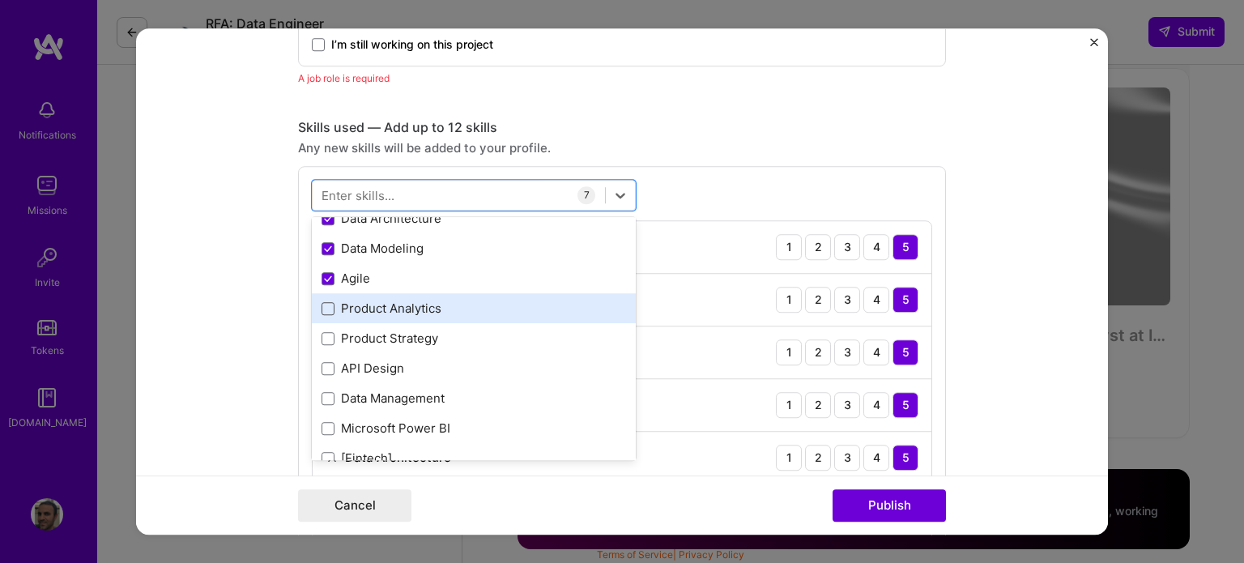
click at [321, 306] on span at bounding box center [327, 308] width 13 height 13
click at [0, 0] on input "checkbox" at bounding box center [0, 0] width 0 height 0
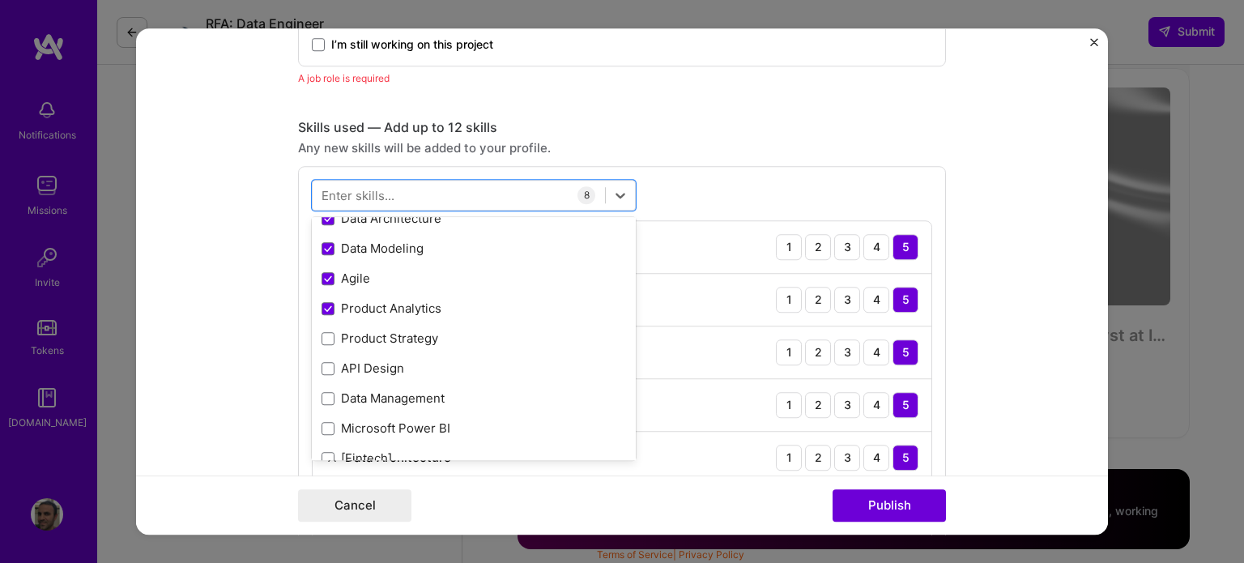
click at [998, 304] on form "This project is missing details. To be able to apply to missions with this proj…" at bounding box center [622, 281] width 972 height 507
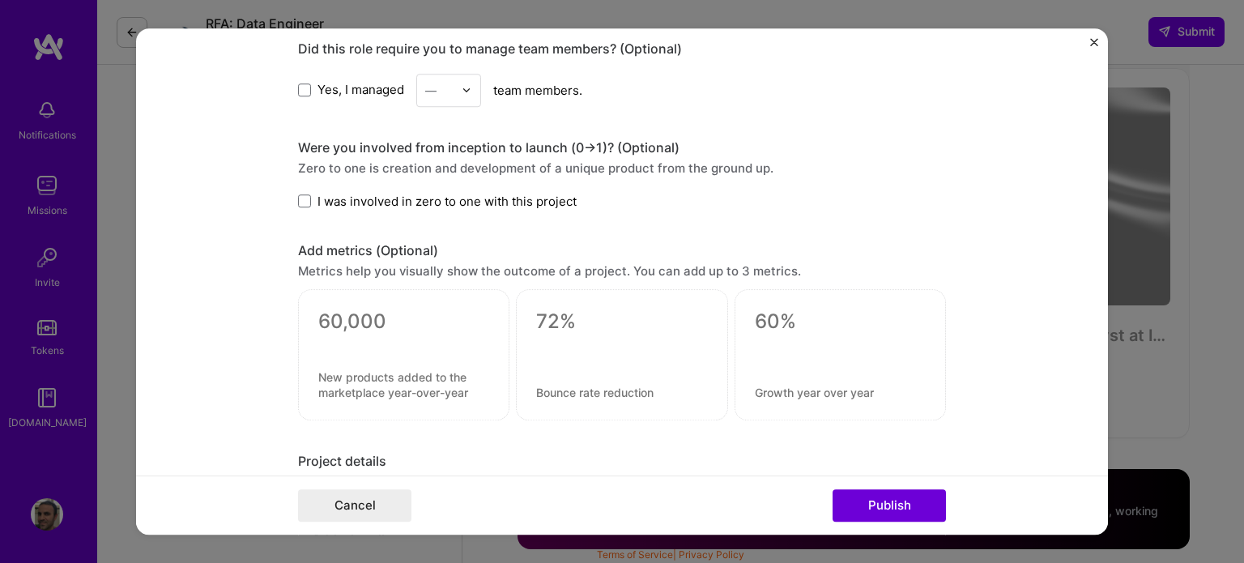
scroll to position [1781, 0]
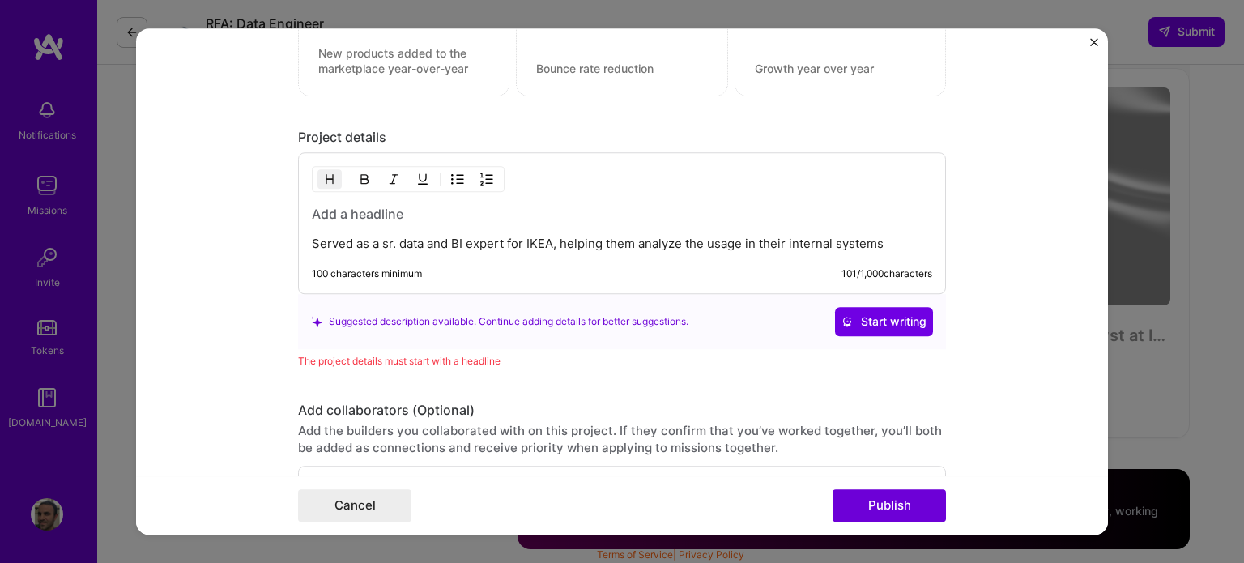
click at [377, 208] on h3 at bounding box center [622, 214] width 620 height 18
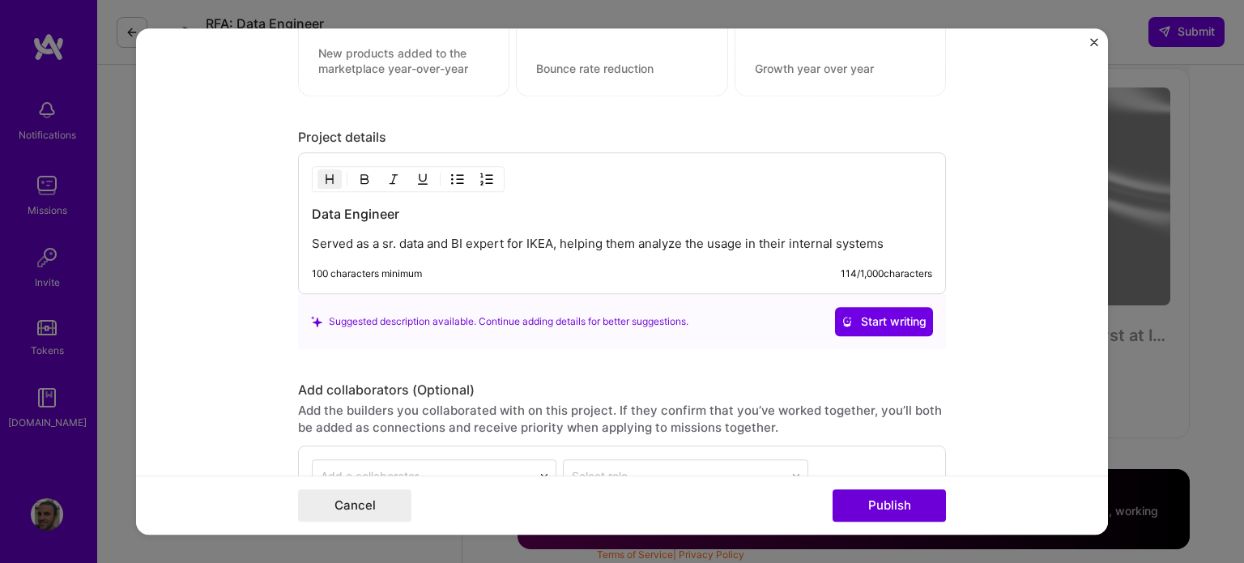
scroll to position [1951, 0]
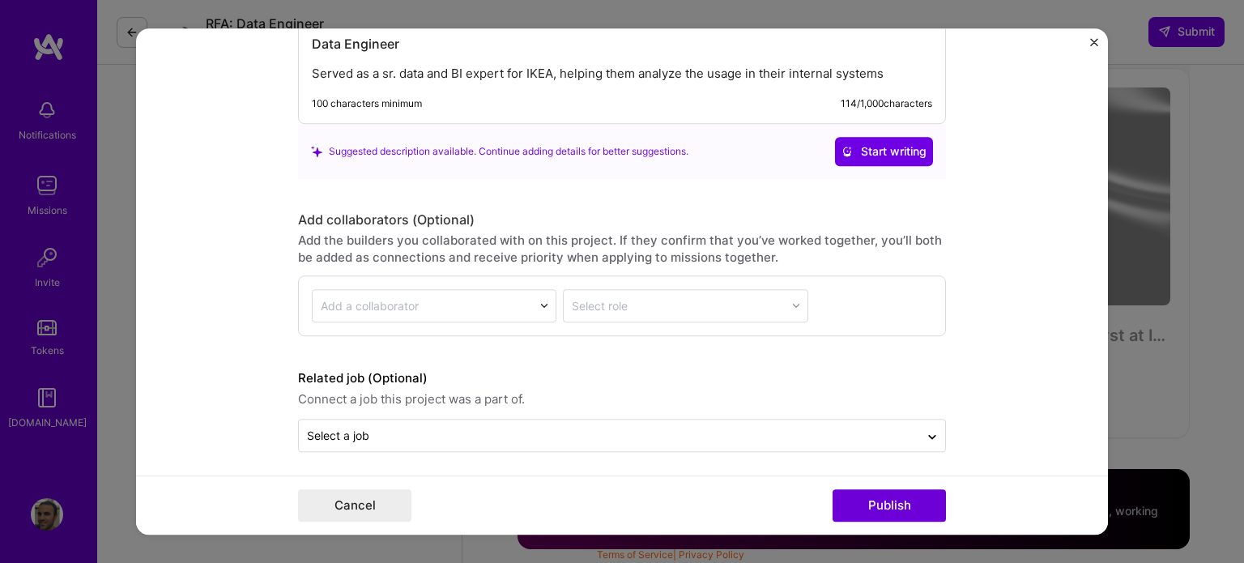
click at [885, 486] on div "Cancel Publish" at bounding box center [622, 504] width 972 height 59
click at [891, 509] on button "Publish" at bounding box center [888, 505] width 113 height 32
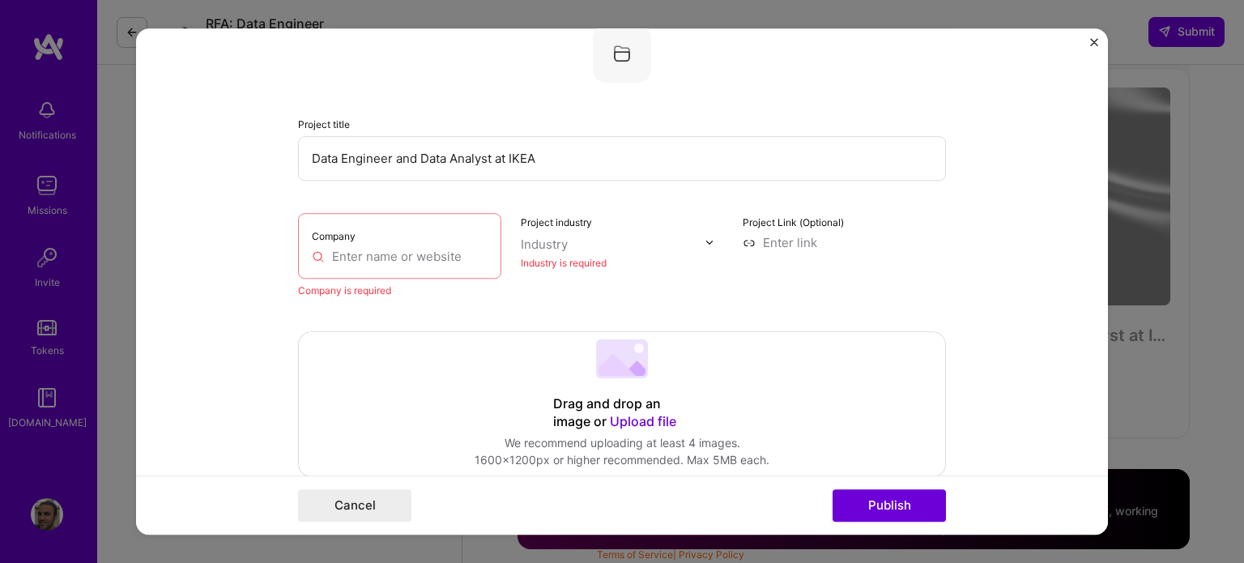
scroll to position [177, 0]
click at [377, 259] on input "text" at bounding box center [400, 260] width 176 height 17
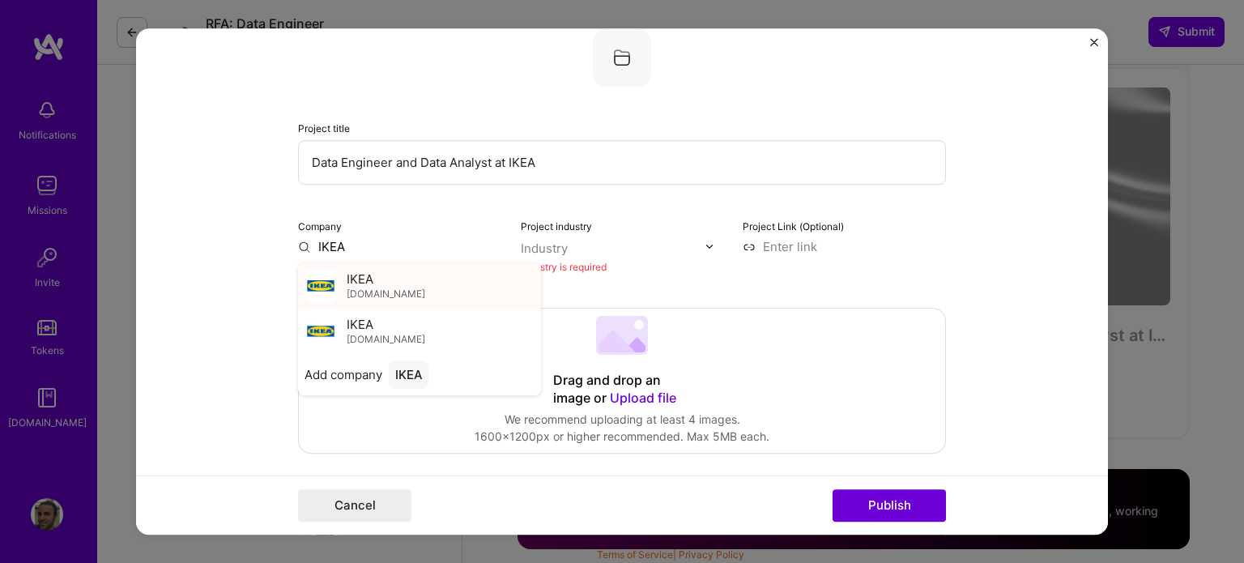
type input "IKEA"
click at [355, 284] on span "IKEA" at bounding box center [360, 278] width 27 height 17
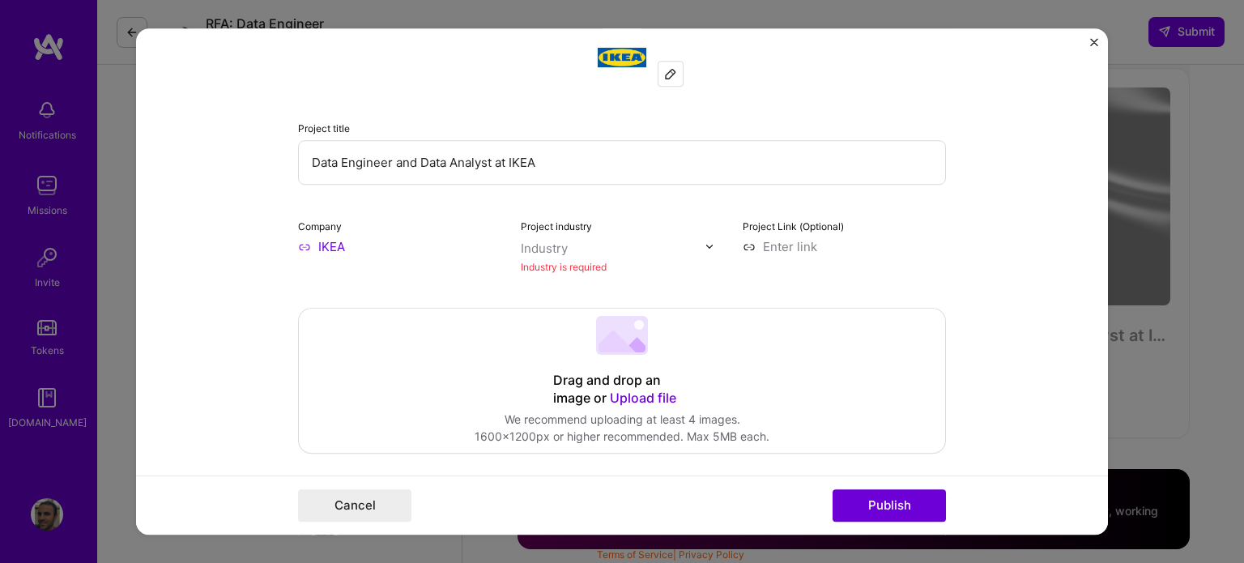
click at [564, 240] on input "text" at bounding box center [613, 248] width 185 height 17
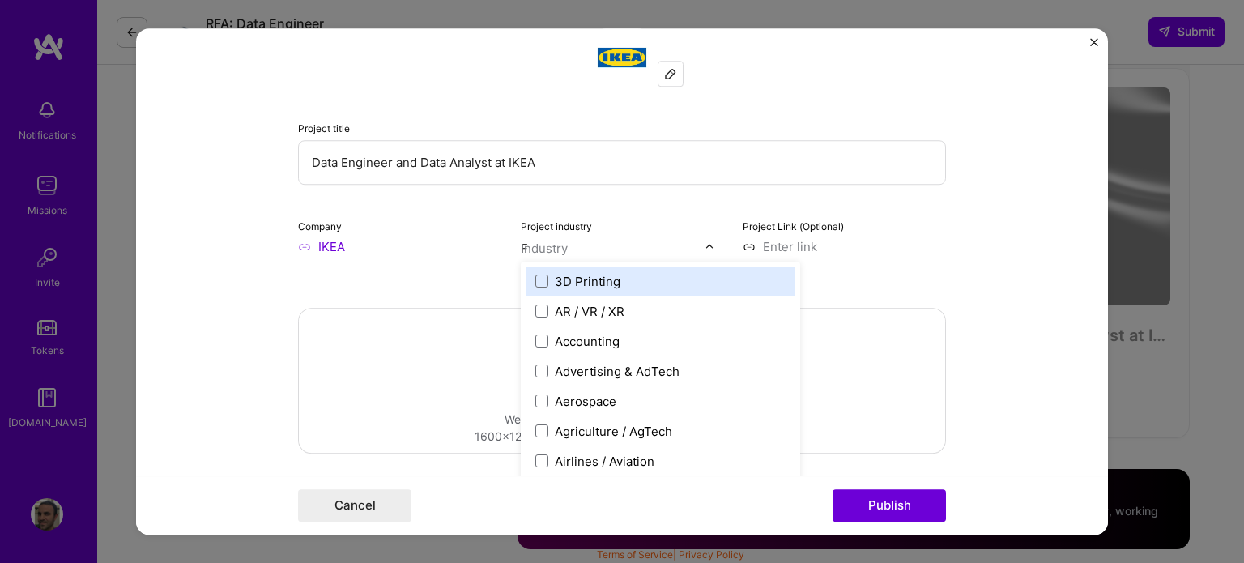
type input "FU"
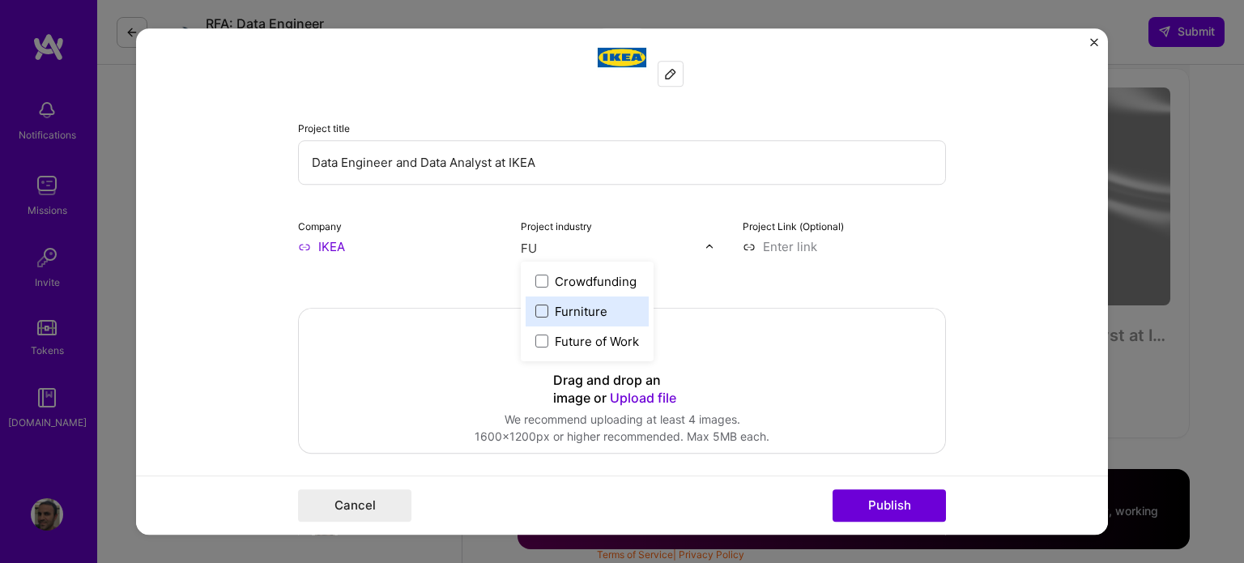
click at [538, 314] on span at bounding box center [541, 310] width 13 height 13
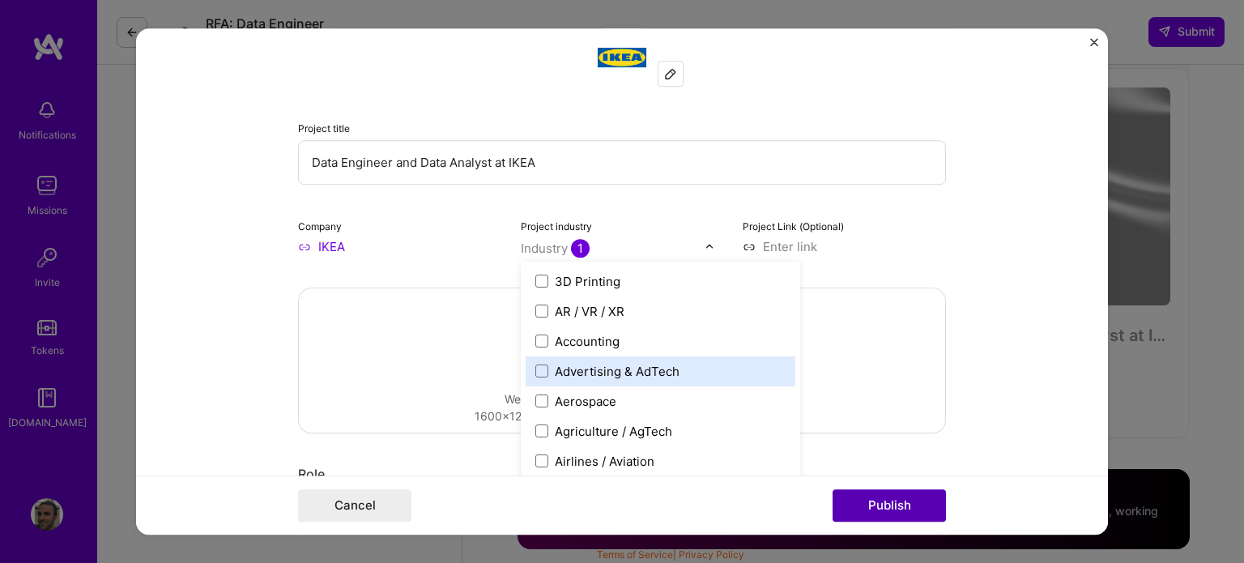
click at [861, 498] on button "Publish" at bounding box center [888, 505] width 113 height 32
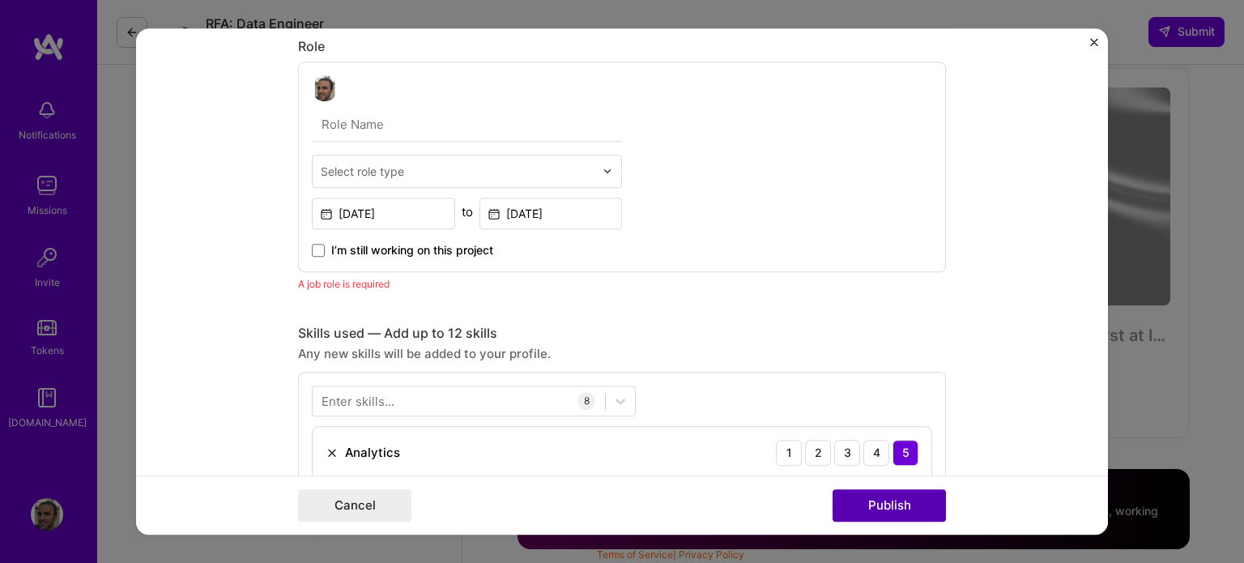
scroll to position [613, 0]
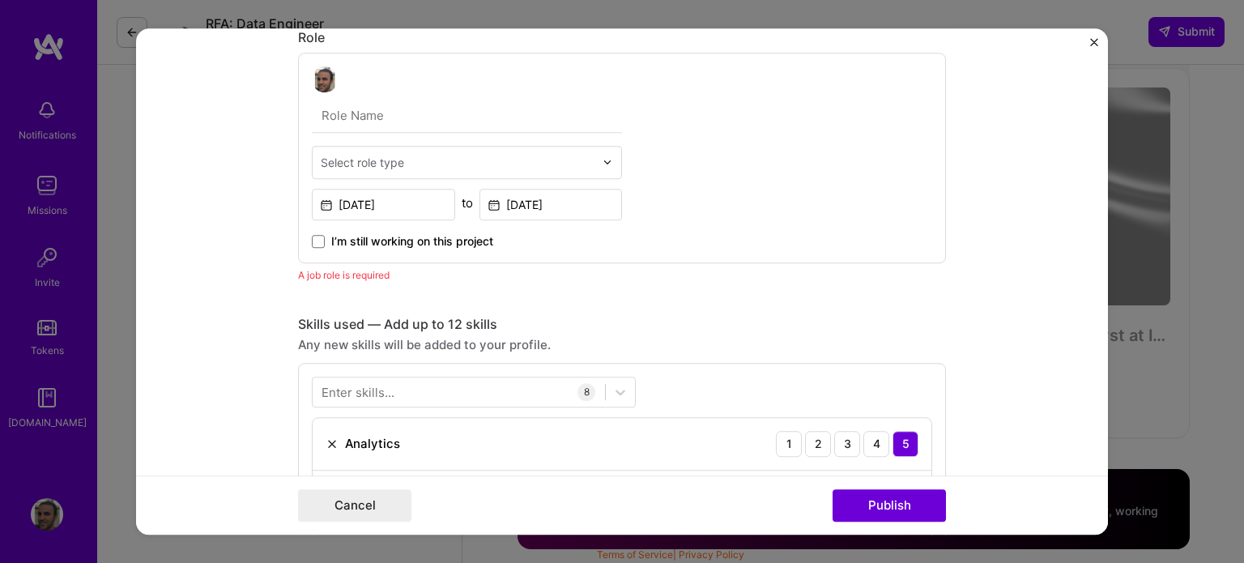
click at [361, 155] on div "Select role type" at bounding box center [362, 162] width 83 height 17
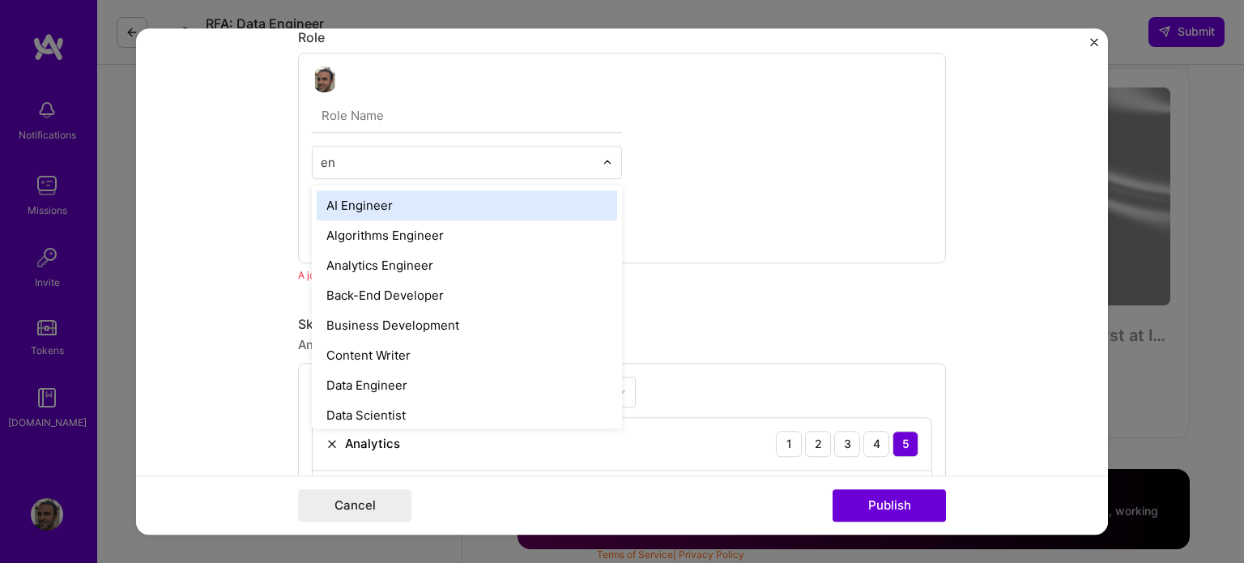
type input "eng"
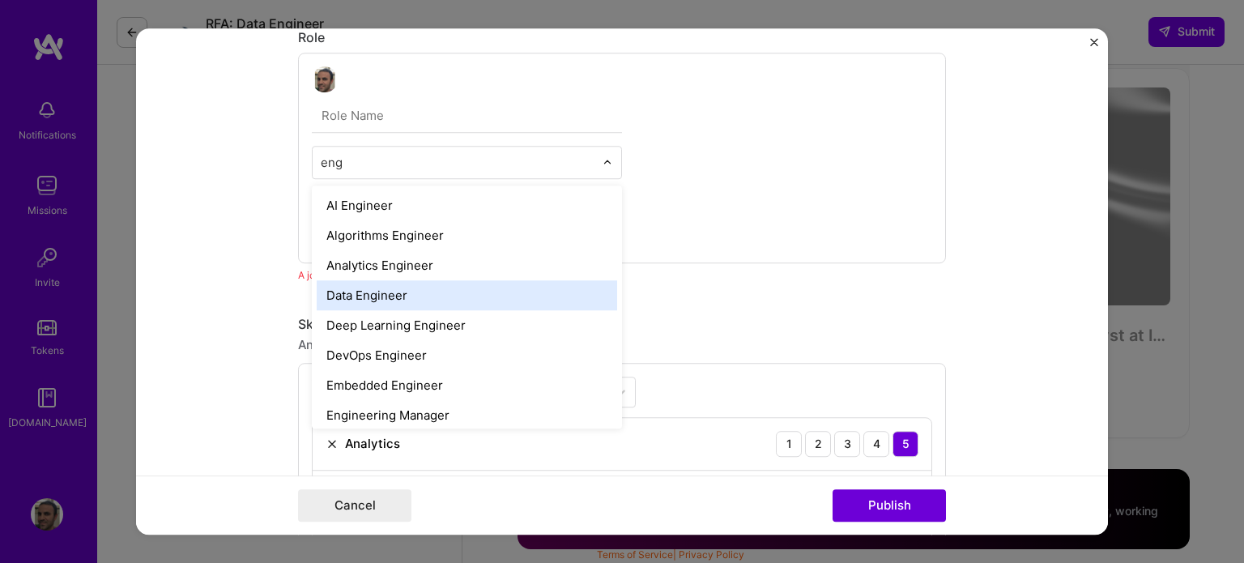
click at [383, 300] on div "Data Engineer" at bounding box center [467, 295] width 300 height 30
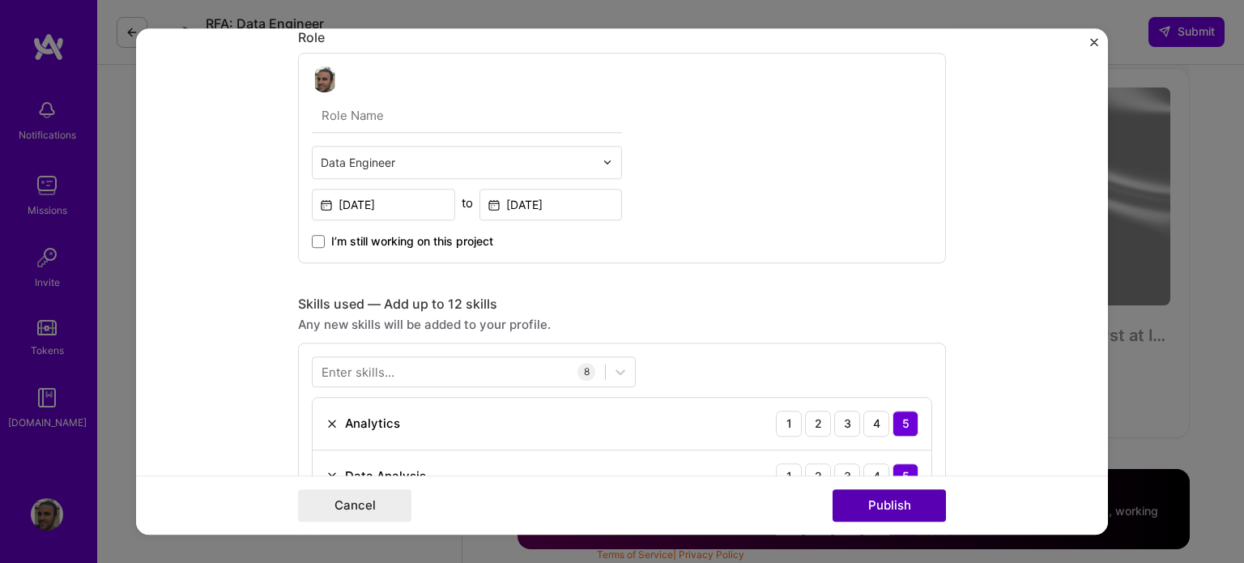
click at [900, 507] on button "Publish" at bounding box center [888, 505] width 113 height 32
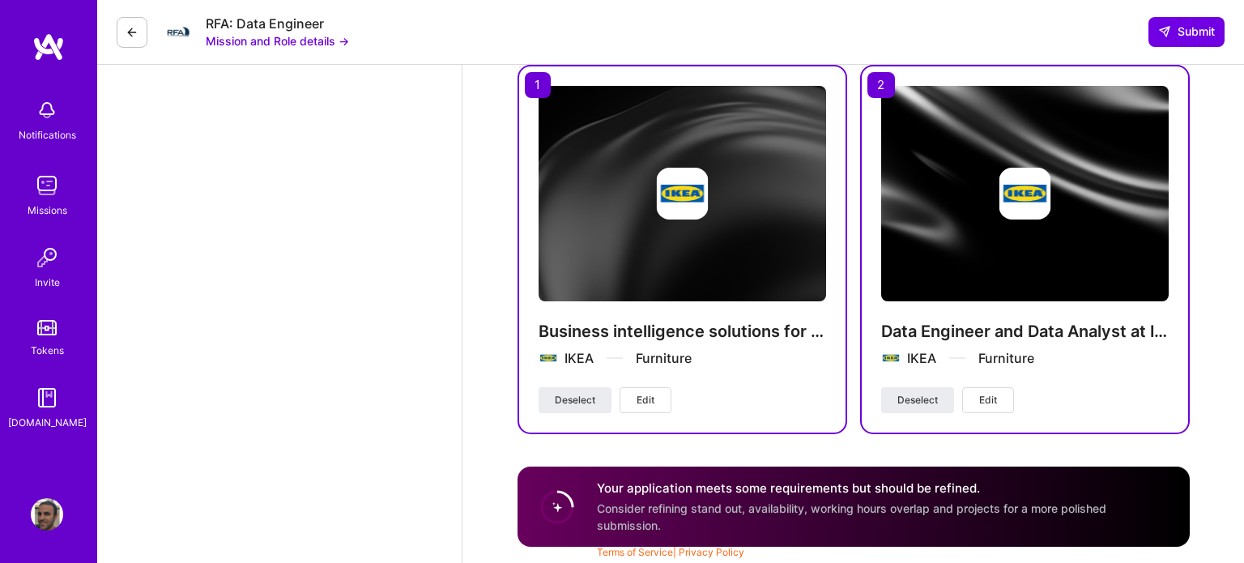
scroll to position [2034, 0]
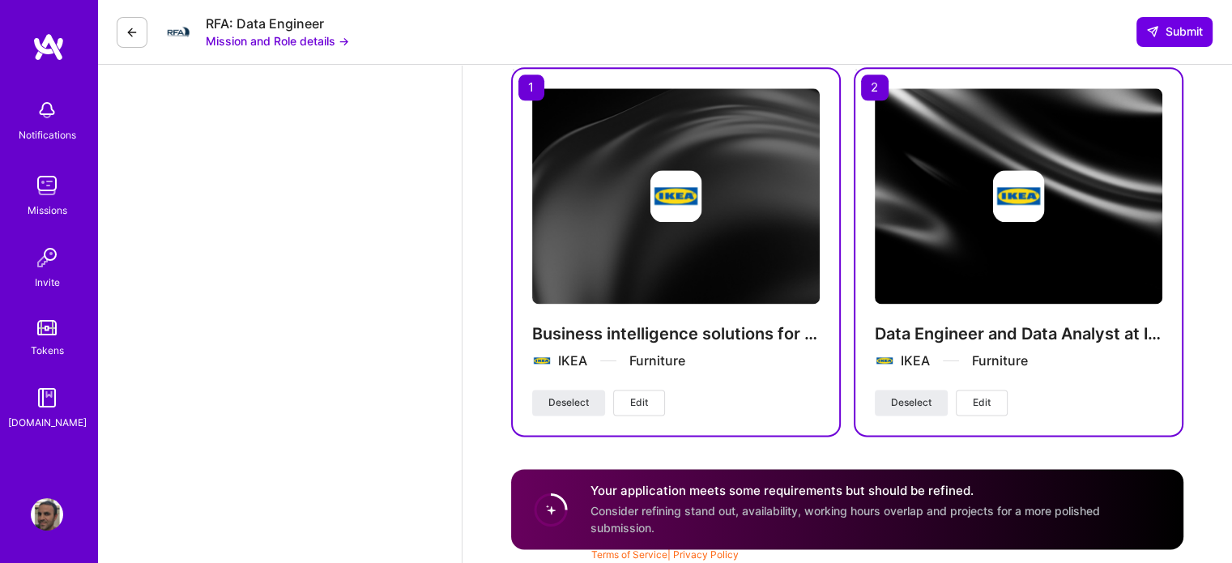
click at [648, 398] on button "Edit" at bounding box center [639, 402] width 52 height 26
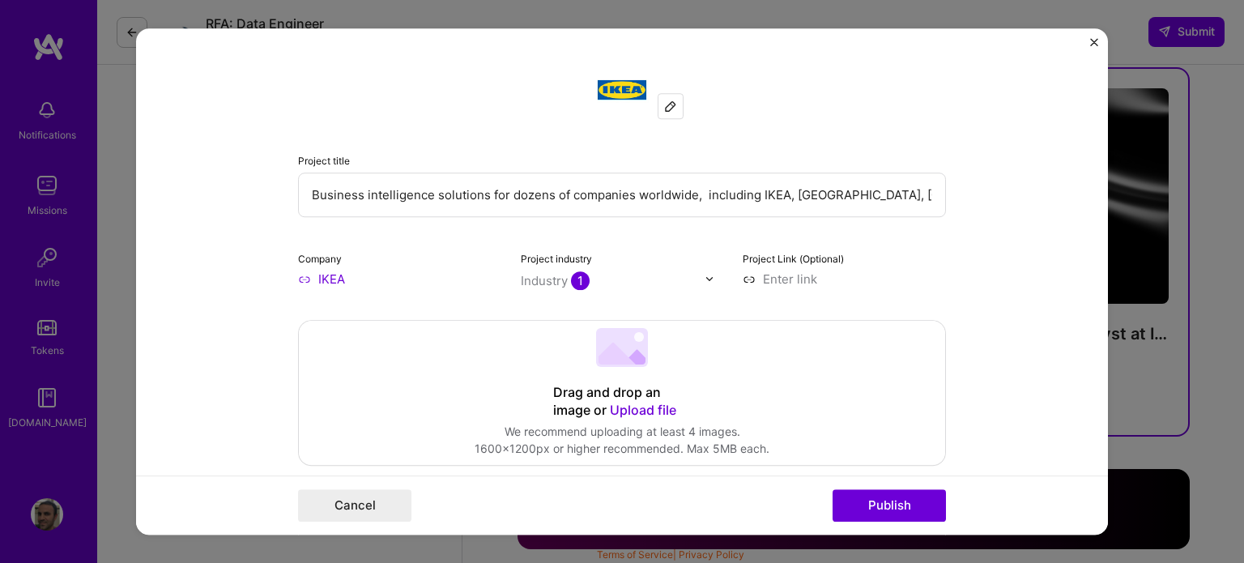
click at [314, 273] on input "IKEA" at bounding box center [399, 278] width 203 height 17
click at [315, 276] on input "IKEA" at bounding box center [399, 278] width 203 height 17
click at [675, 113] on div at bounding box center [670, 106] width 24 height 24
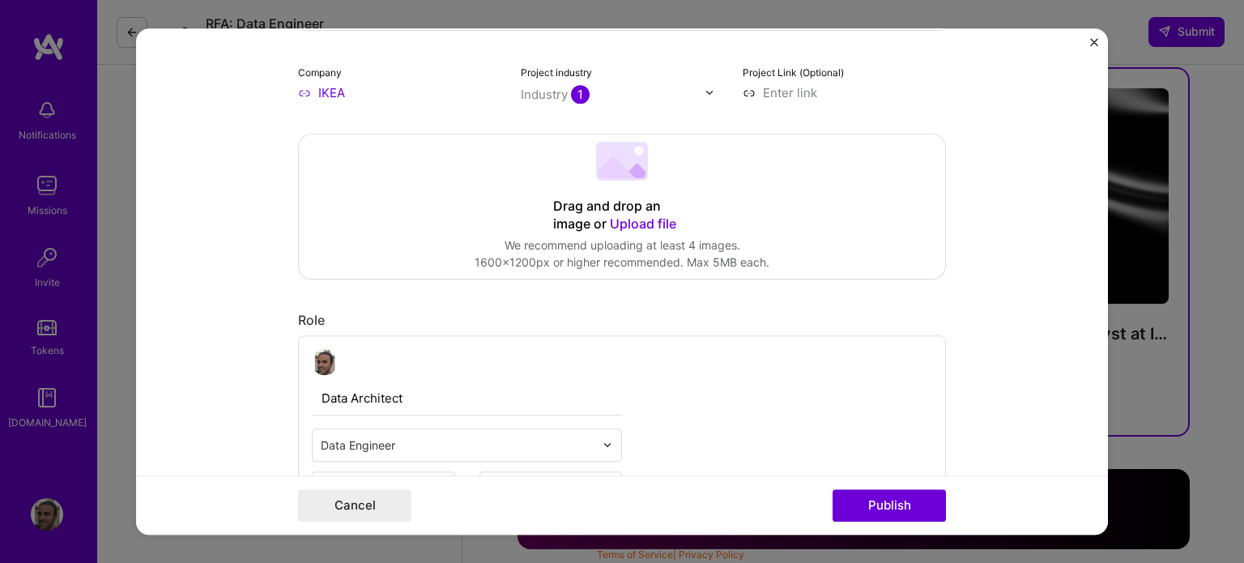
scroll to position [0, 0]
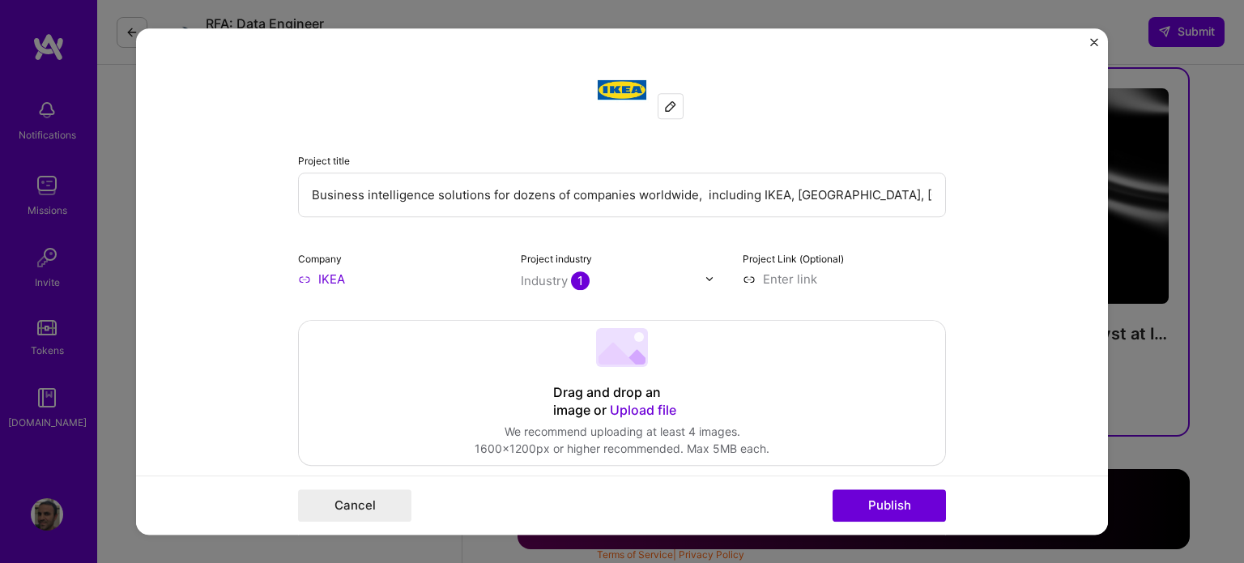
click at [291, 275] on form "Project title Business intelligence solutions for dozens of companies worldwide…" at bounding box center [622, 281] width 972 height 507
click at [298, 277] on input "IKEA" at bounding box center [399, 278] width 203 height 17
click at [320, 275] on input "IKEA" at bounding box center [399, 278] width 203 height 17
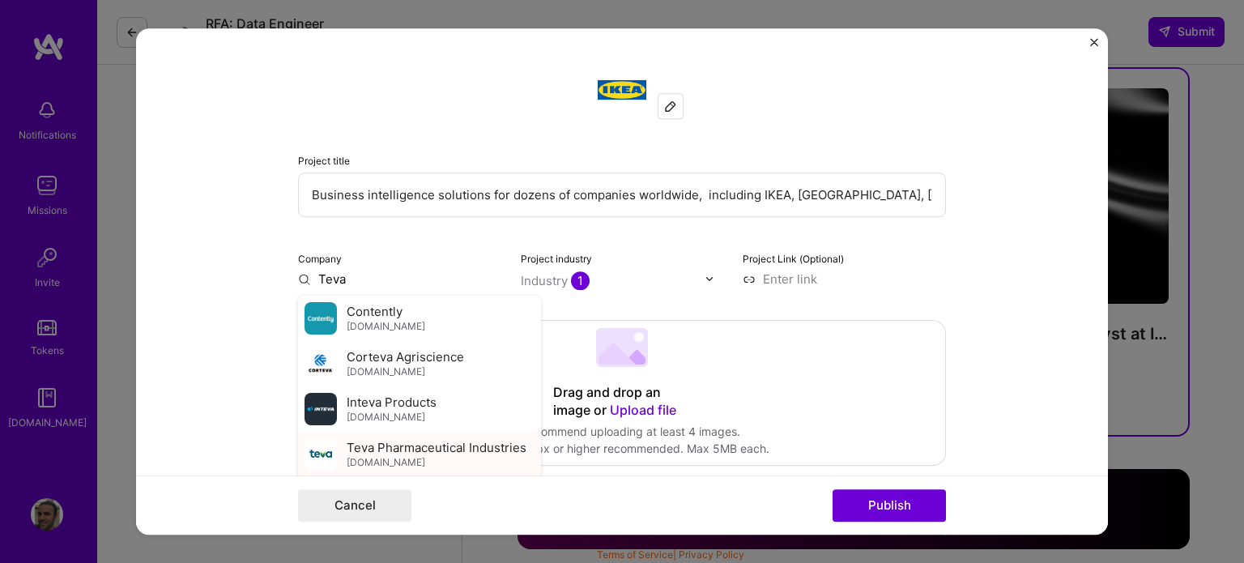
click at [364, 447] on span "Teva Pharmaceutical Industries" at bounding box center [437, 447] width 180 height 17
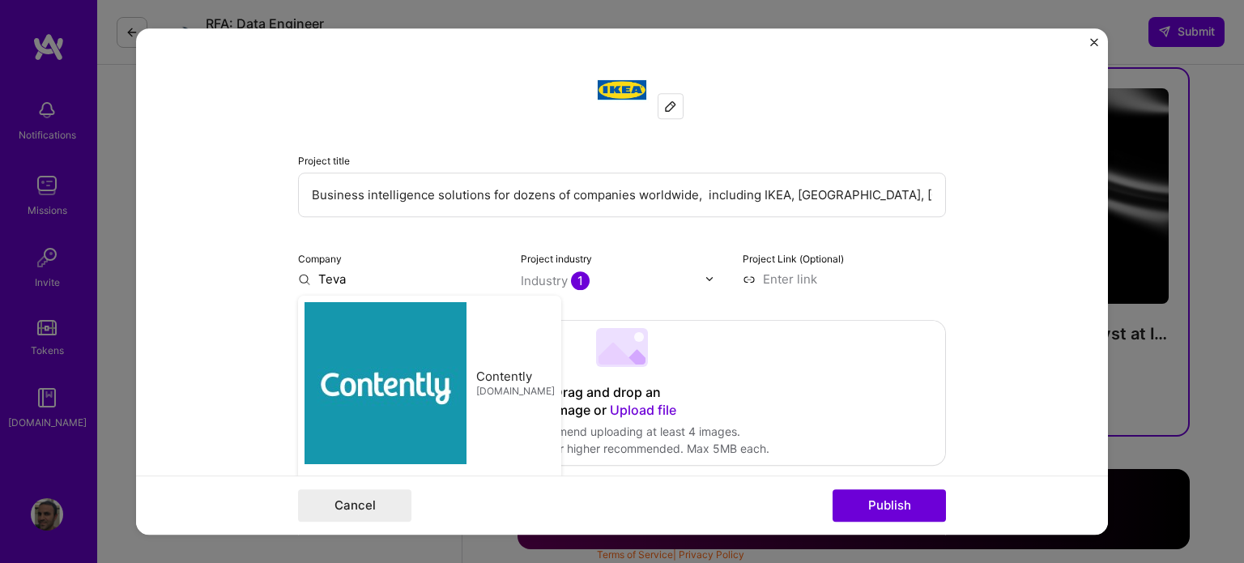
type input "Teva Pharmaceutical Industries"
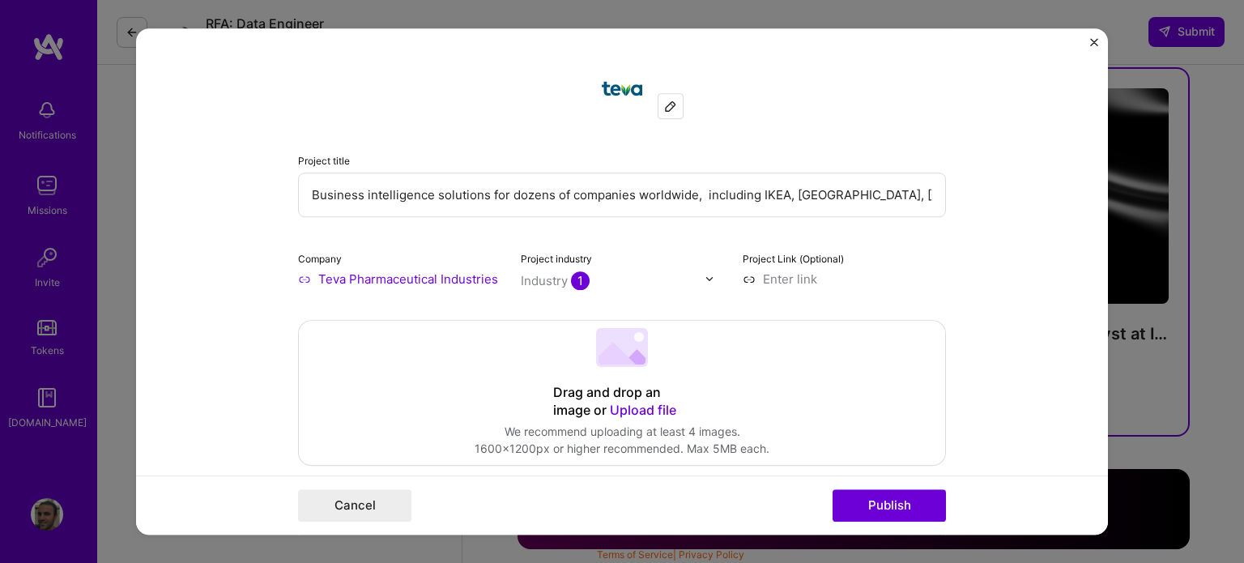
click at [548, 279] on div "Industry 1" at bounding box center [555, 280] width 69 height 17
type input "PHAR"
click at [535, 315] on span at bounding box center [541, 313] width 13 height 13
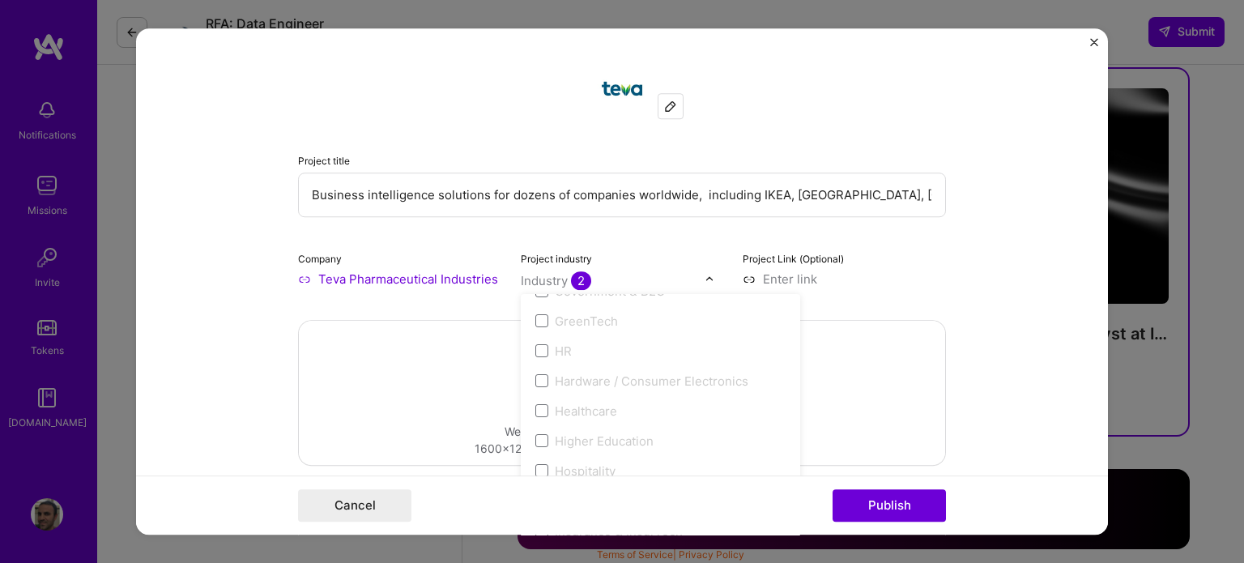
scroll to position [1785, 0]
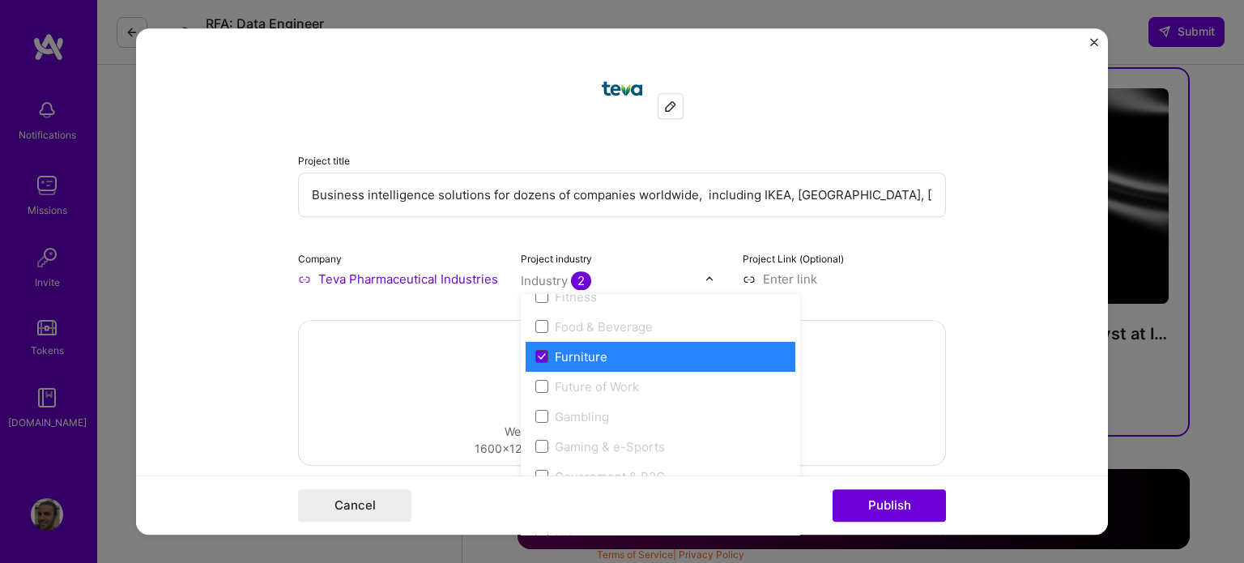
click at [538, 357] on icon at bounding box center [542, 356] width 8 height 6
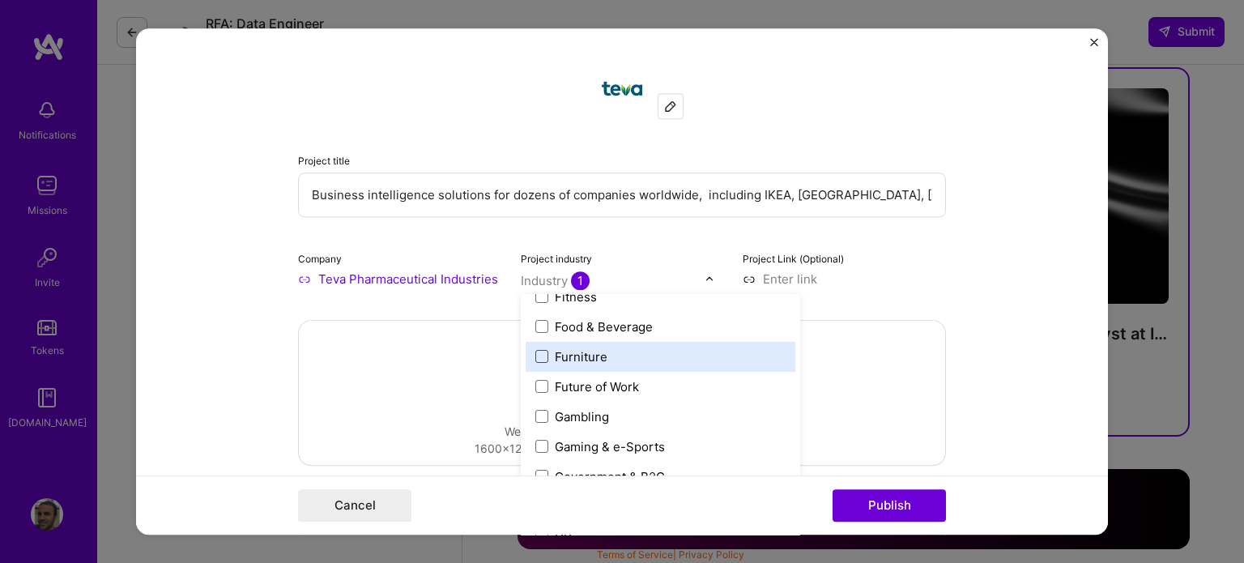
click at [1019, 277] on form "Project title Business intelligence solutions for dozens of companies worldwide…" at bounding box center [622, 281] width 972 height 507
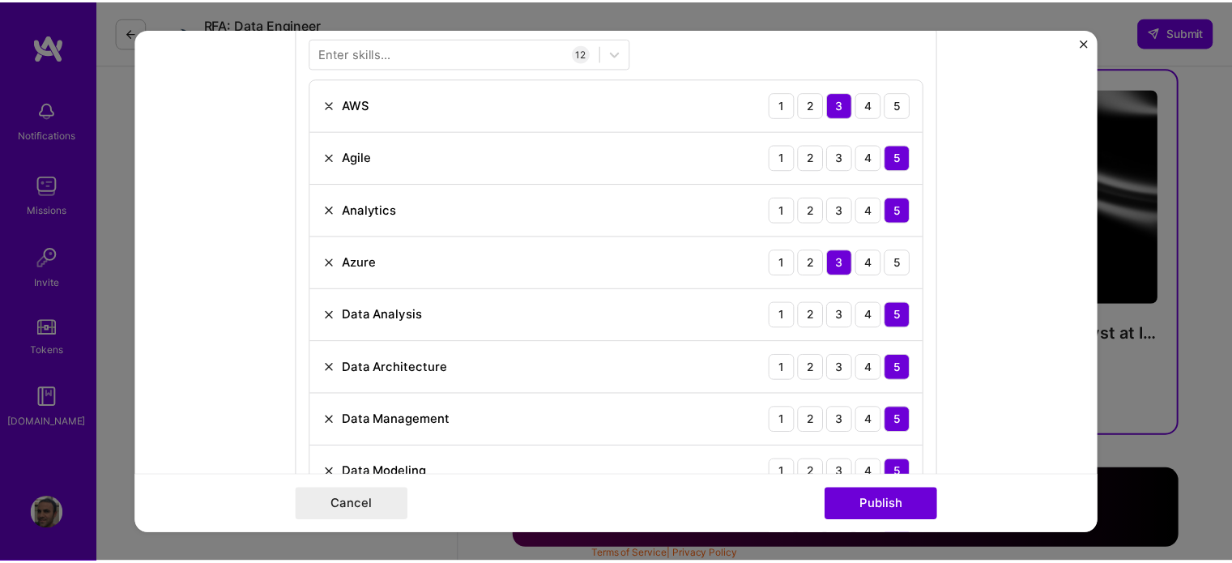
scroll to position [1053, 0]
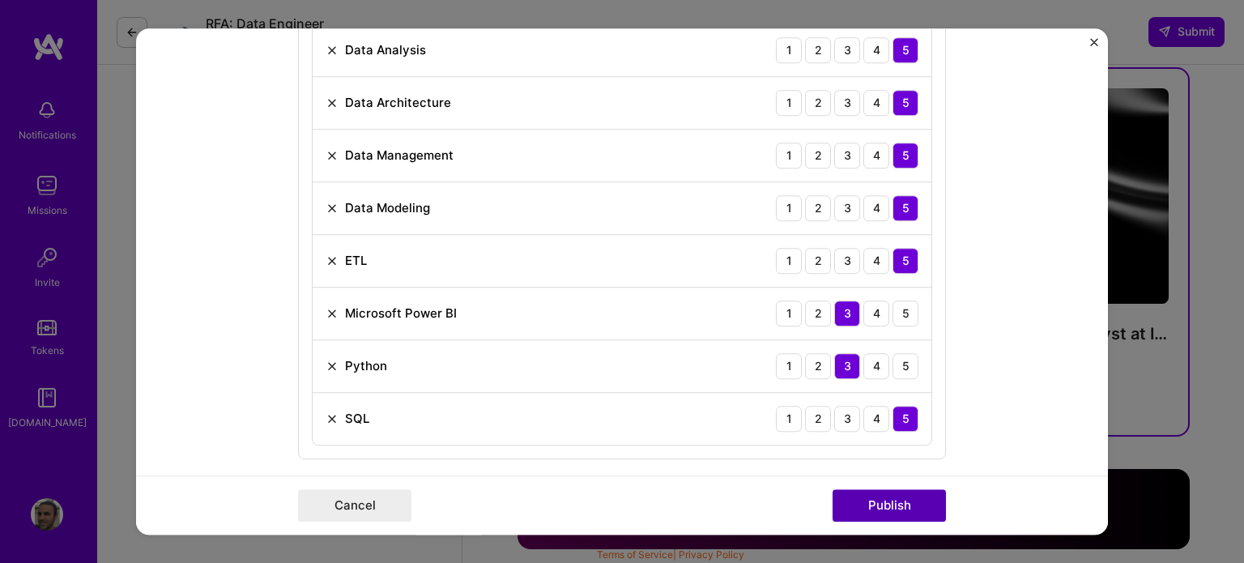
click at [887, 501] on button "Publish" at bounding box center [888, 505] width 113 height 32
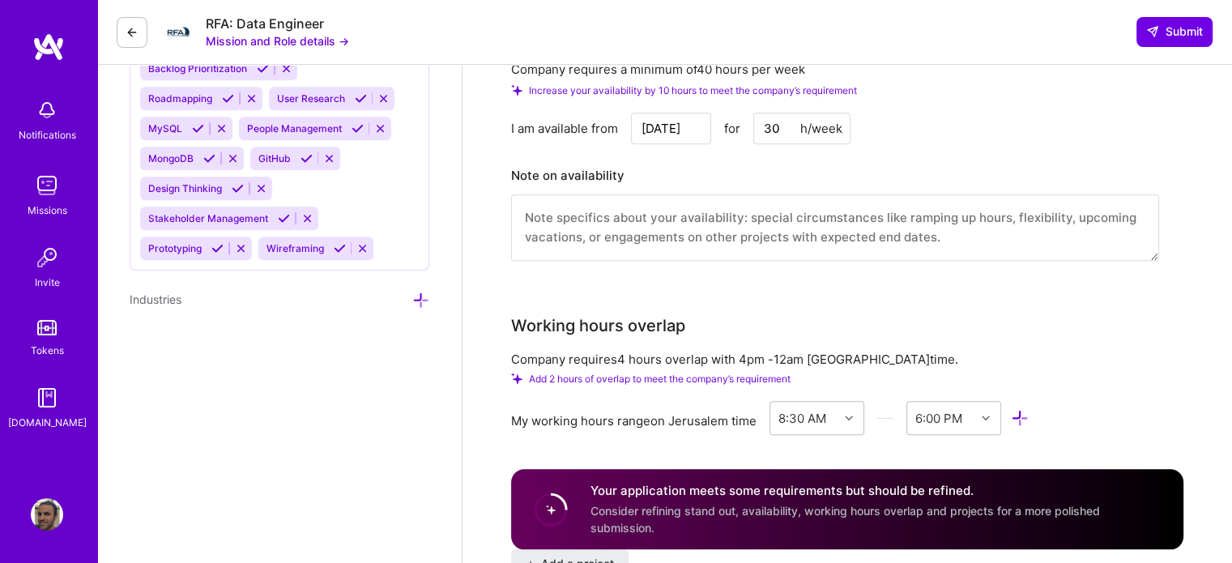
scroll to position [900, 0]
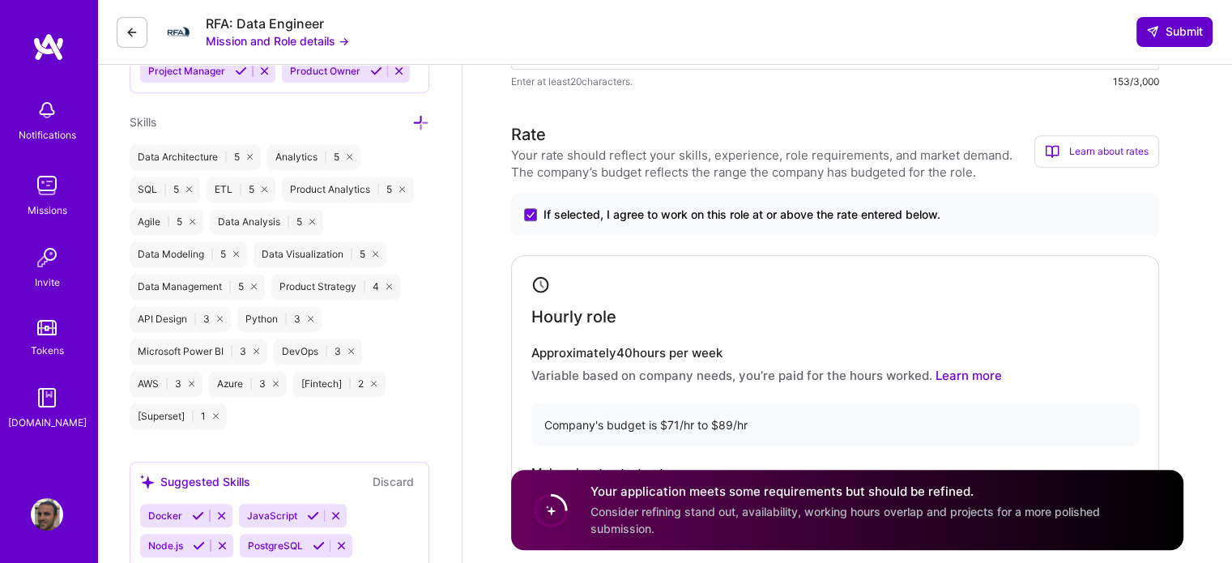
click at [1175, 28] on span "Submit" at bounding box center [1174, 31] width 57 height 16
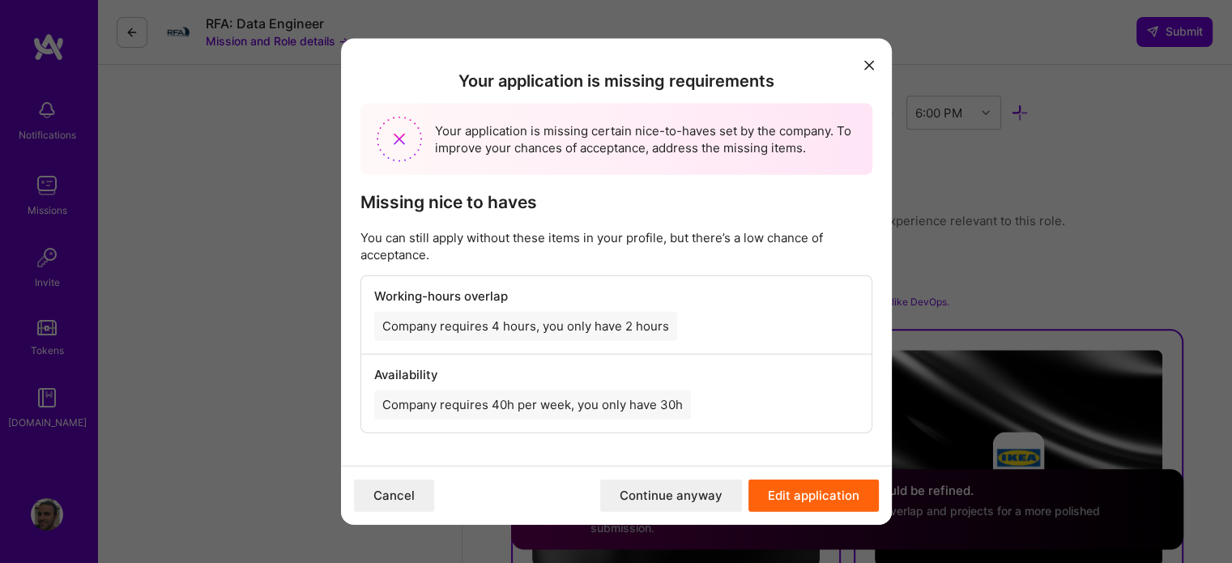
scroll to position [1791, 0]
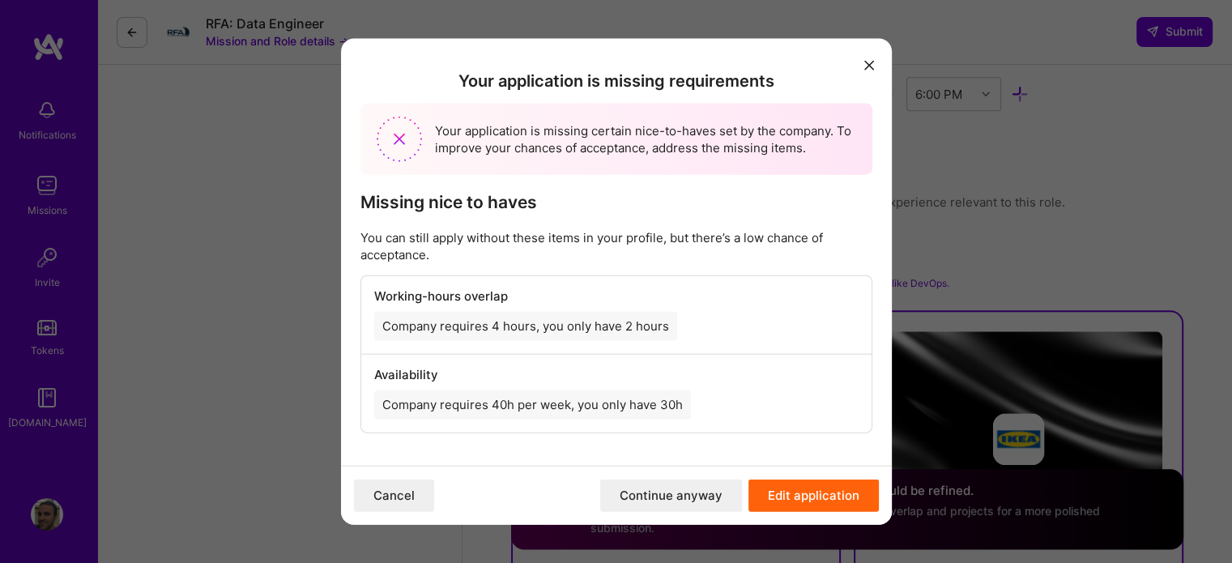
click at [866, 63] on icon "modal" at bounding box center [869, 66] width 10 height 10
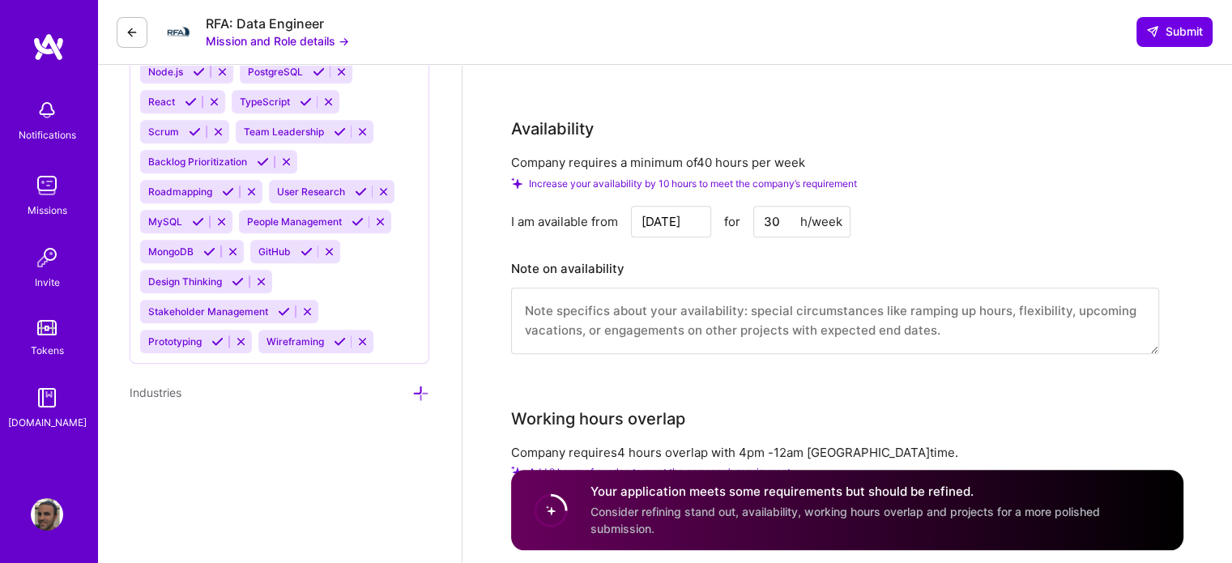
scroll to position [1377, 0]
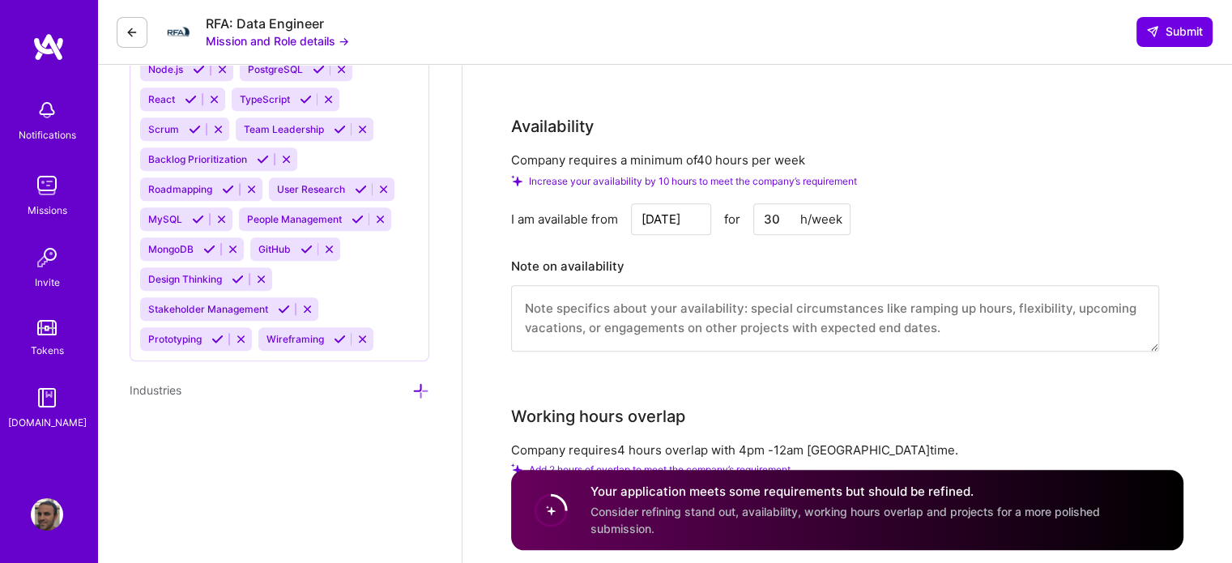
click at [768, 224] on input "30" at bounding box center [801, 219] width 97 height 32
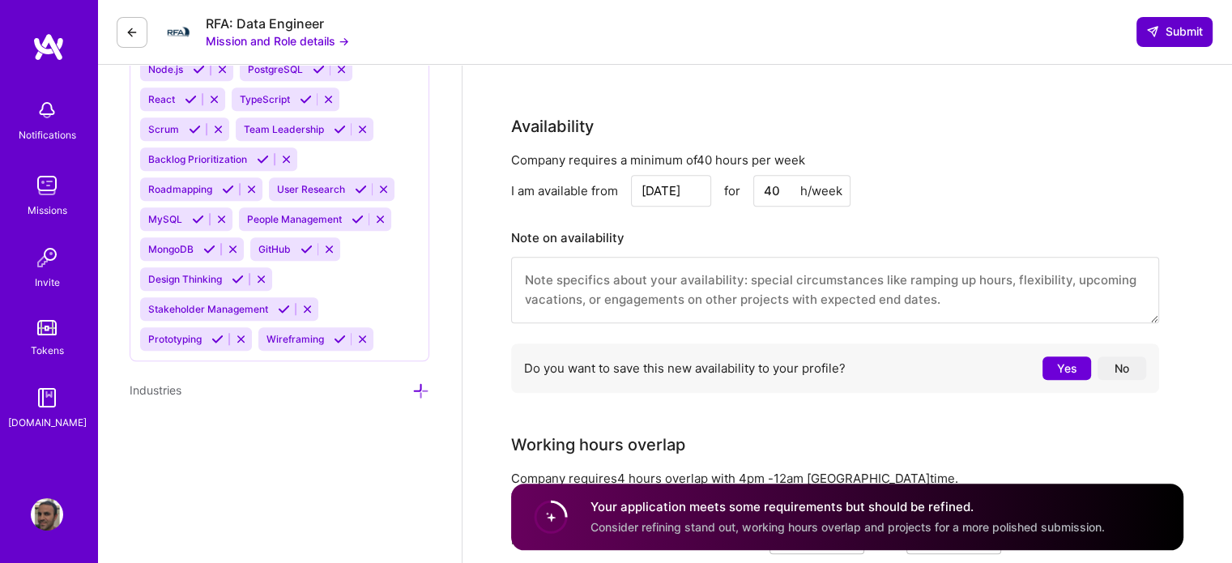
type input "40"
click at [1167, 31] on span "Submit" at bounding box center [1174, 31] width 57 height 16
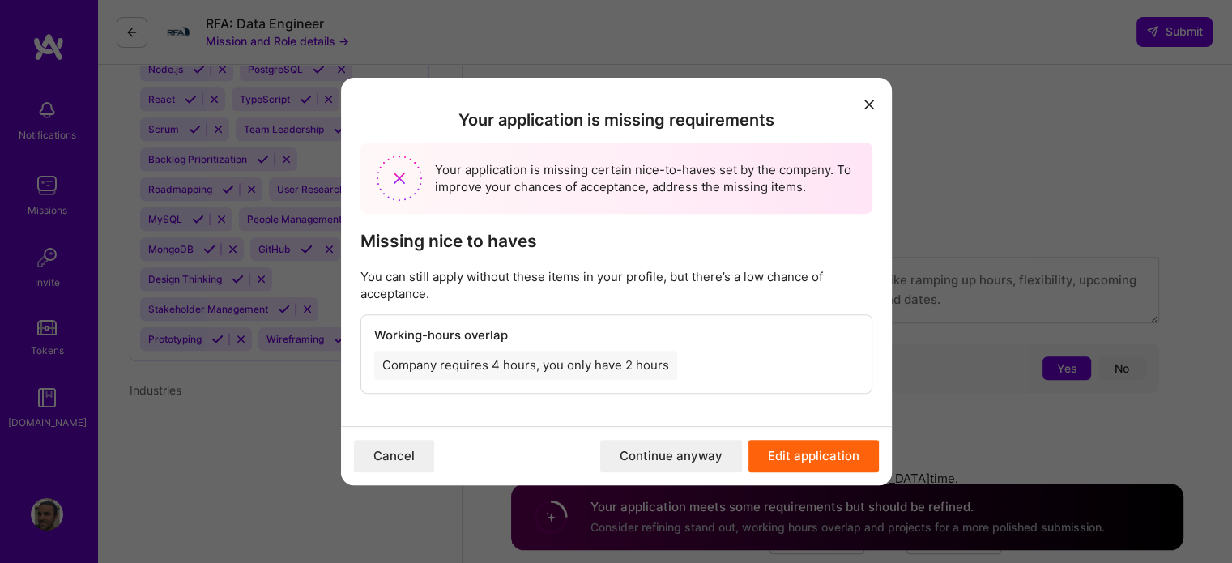
scroll to position [1458, 0]
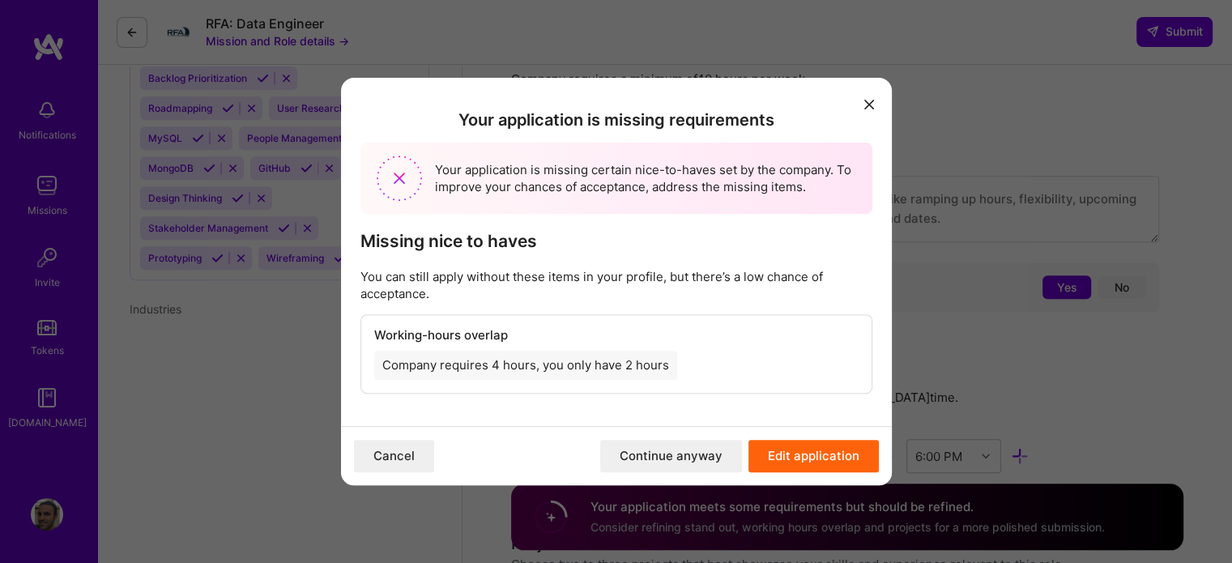
click at [868, 100] on icon "modal" at bounding box center [869, 105] width 10 height 10
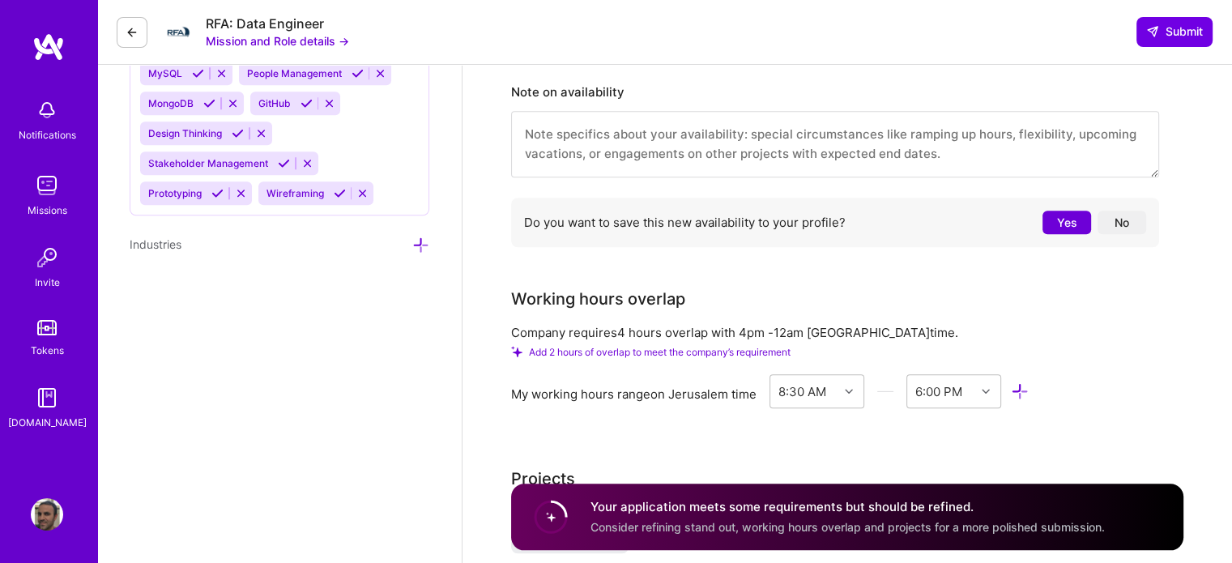
scroll to position [1619, 0]
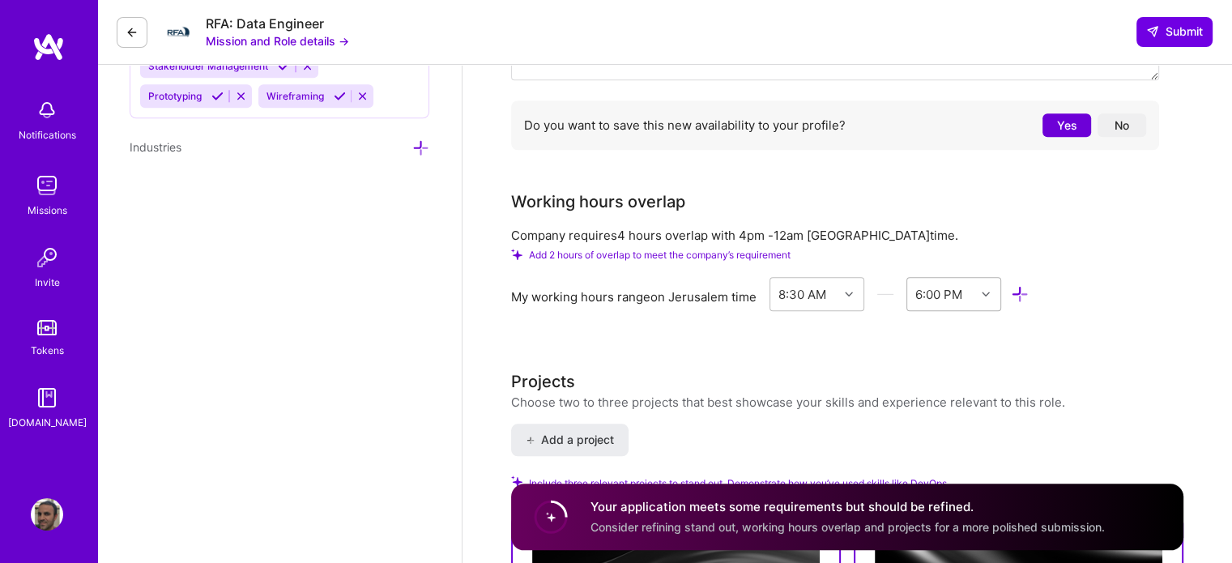
click at [917, 291] on div "6:00 PM" at bounding box center [938, 293] width 47 height 17
click at [947, 377] on div "8:00 PM" at bounding box center [953, 377] width 95 height 30
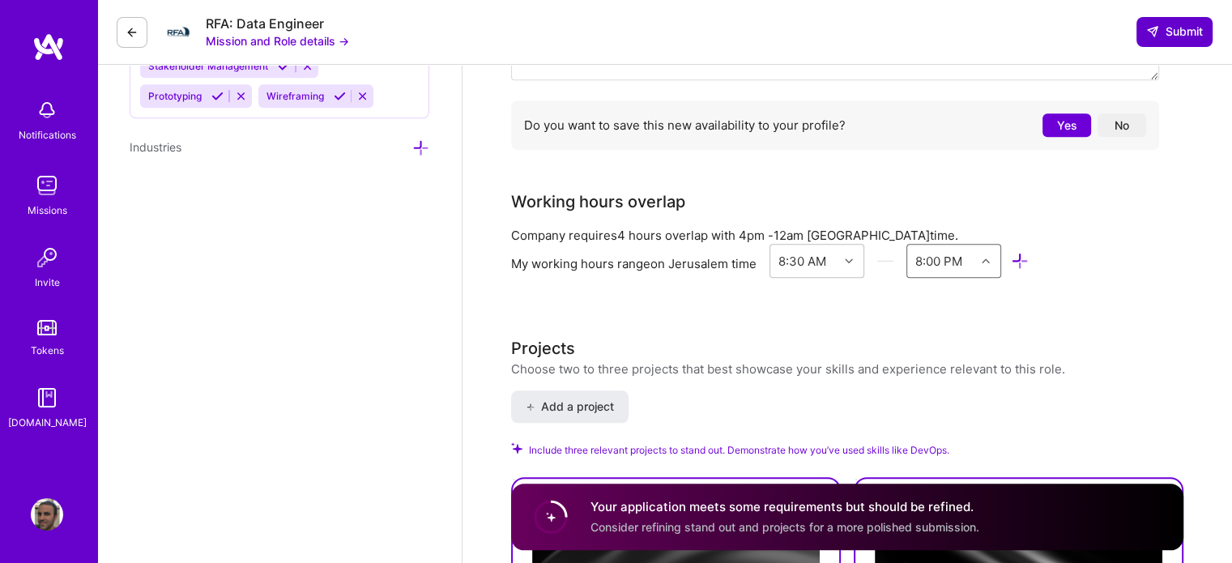
click at [1174, 35] on span "Submit" at bounding box center [1174, 31] width 57 height 16
